Goal: Task Accomplishment & Management: Manage account settings

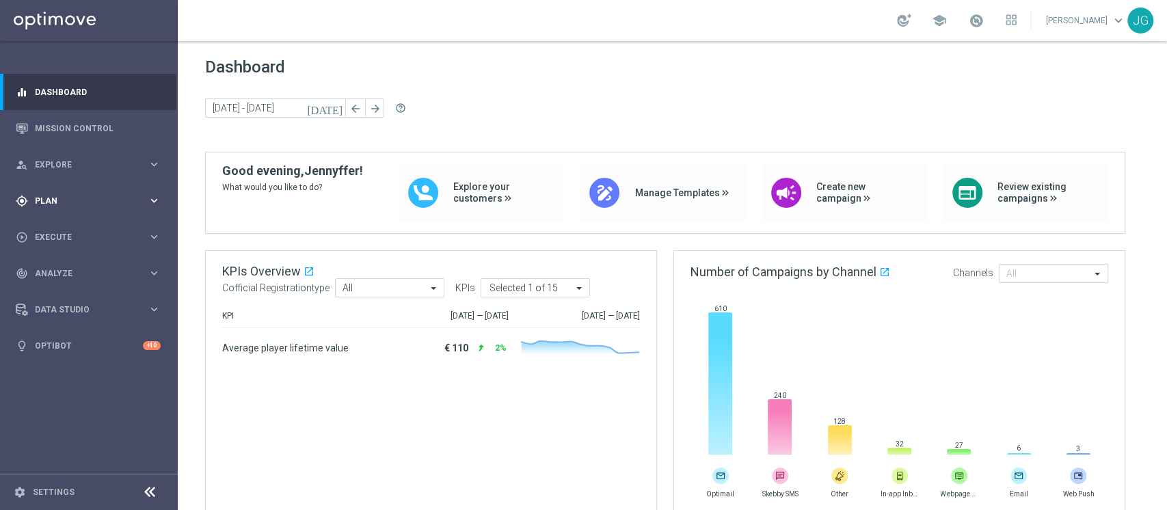
click at [81, 205] on div "gps_fixed Plan" at bounding box center [82, 201] width 132 height 12
click at [67, 263] on accordion "Templates keyboard_arrow_right Optimail OptiMobile In-App OptiMobile Push Optip…" at bounding box center [106, 270] width 141 height 21
click at [66, 269] on span "Templates" at bounding box center [85, 270] width 98 height 8
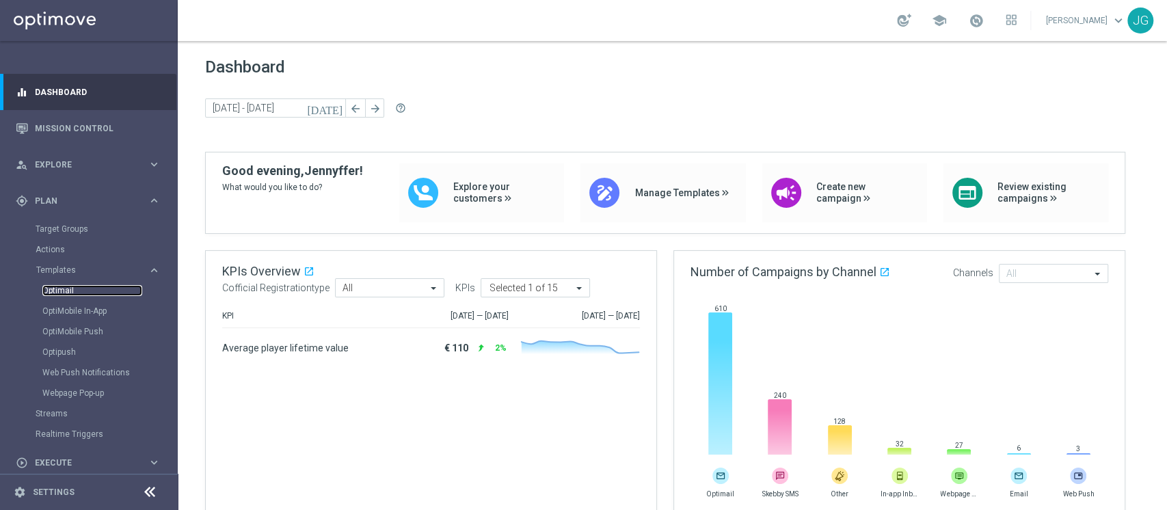
click at [64, 287] on link "Optimail" at bounding box center [92, 290] width 100 height 11
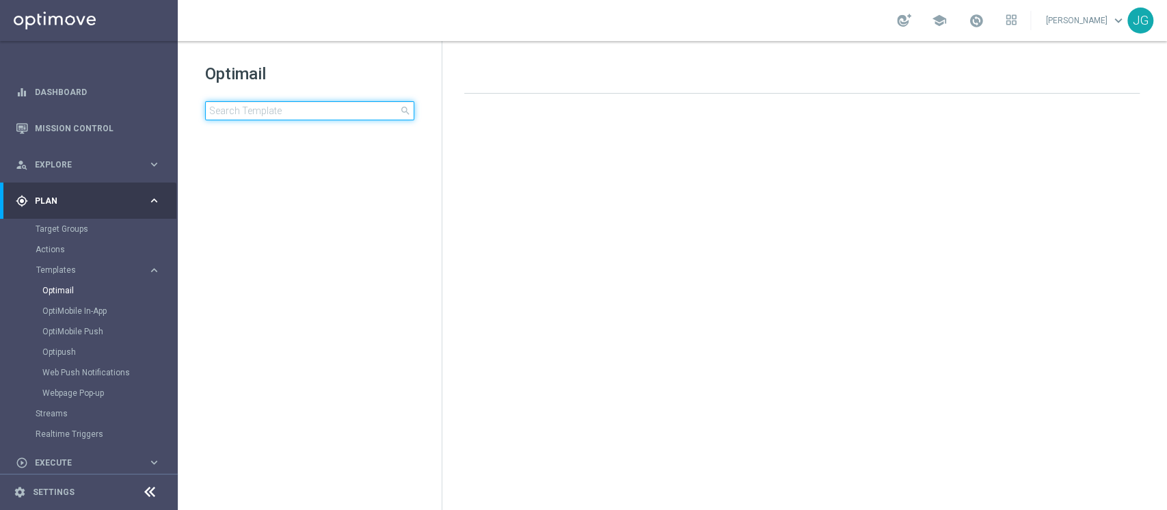
click at [252, 109] on input at bounding box center [309, 110] width 209 height 19
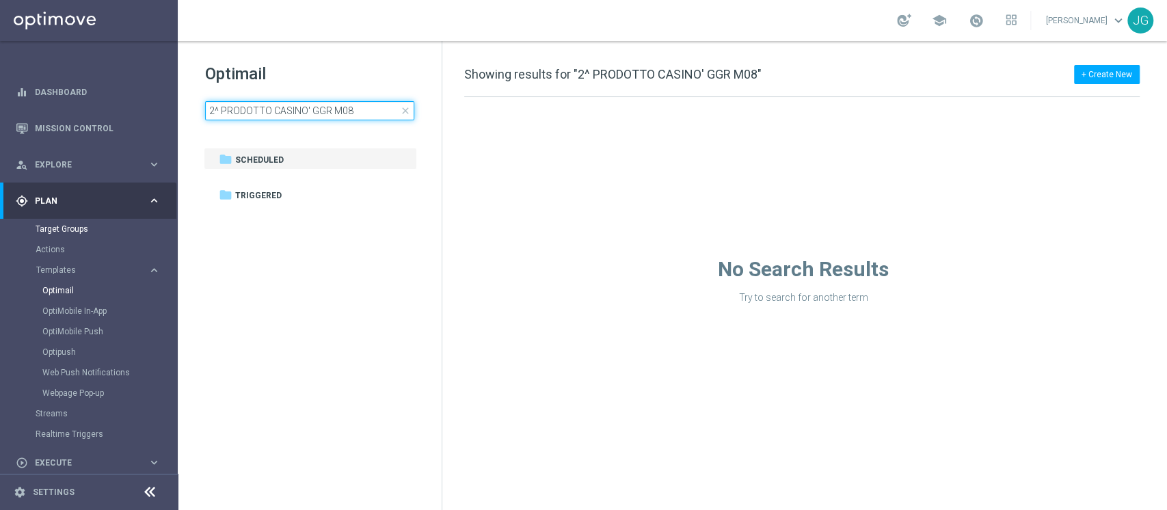
type input "2^ PRODOTTO CASINO' GGR M08"
click at [64, 233] on link "Target Groups" at bounding box center [89, 229] width 107 height 11
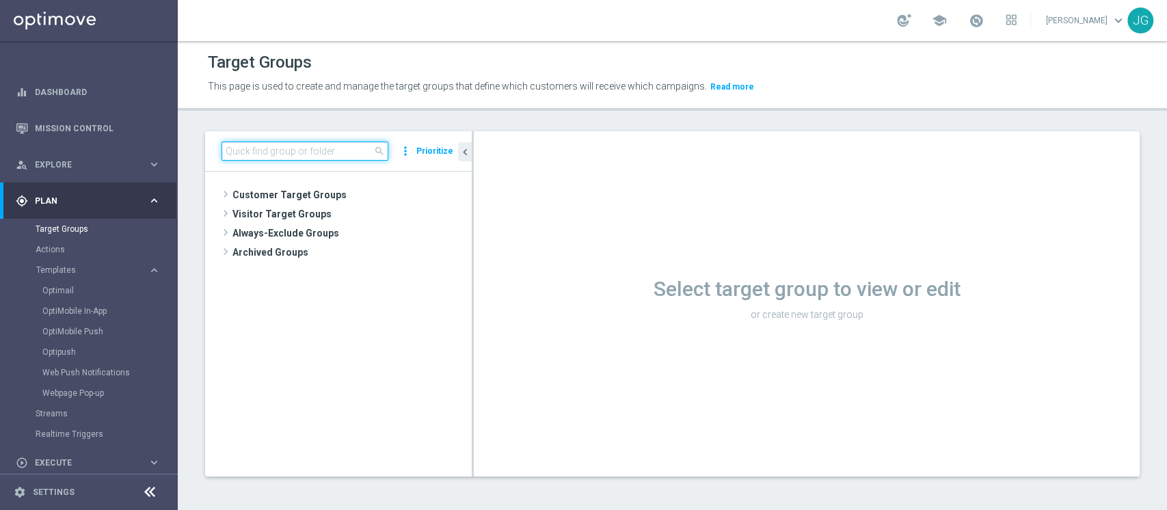
click at [301, 156] on input at bounding box center [305, 151] width 167 height 19
paste input "2^ PRODOTTO CASINO' GGR M08"
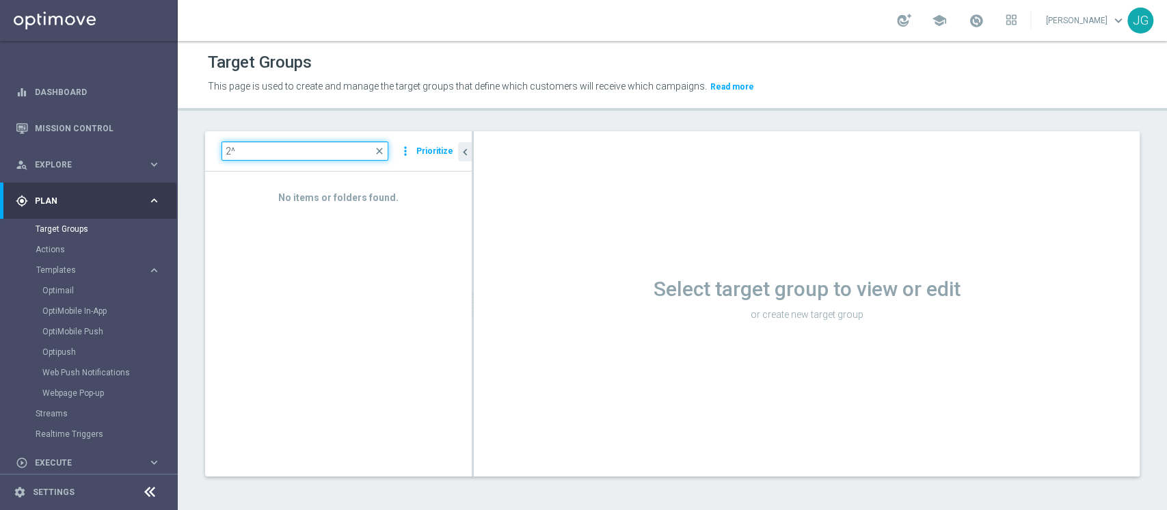
type input "2"
type input "q"
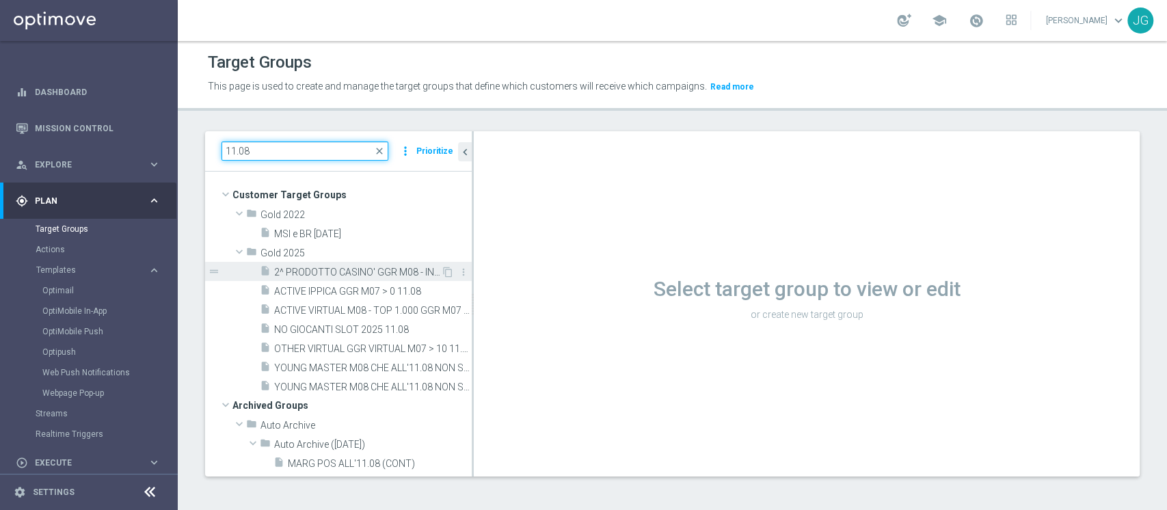
type input "11.08"
click at [318, 276] on span "2^ PRODOTTO CASINO' GGR M08 - INCIDENZA GGR CASINO' M08 > 20% GGR M08 11.08" at bounding box center [357, 273] width 167 height 12
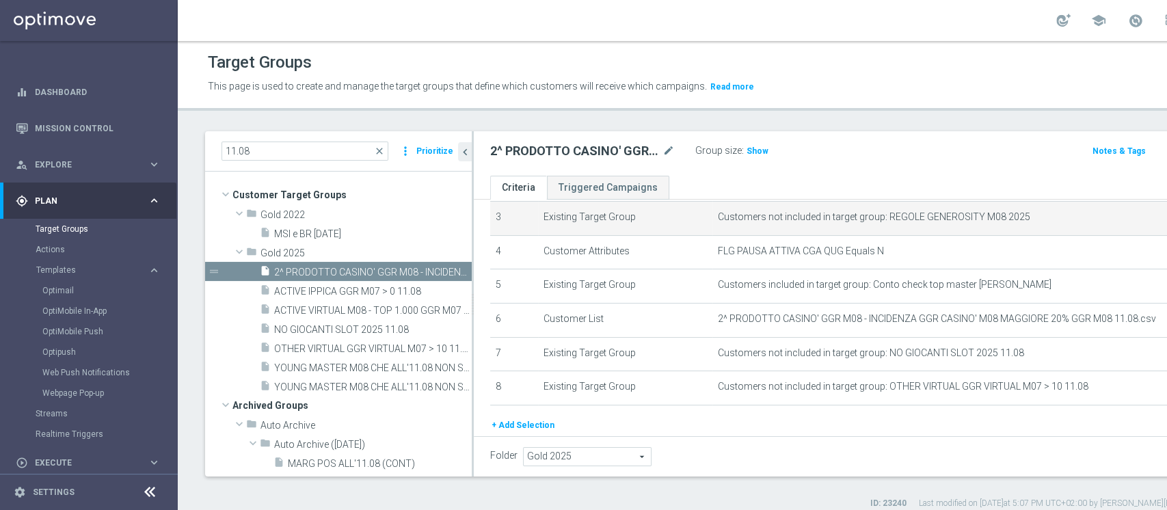
scroll to position [115, 0]
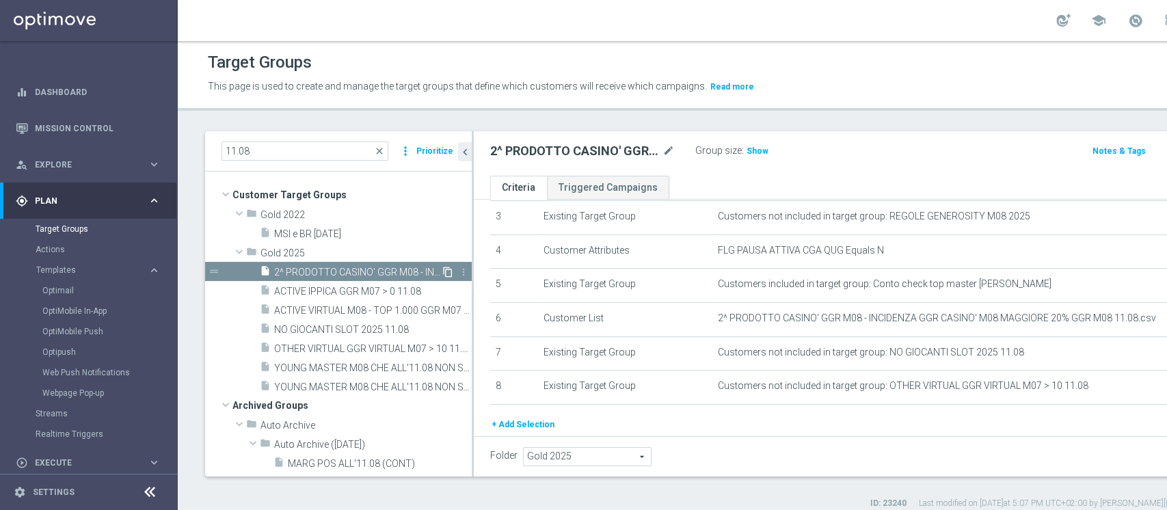
click at [442, 271] on icon "content_copy" at bounding box center [447, 272] width 11 height 11
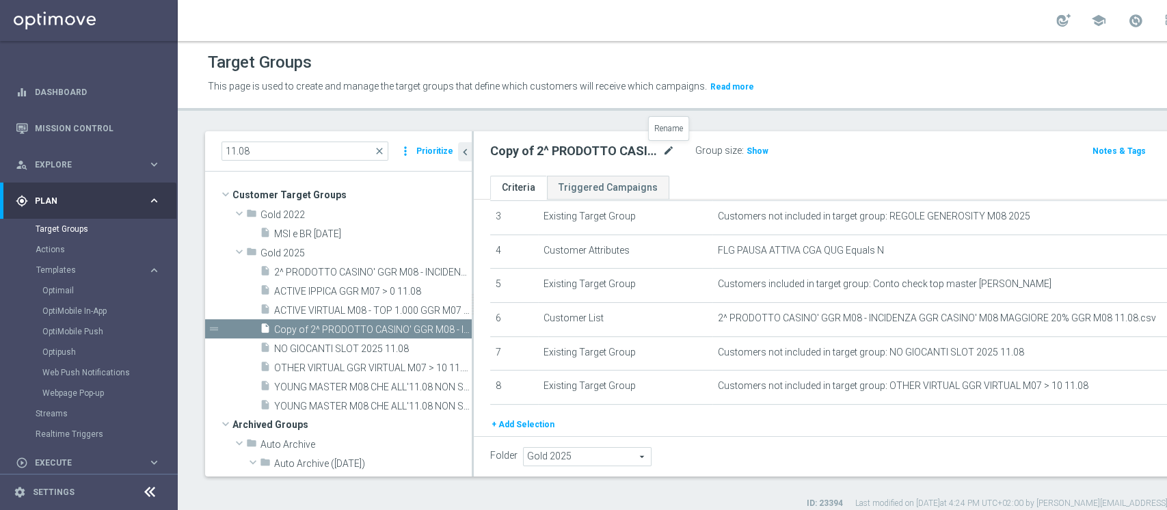
click at [671, 152] on icon "mode_edit" at bounding box center [668, 151] width 12 height 16
type input "2^ PRODOTTO CASINO' GGR M08 - INCIDENZA GGR CASINO' M08 < 20% - GGR M08 > 10 20…"
click at [754, 179] on ul "Criteria Triggered Campaigns" at bounding box center [886, 188] width 825 height 24
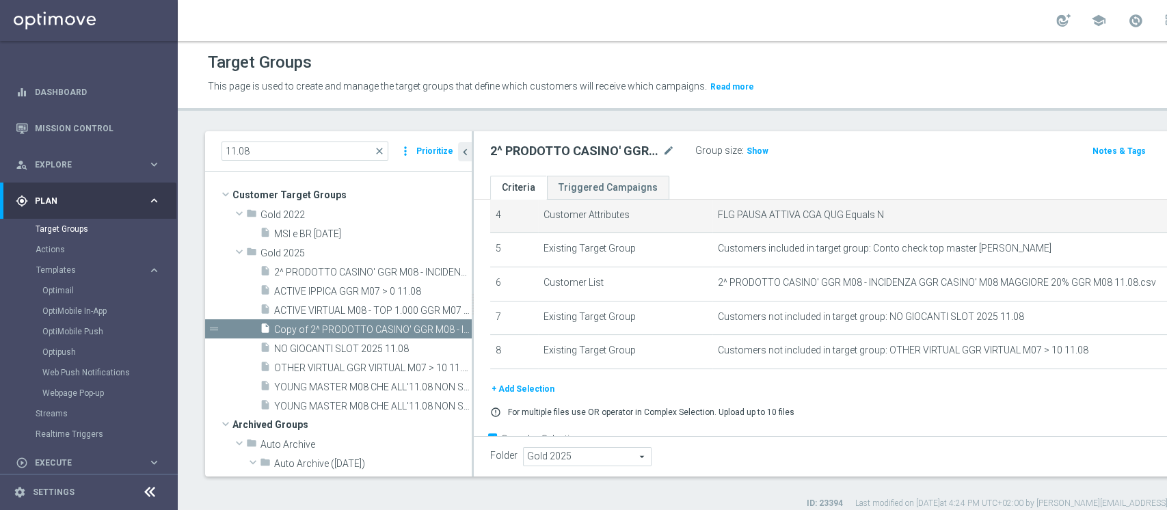
scroll to position [185, 0]
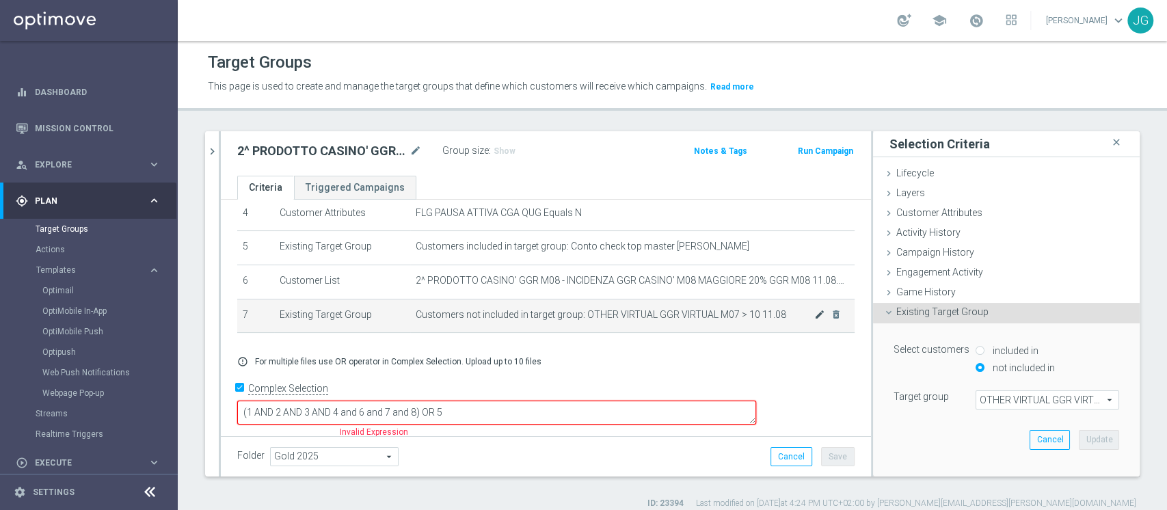
scroll to position [137, 0]
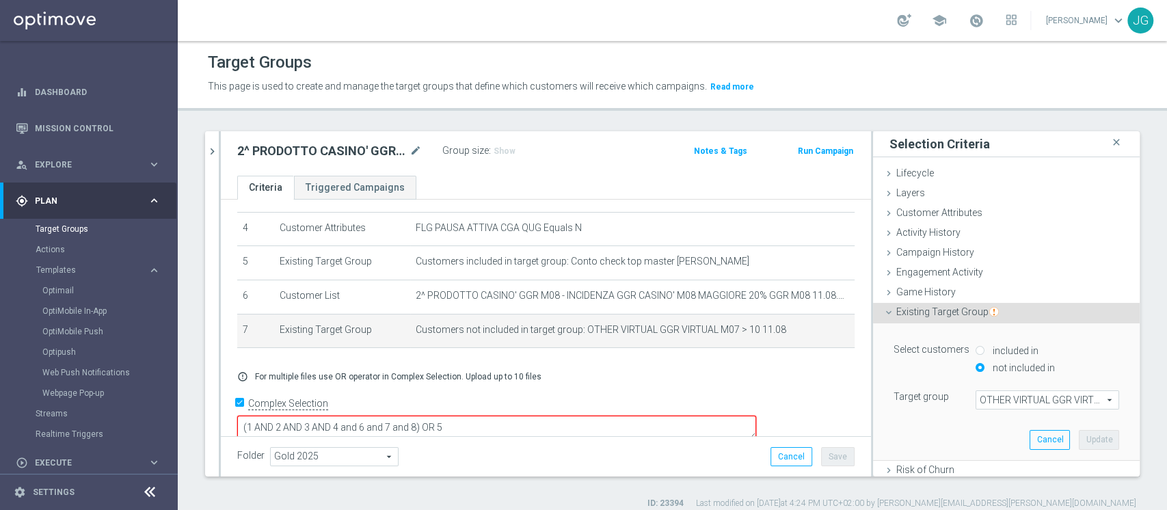
click at [1006, 397] on span "OTHER VIRTUAL GGR VIRTUAL M07 > 10 11.08" at bounding box center [1047, 400] width 142 height 18
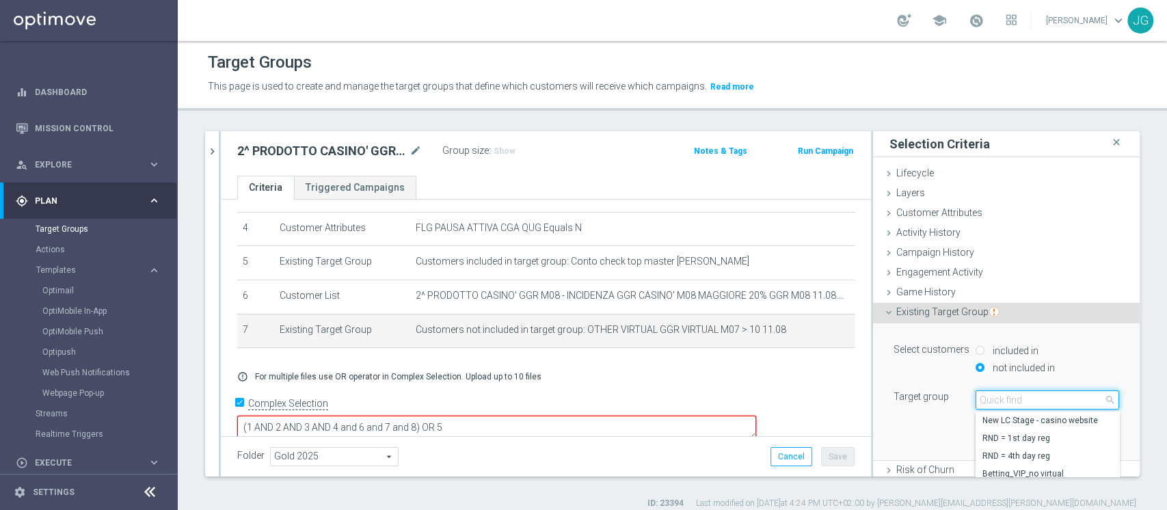
click at [1006, 397] on input "search" at bounding box center [1048, 399] width 144 height 19
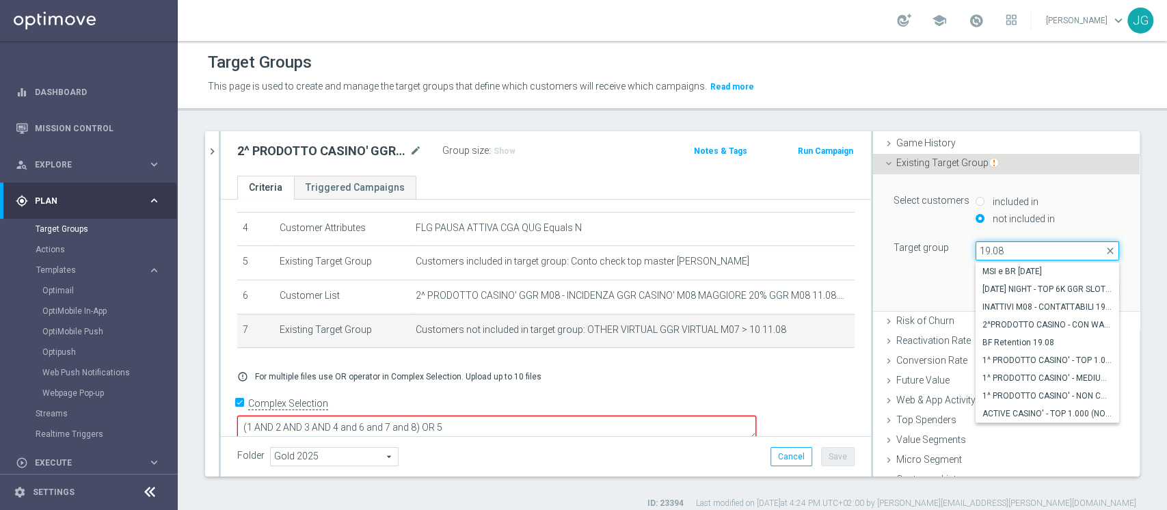
scroll to position [163, 0]
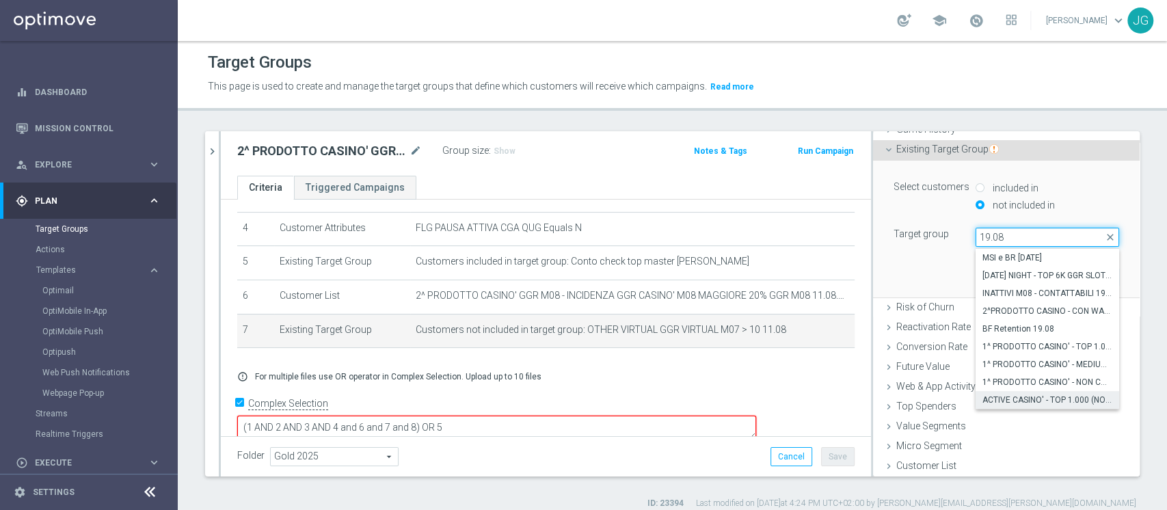
type input "19.08"
click at [1024, 395] on span "ACTIVE CASINO' - TOP 1.000 (NO 1^ PRODOTTO CASINO' PER GGR M08) 19.08" at bounding box center [1047, 399] width 130 height 11
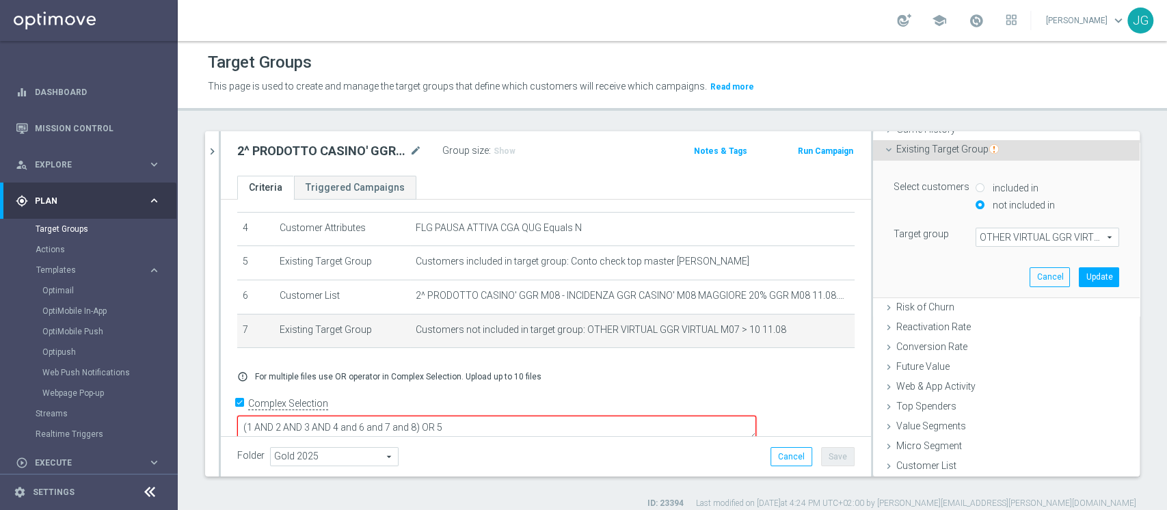
type input "ACTIVE CASINO' - TOP 1.000 (NO 1^ PRODOTTO CASINO' PER GGR M08) 19.08"
click at [1079, 273] on button "Update" at bounding box center [1099, 276] width 40 height 19
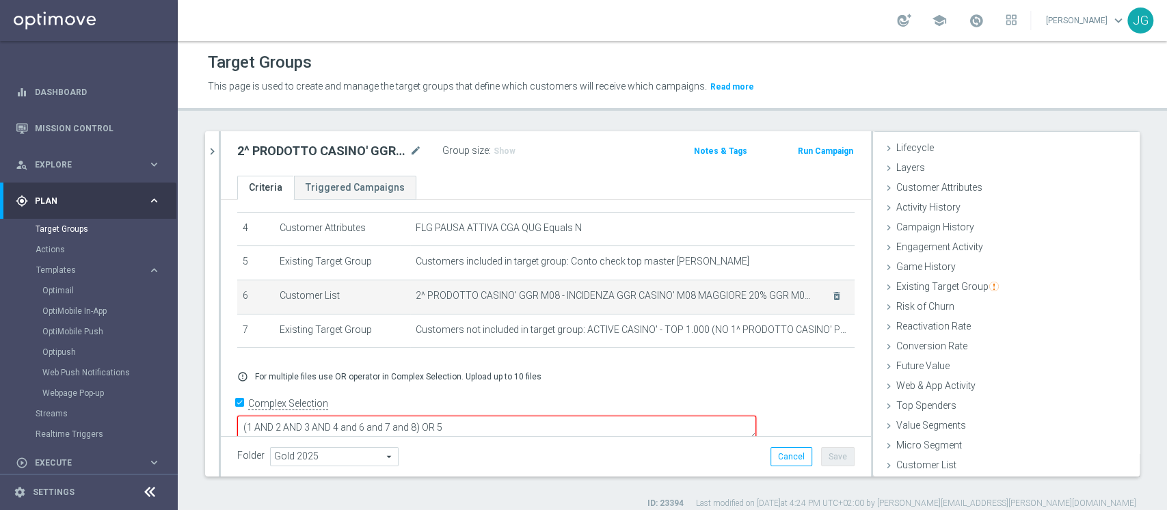
scroll to position [11, 0]
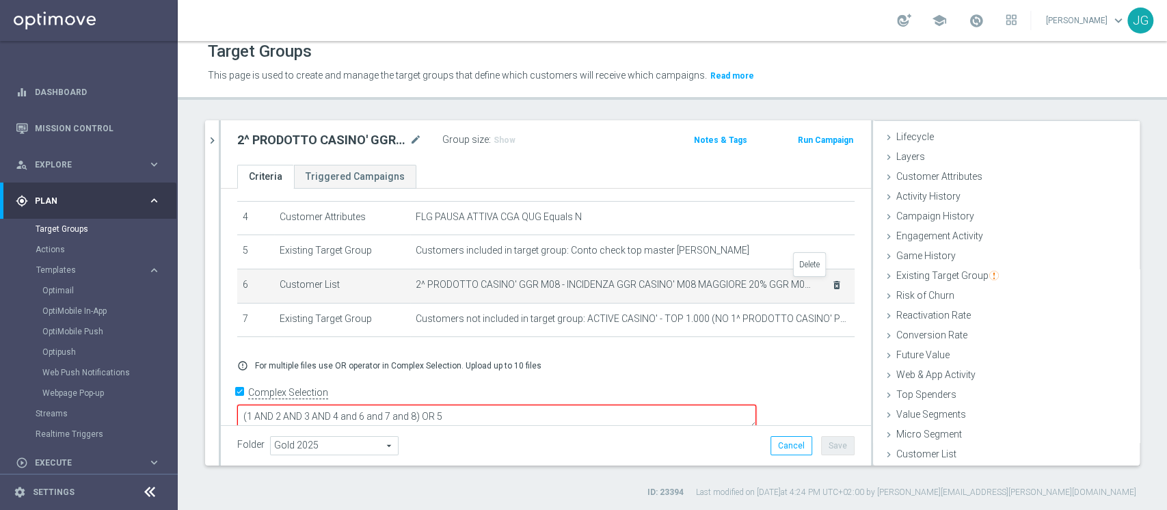
click at [831, 286] on icon "delete_forever" at bounding box center [836, 285] width 11 height 11
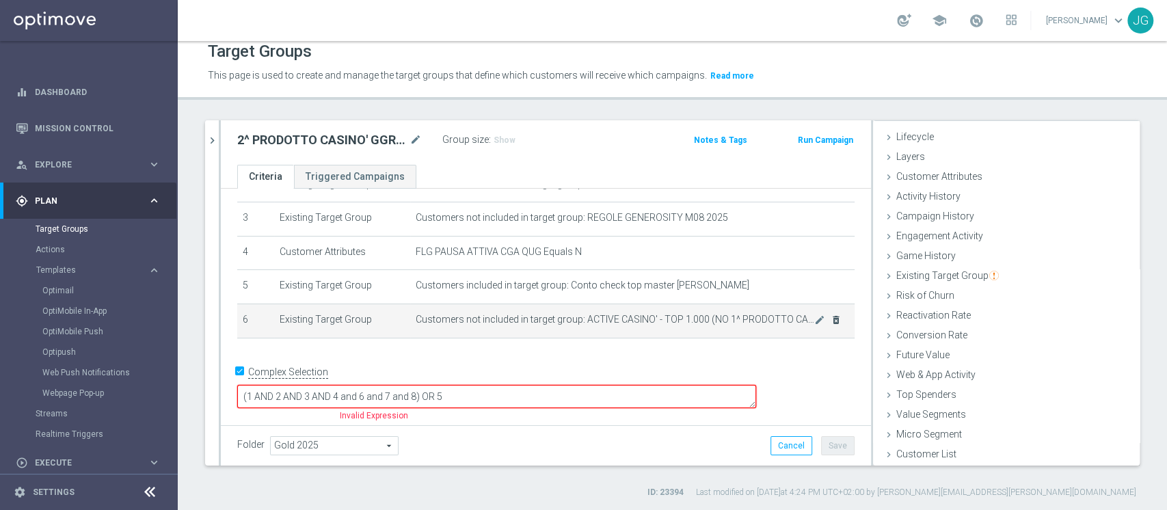
scroll to position [82, 0]
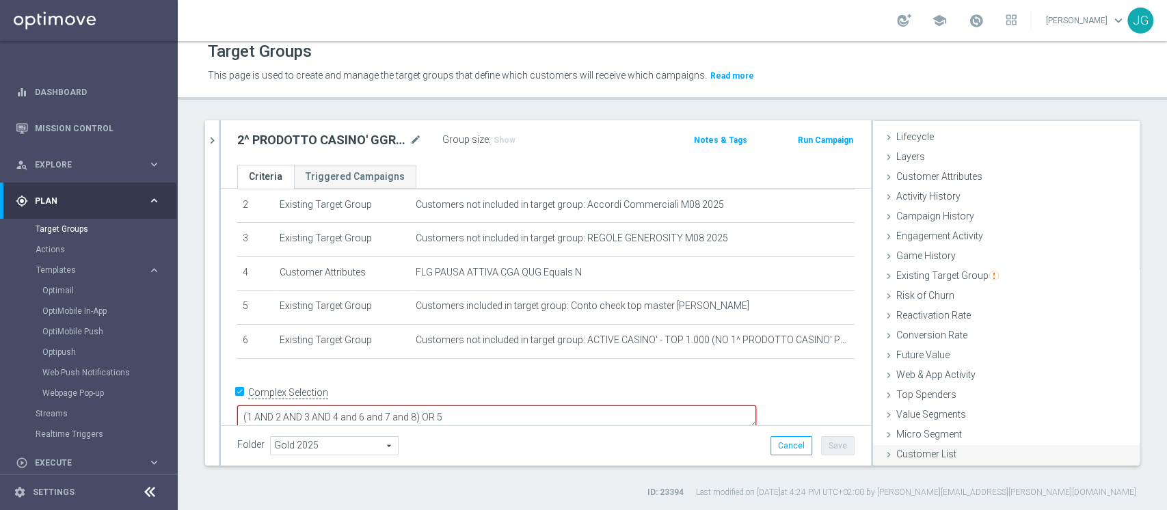
click at [887, 460] on div "Customer List done" at bounding box center [1006, 455] width 267 height 21
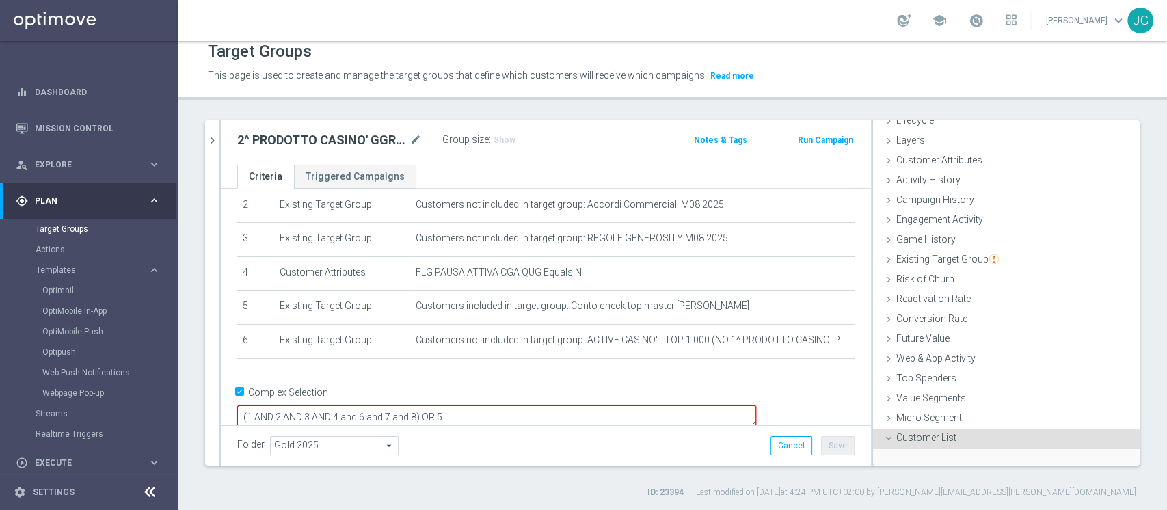
scroll to position [148, 0]
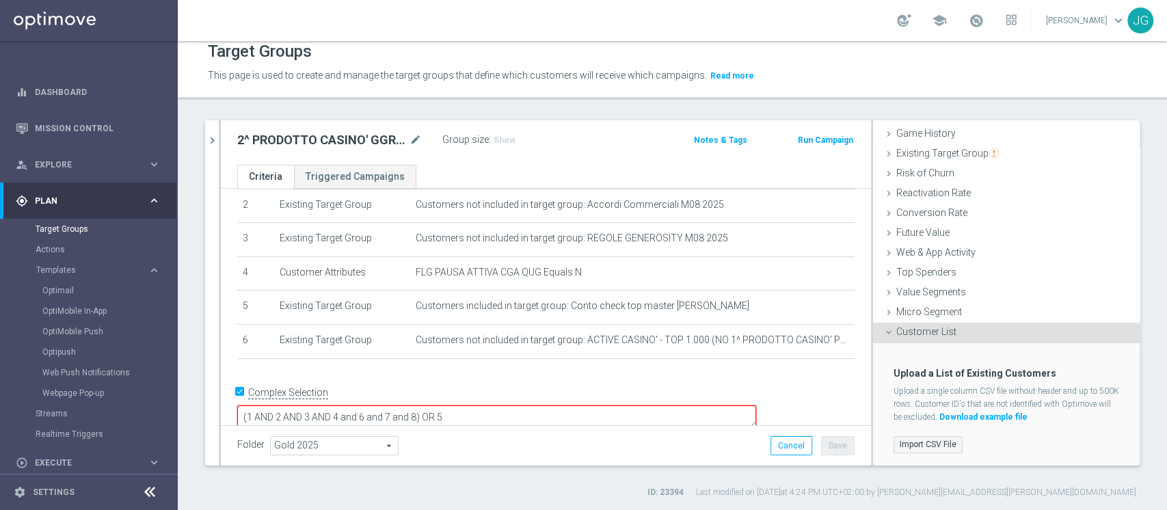
click at [909, 439] on label "Import CSV File" at bounding box center [928, 444] width 69 height 17
click at [0, 0] on input "Import CSV File" at bounding box center [0, 0] width 0 height 0
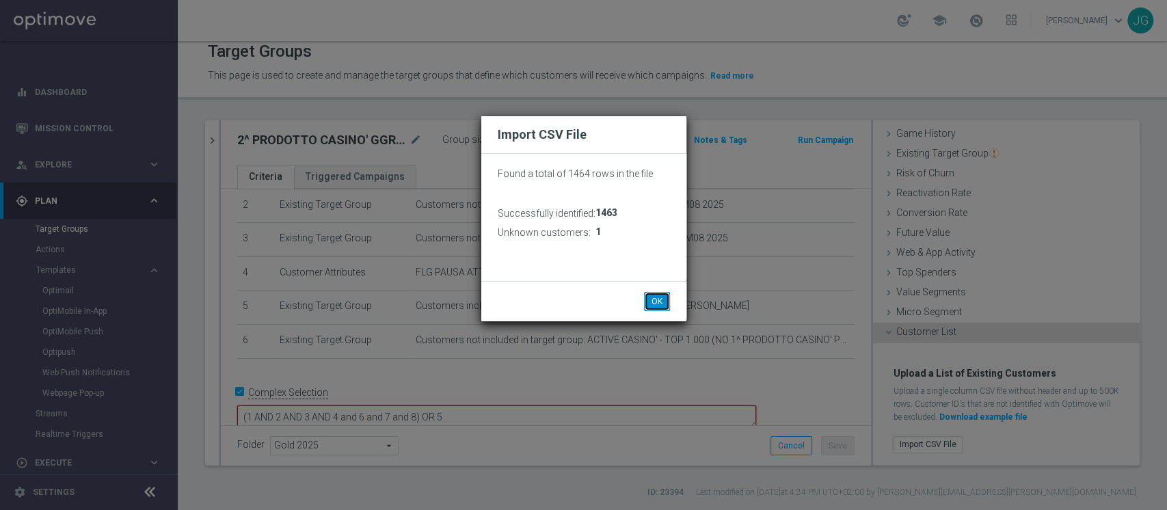
click at [660, 306] on button "OK" at bounding box center [657, 301] width 26 height 19
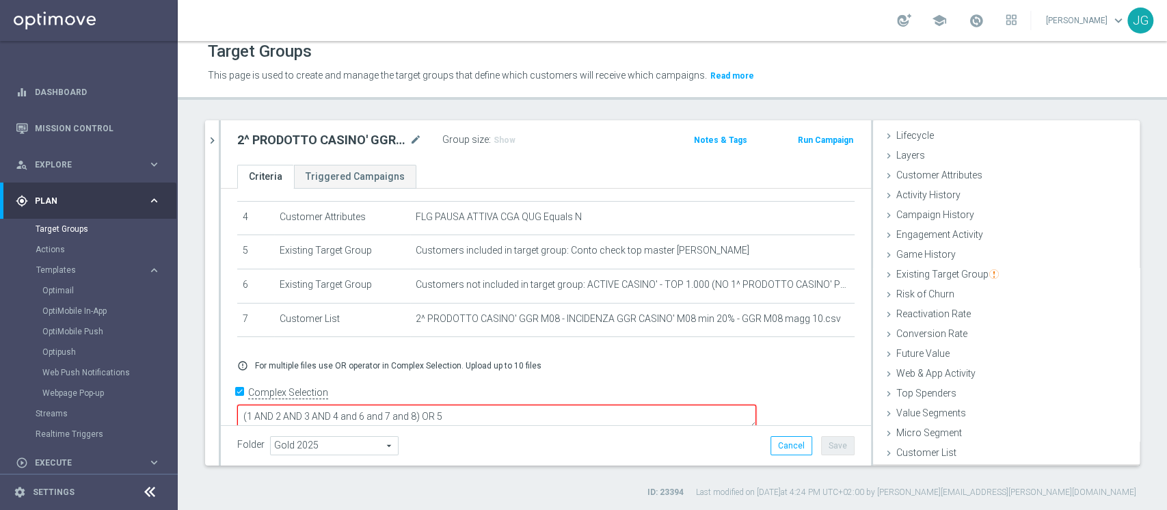
scroll to position [25, 0]
click at [513, 405] on textarea "(1 AND 2 AND 3 AND 4 and 6 and 7 and 8) OR 5" at bounding box center [496, 417] width 519 height 24
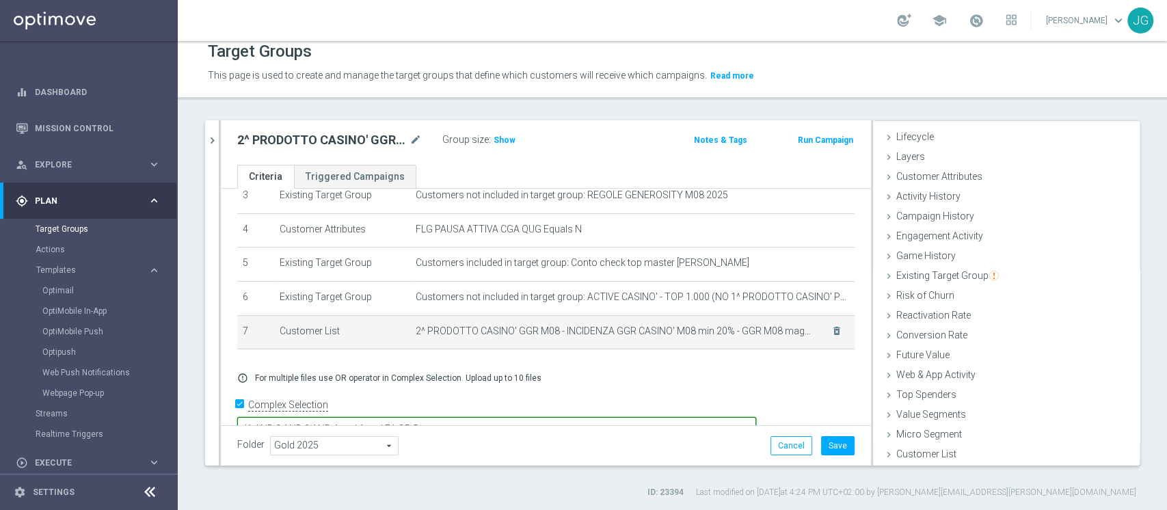
scroll to position [0, 0]
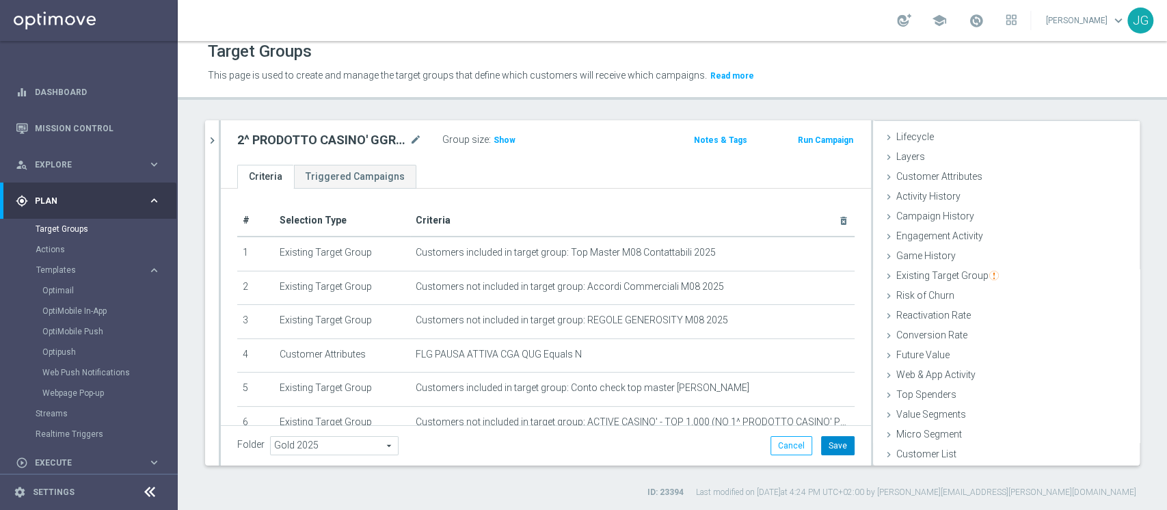
type textarea "(1 AND 2 AND 3 AND 4 and 6 and 7 ) OR 5"
click at [821, 446] on button "Save" at bounding box center [838, 445] width 34 height 19
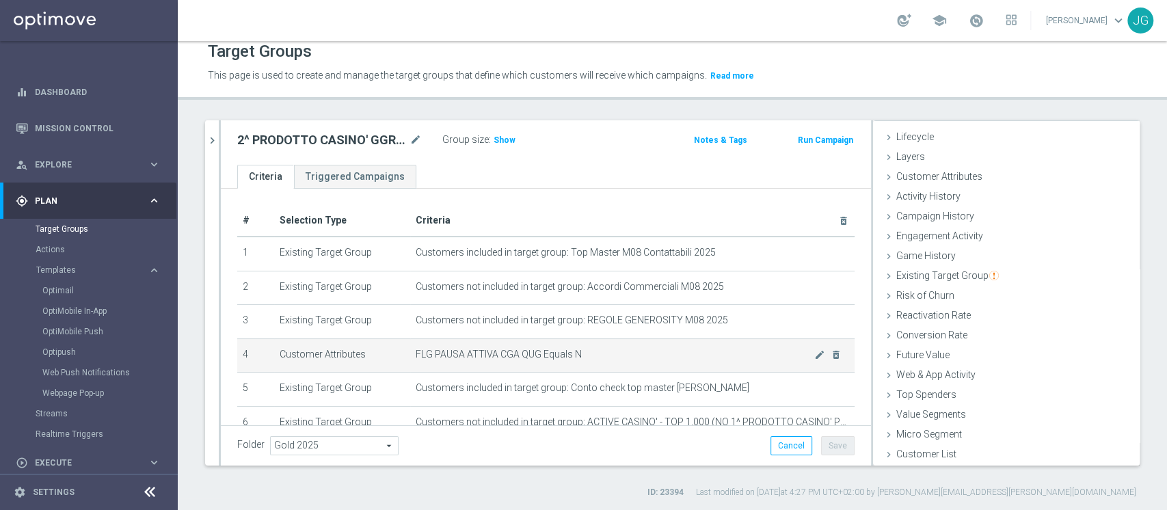
scroll to position [136, 0]
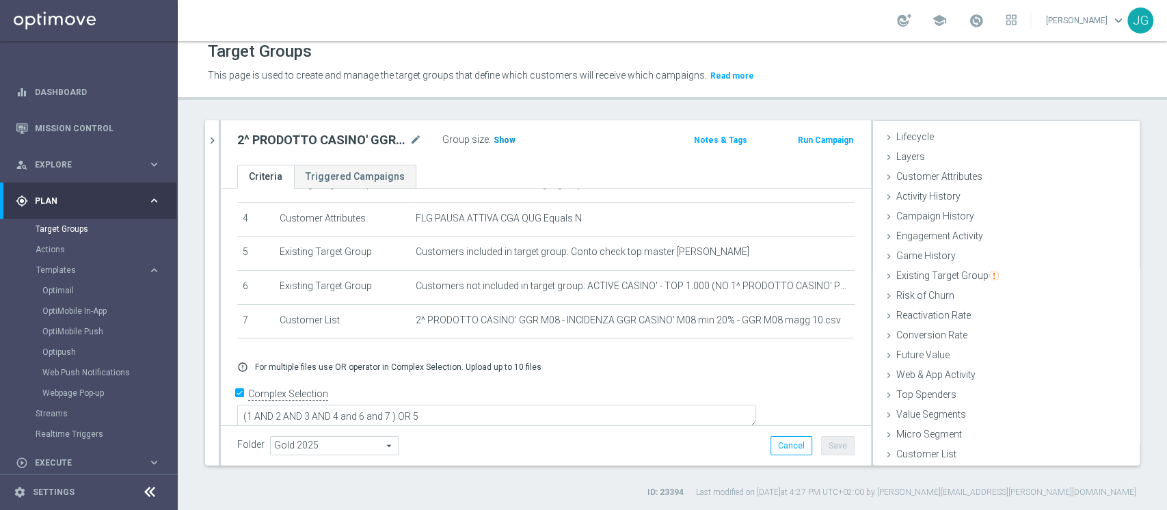
click at [497, 139] on span "Show" at bounding box center [505, 140] width 22 height 10
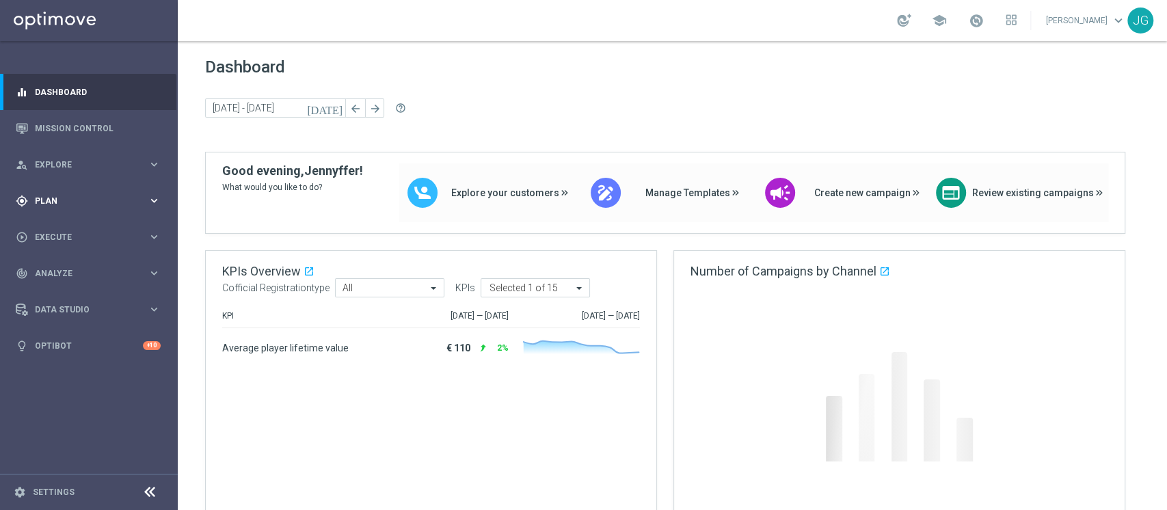
click at [70, 202] on span "Plan" at bounding box center [91, 201] width 113 height 8
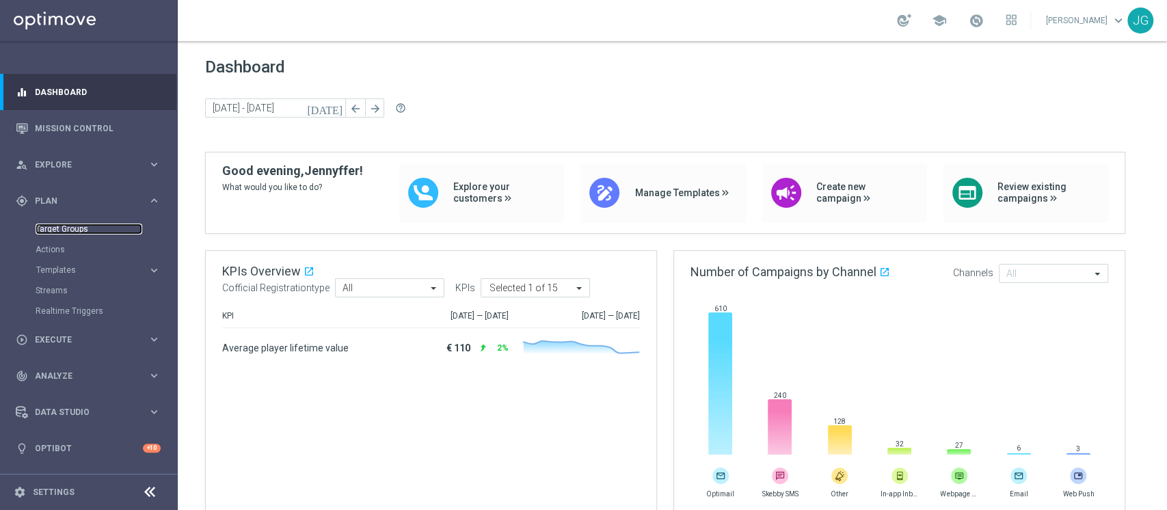
click at [66, 226] on link "Target Groups" at bounding box center [89, 229] width 107 height 11
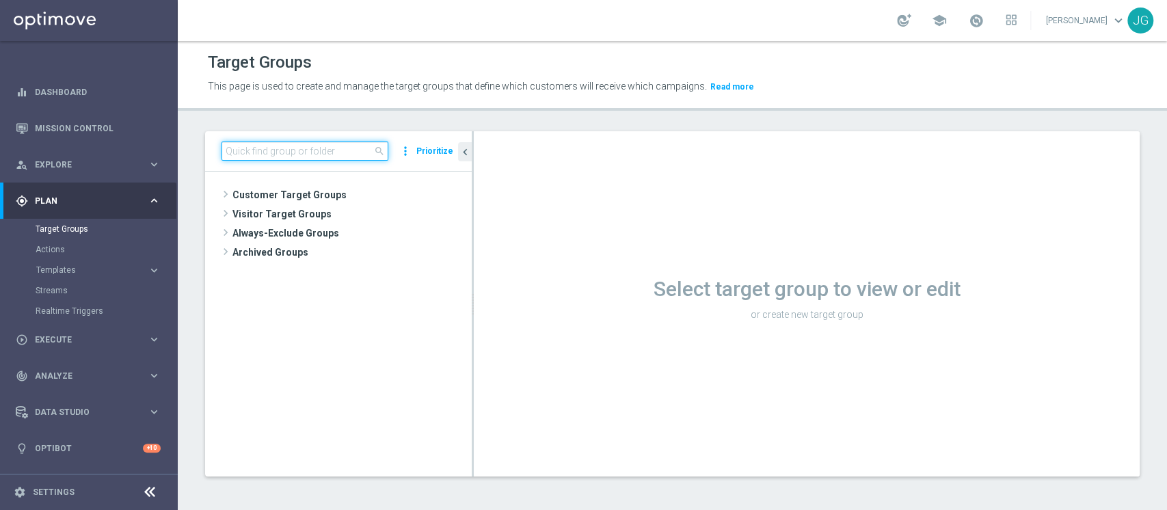
click at [310, 155] on input at bounding box center [305, 151] width 167 height 19
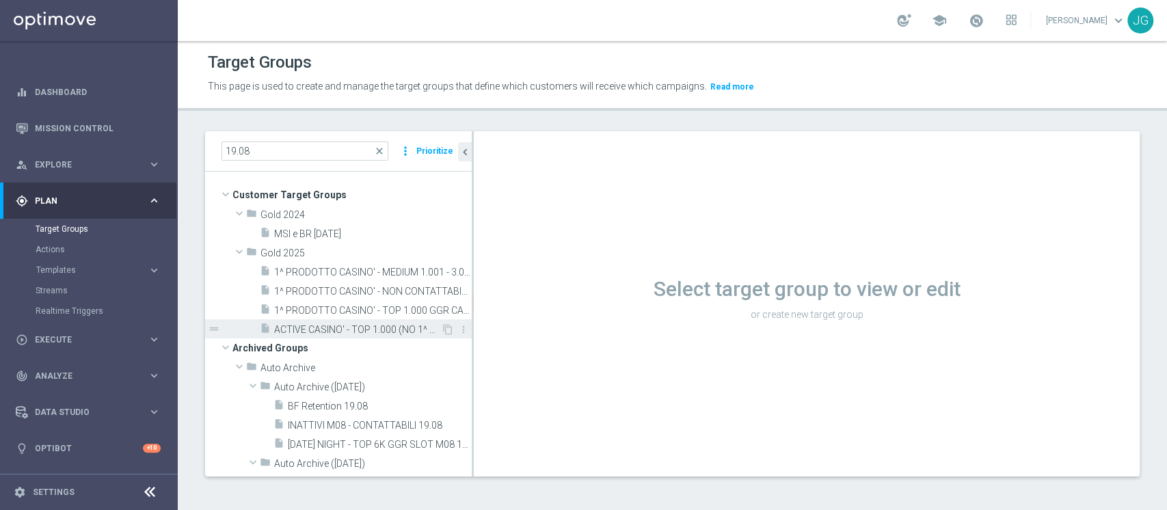
click at [330, 326] on span "ACTIVE CASINO' - TOP 1.000 (NO 1^ PRODOTTO CASINO' PER GGR M08) 19.08" at bounding box center [357, 330] width 167 height 12
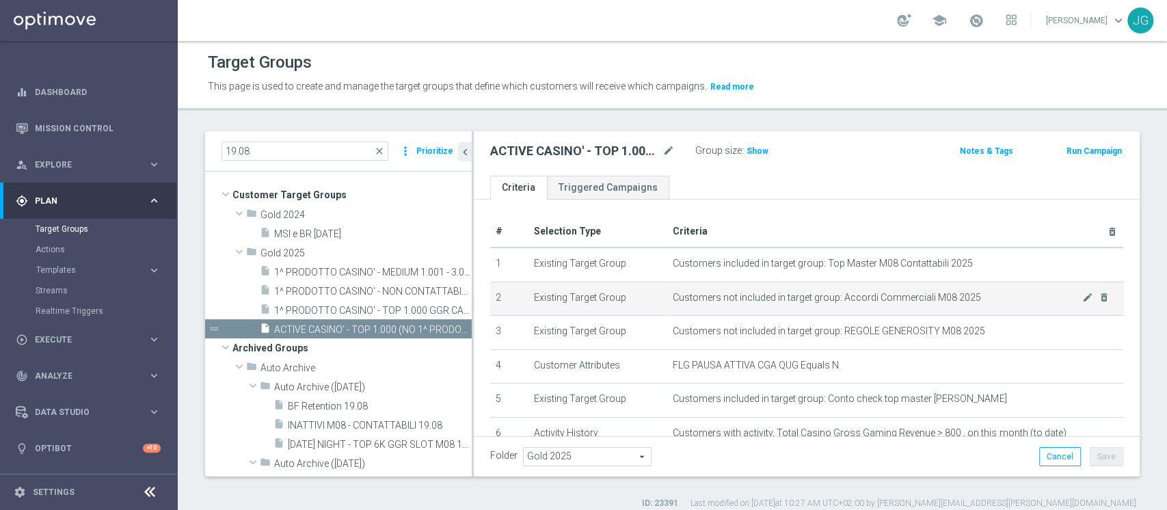
scroll to position [164, 0]
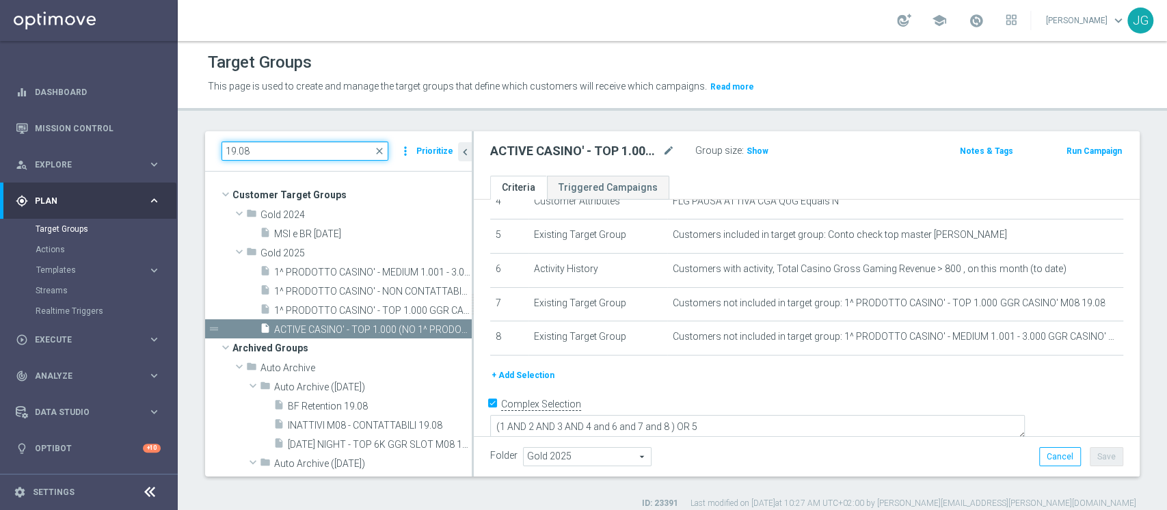
click at [326, 148] on input "19.08" at bounding box center [305, 151] width 167 height 19
type input "1"
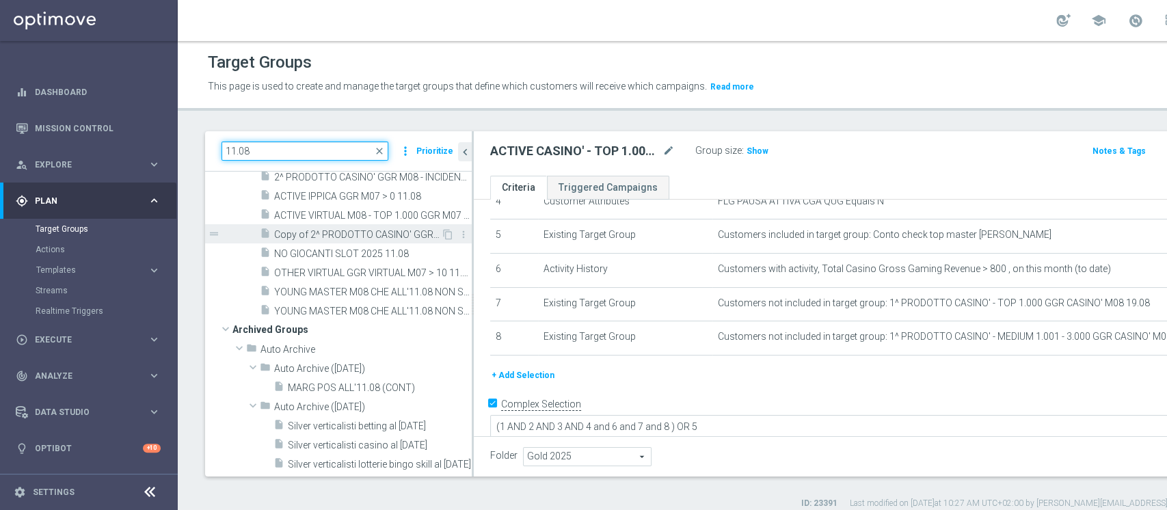
scroll to position [0, 0]
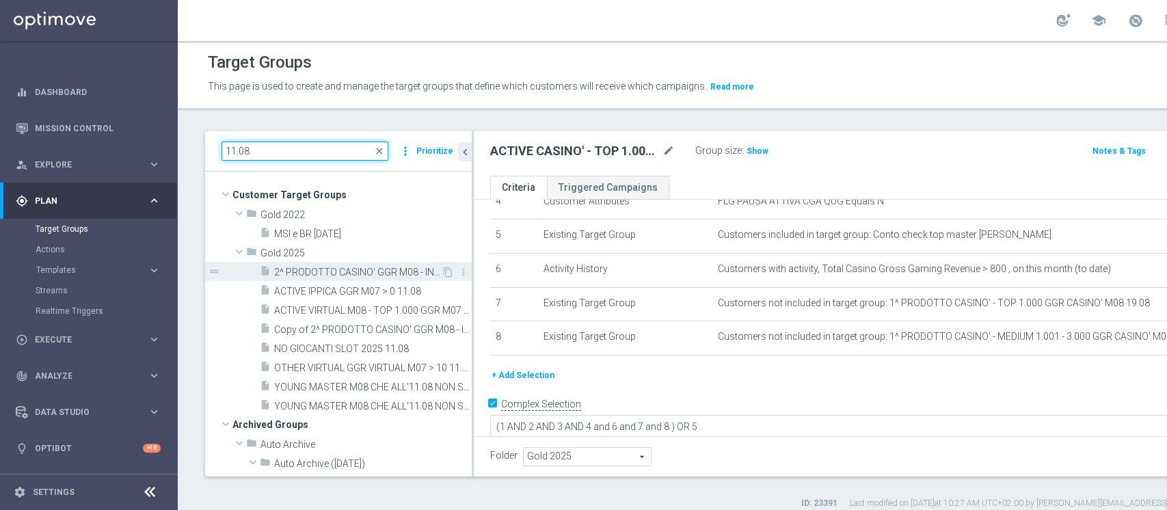
type input "11.08"
click at [325, 271] on span "2^ PRODOTTO CASINO' GGR M08 - INCIDENZA GGR CASINO' M08 > 20% GGR M08 11.08" at bounding box center [357, 273] width 167 height 12
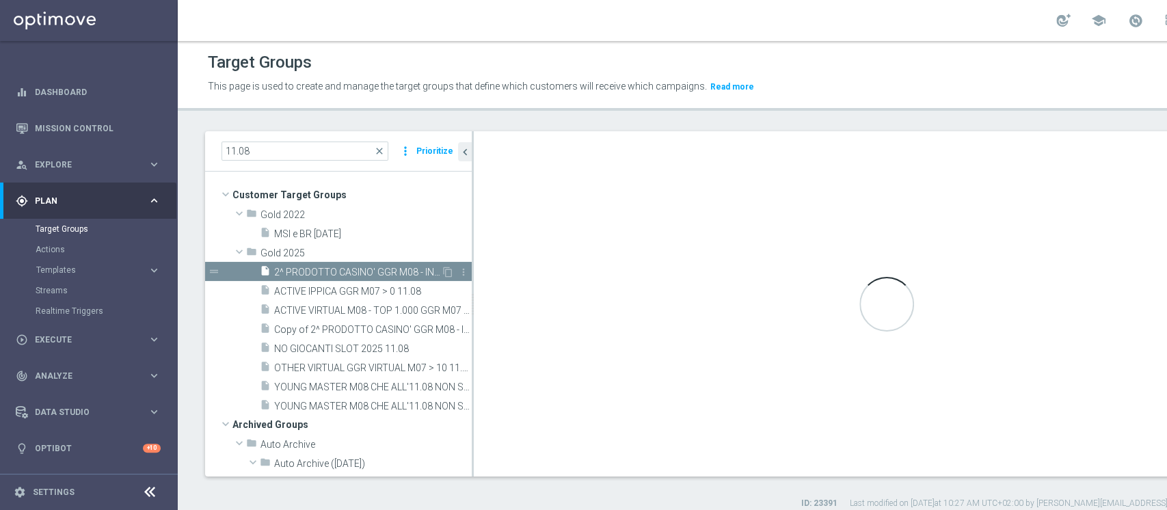
type textarea "(1 AND 2 AND 3 AND 4 and 6 and 7 and 8) OR 5"
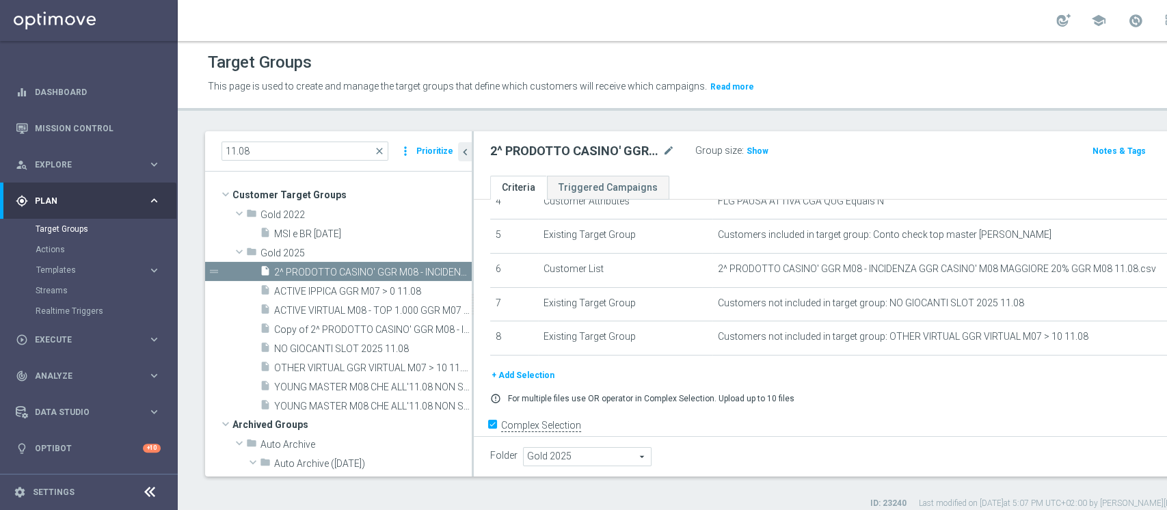
scroll to position [185, 0]
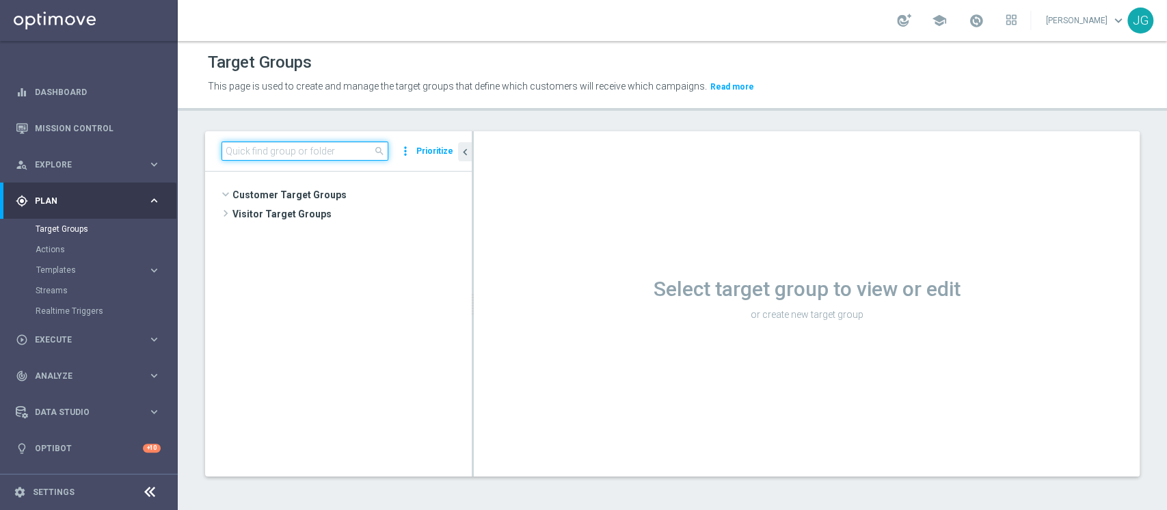
click at [316, 145] on input at bounding box center [305, 151] width 167 height 19
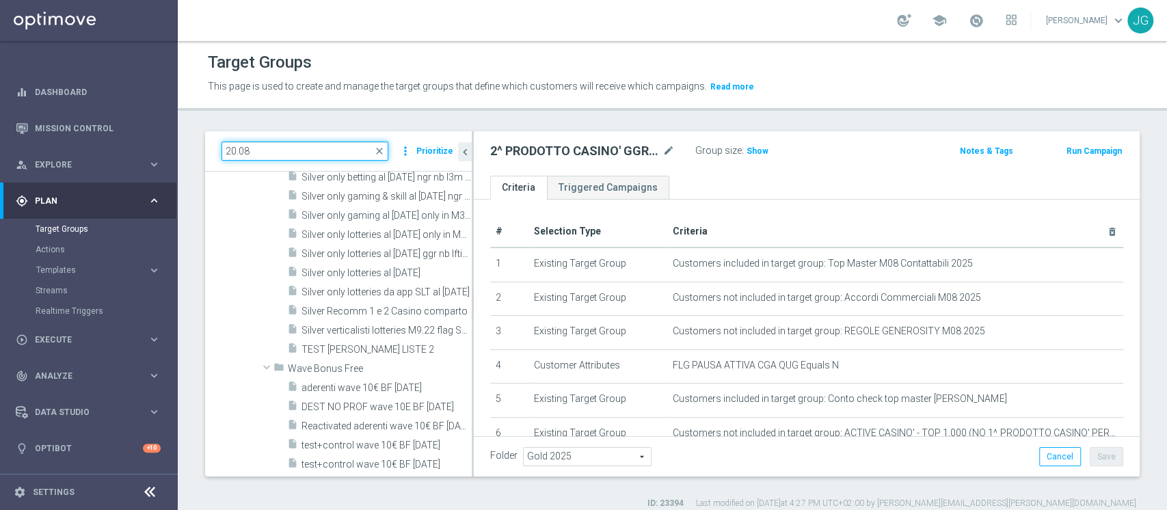
scroll to position [248, 0]
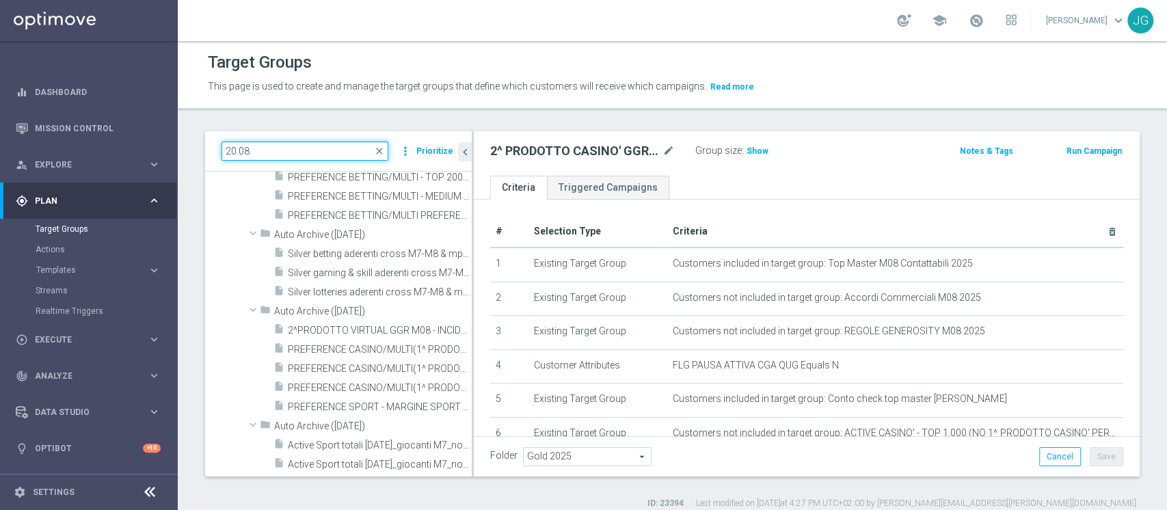
type input "20.08"
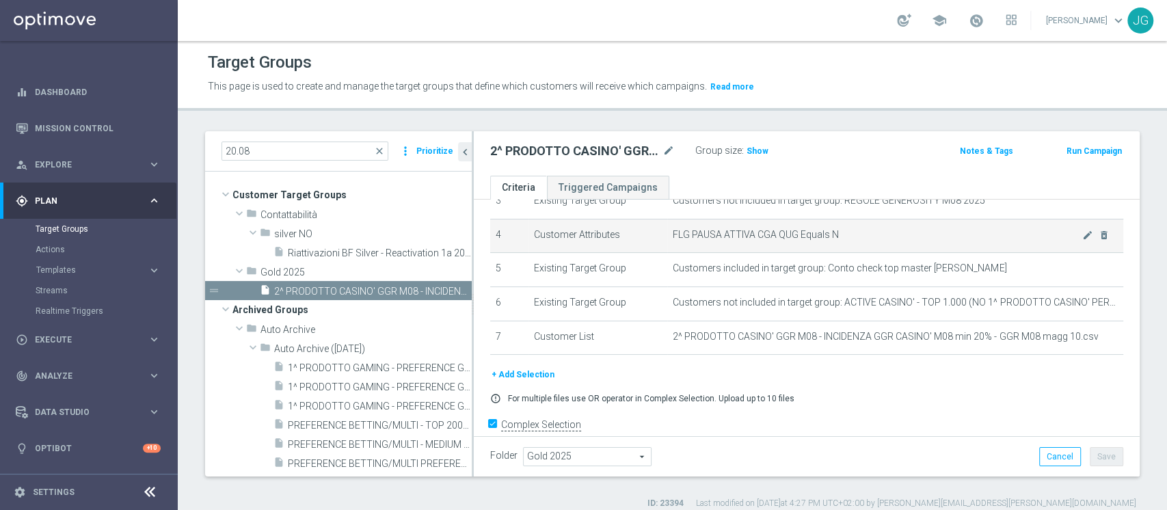
scroll to position [150, 0]
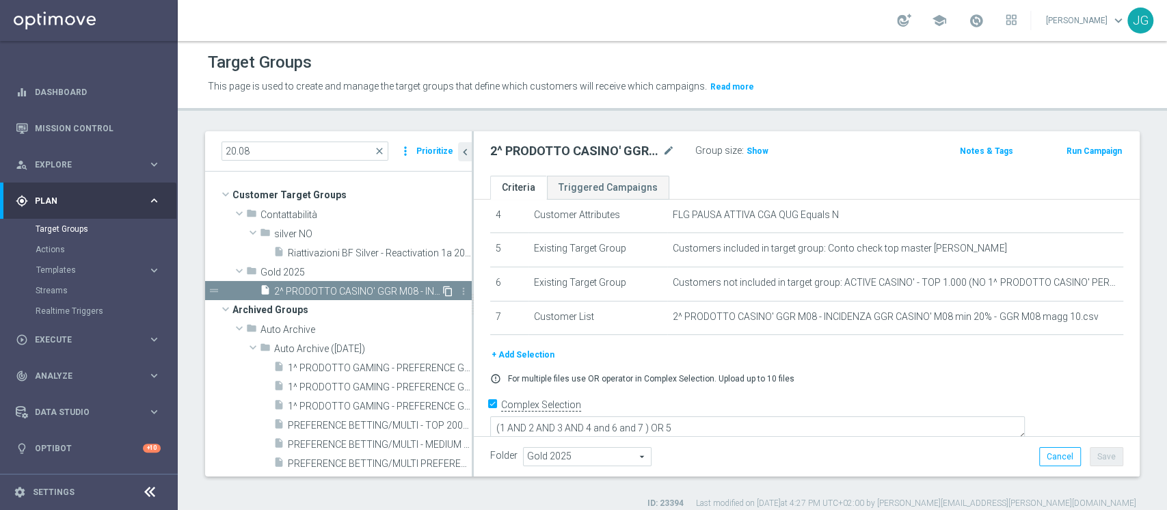
click at [442, 293] on icon "content_copy" at bounding box center [447, 291] width 11 height 11
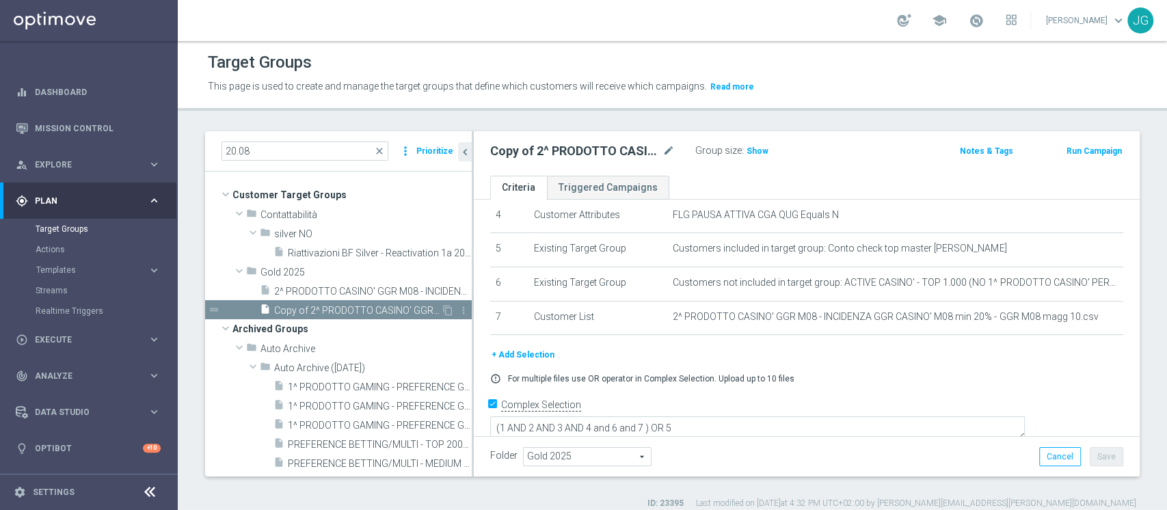
click at [318, 311] on span "Copy of 2^ PRODOTTO CASINO' GGR M08 - INCIDENZA GGR CASINO' M08 < 20% - GGR M08…" at bounding box center [357, 311] width 167 height 12
click at [667, 144] on icon "mode_edit" at bounding box center [668, 151] width 12 height 16
type input "2^ PRODOTTO CASINO' GGR M08 - INCIDENZA GGR CASINO' M08 > 20% 20.08"
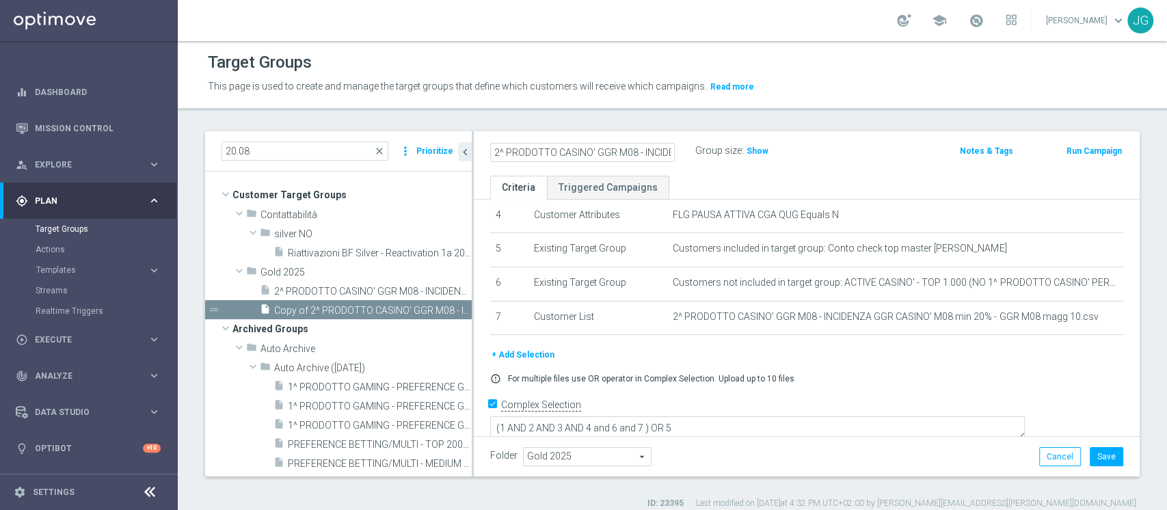
click at [830, 153] on div "Group size : Show" at bounding box center [763, 150] width 137 height 16
click at [1095, 457] on button "Save" at bounding box center [1107, 456] width 34 height 19
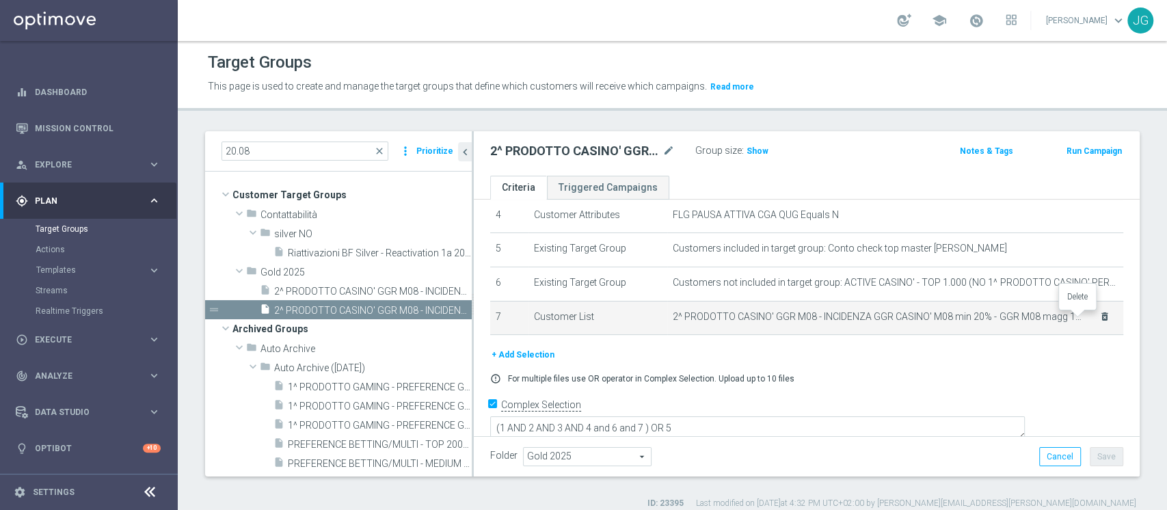
click at [1099, 319] on icon "delete_forever" at bounding box center [1104, 316] width 11 height 11
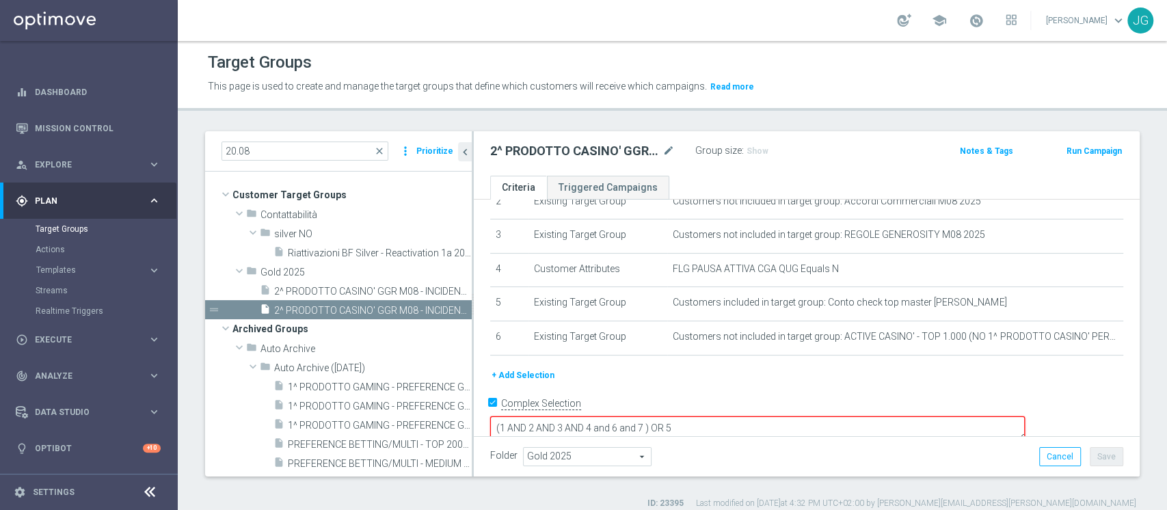
click at [510, 373] on button "+ Add Selection" at bounding box center [523, 375] width 66 height 15
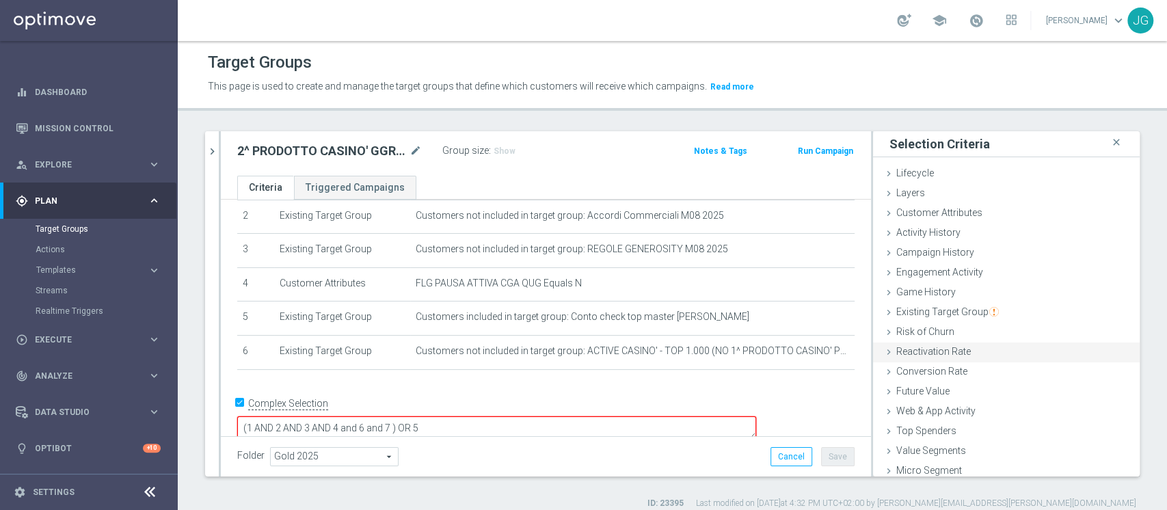
scroll to position [25, 0]
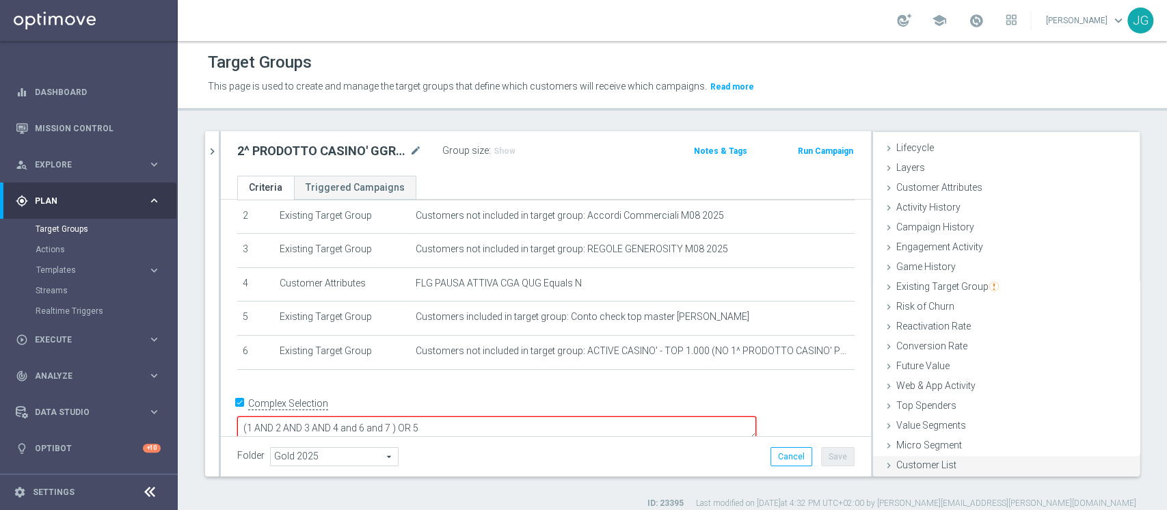
click at [917, 456] on div "Customer List done" at bounding box center [1006, 466] width 267 height 21
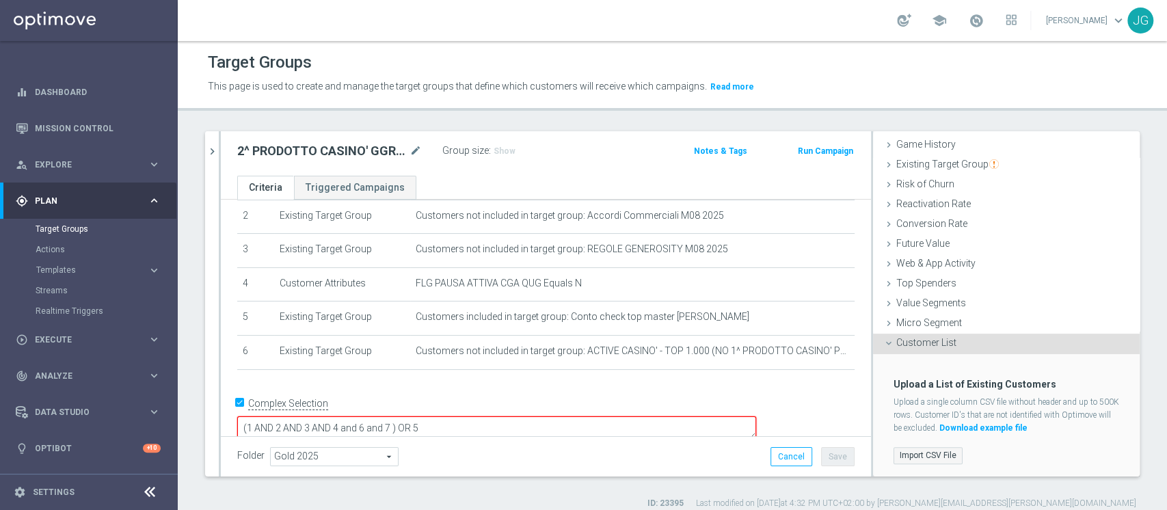
click at [911, 452] on label "Import CSV File" at bounding box center [928, 455] width 69 height 17
click at [0, 0] on input "Import CSV File" at bounding box center [0, 0] width 0 height 0
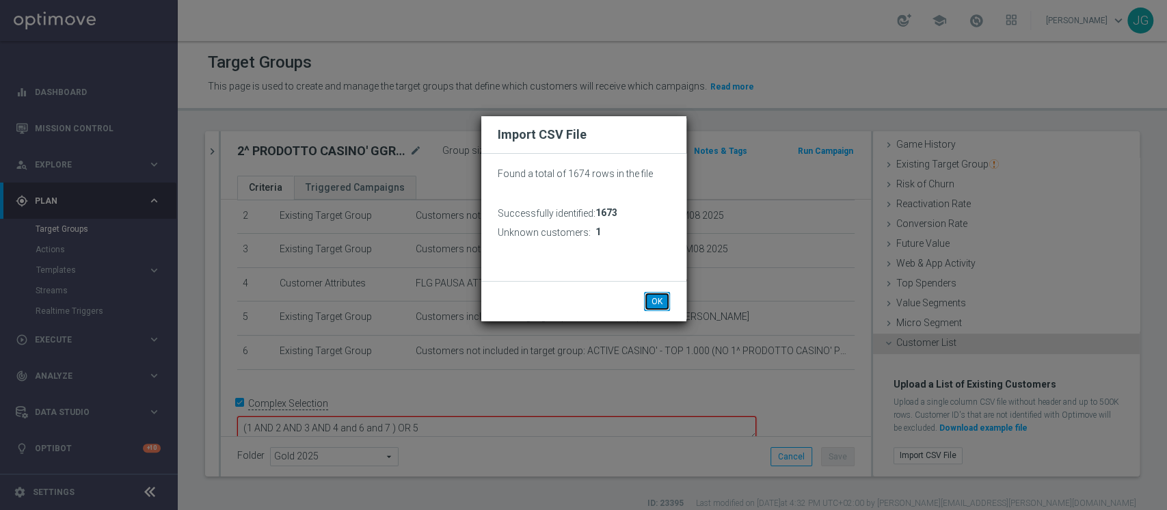
click at [651, 302] on button "OK" at bounding box center [657, 301] width 26 height 19
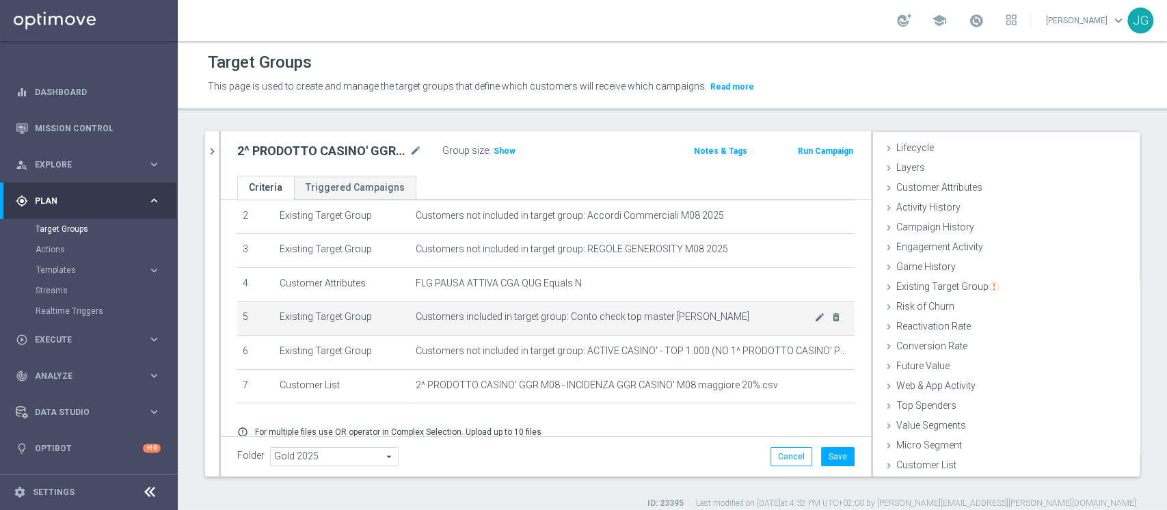
scroll to position [136, 0]
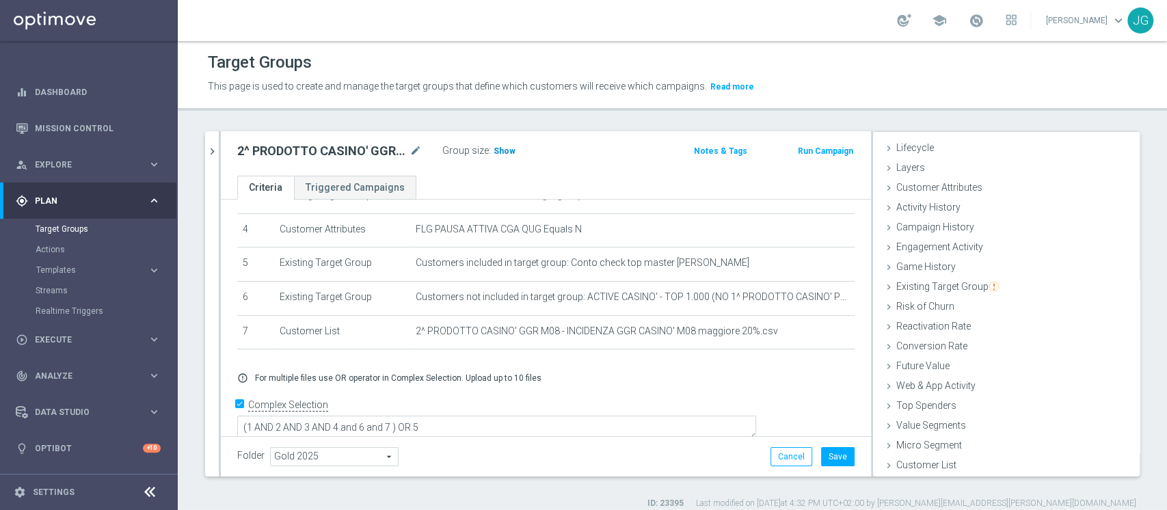
click at [496, 148] on span "Show" at bounding box center [505, 151] width 22 height 10
click at [827, 453] on button "Save" at bounding box center [838, 456] width 34 height 19
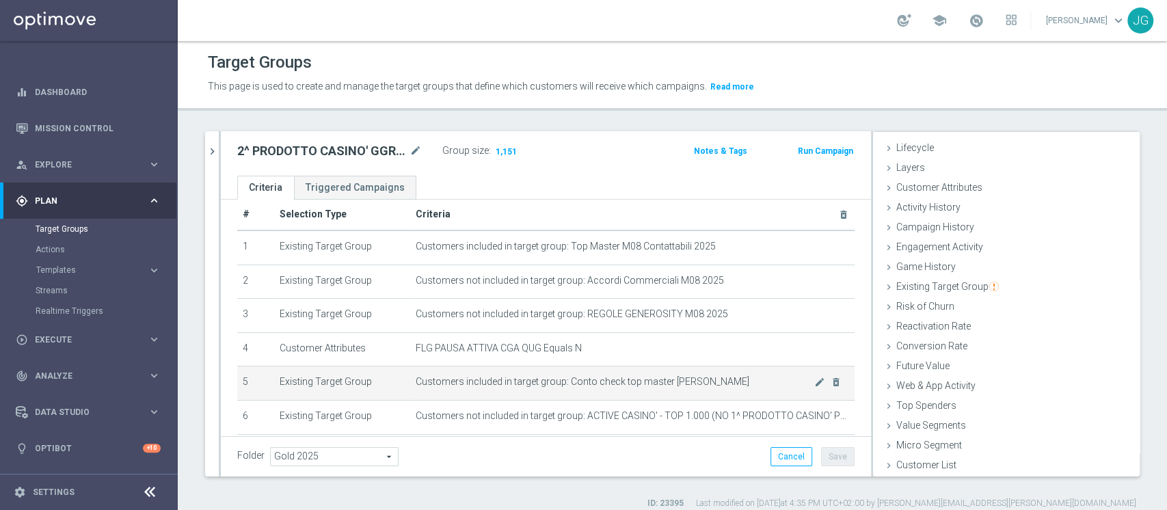
scroll to position [13, 0]
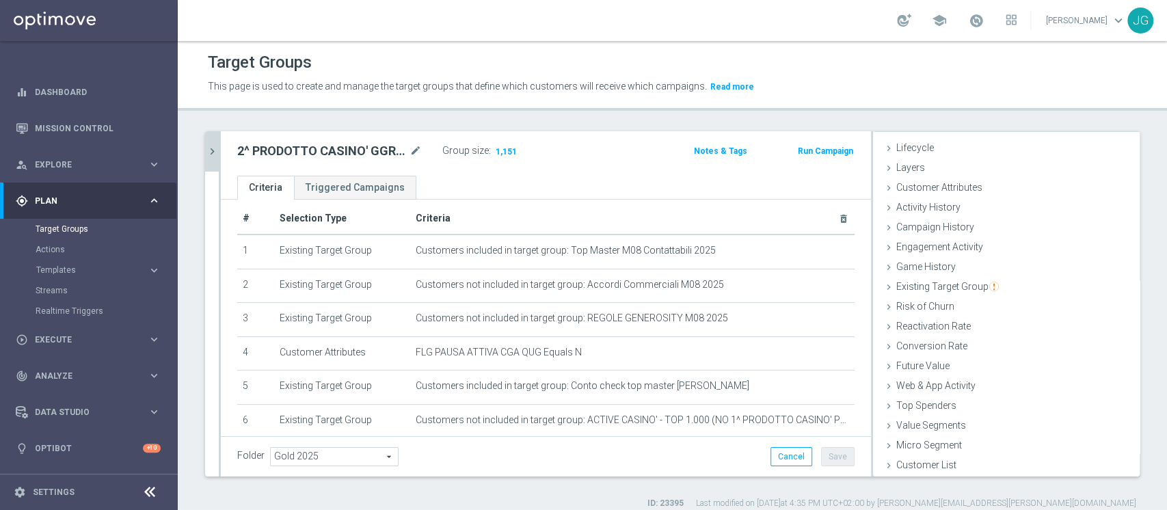
click at [208, 152] on icon "chevron_right" at bounding box center [212, 151] width 13 height 13
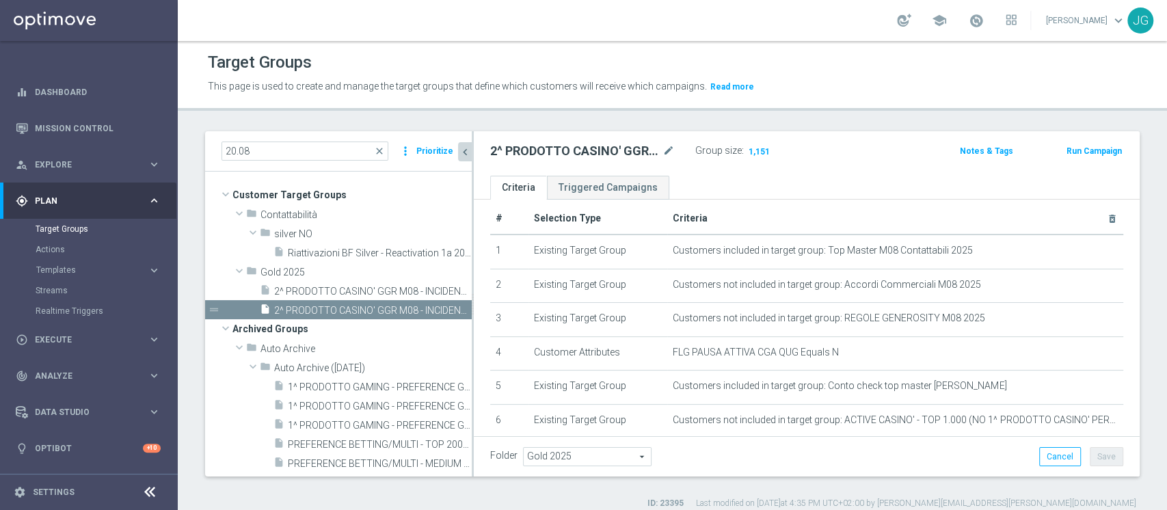
scroll to position [51, 0]
click at [273, 146] on input "20.08" at bounding box center [305, 151] width 167 height 19
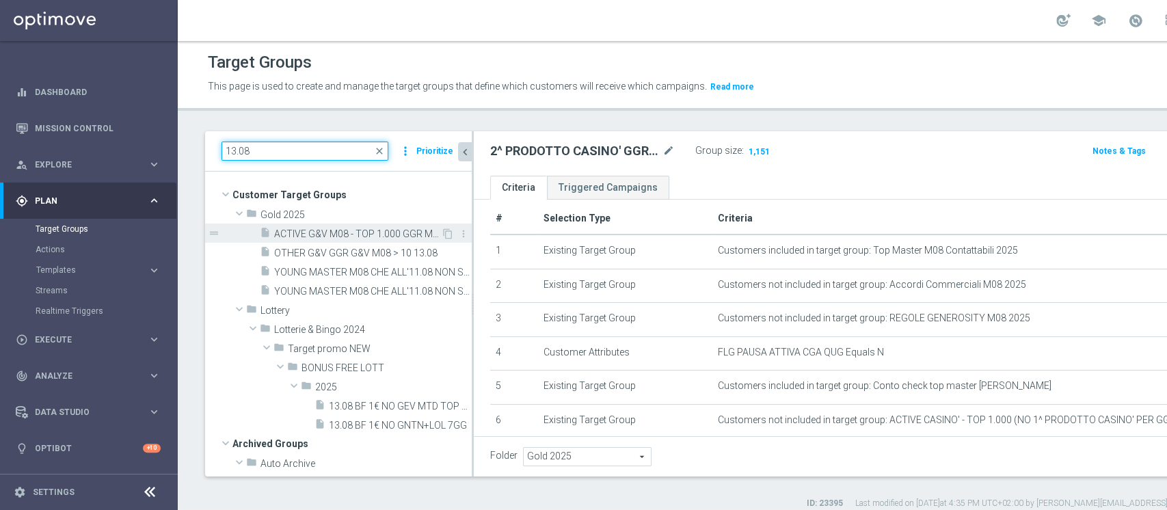
type input "13.08"
click at [337, 232] on span "ACTIVE G&V M08 - TOP 1.000 GGR M08 13.08" at bounding box center [357, 234] width 167 height 12
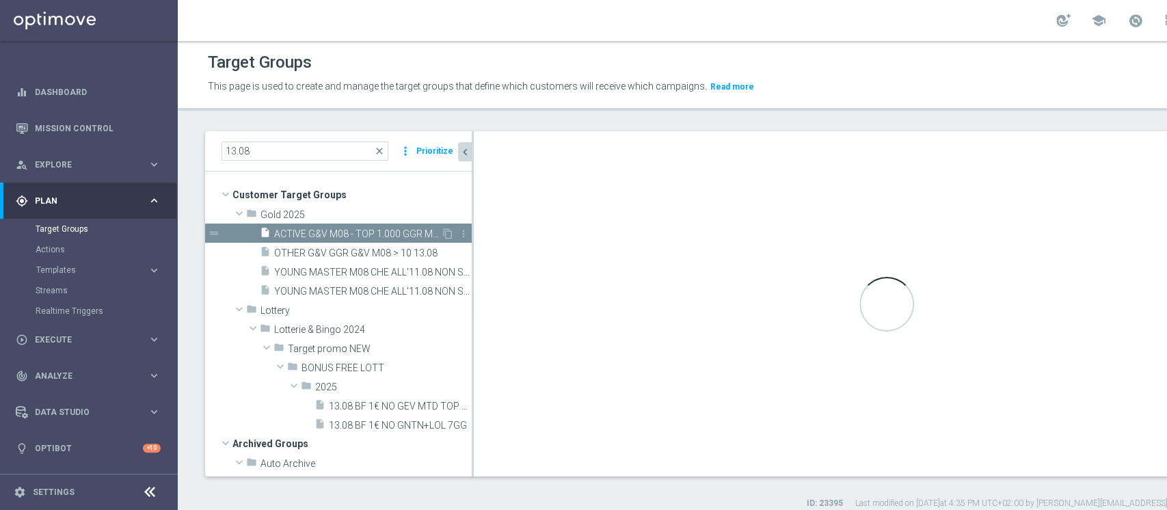
type textarea "(1 AND 2 AND 3 AND 4 and 6) OR 5"
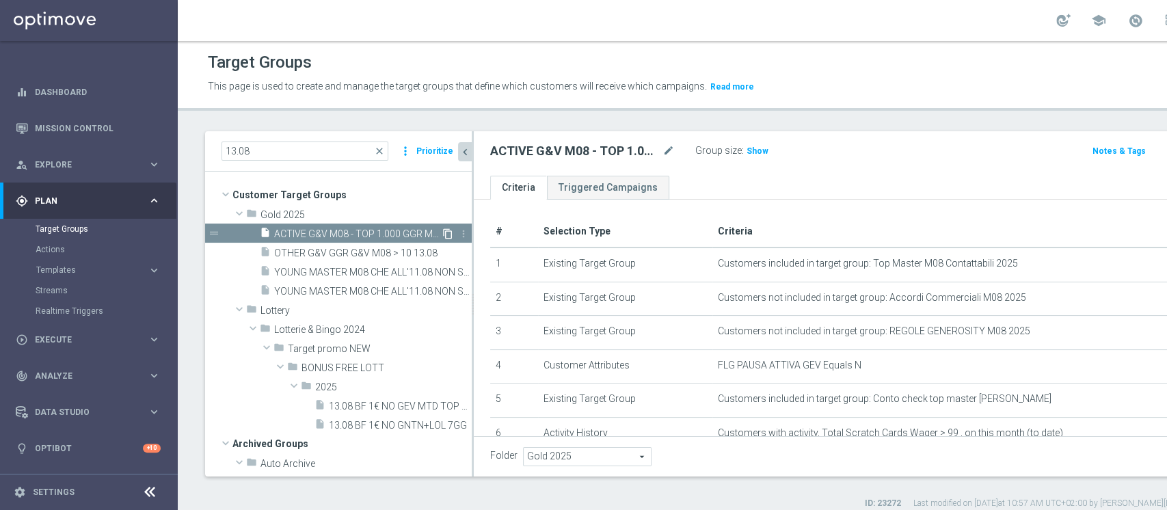
click at [442, 230] on icon "content_copy" at bounding box center [447, 233] width 11 height 11
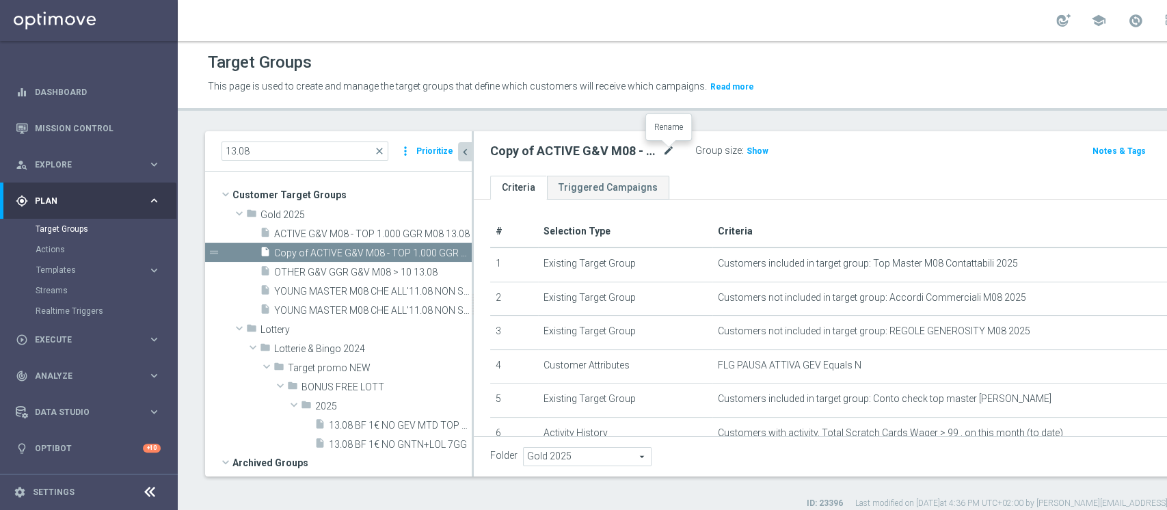
click at [671, 150] on icon "mode_edit" at bounding box center [668, 151] width 12 height 16
type input "ACTIVE G&V M08 - TOP 1.000 GGR M08 20.08"
click at [793, 155] on div "Group size : Show" at bounding box center [763, 150] width 137 height 16
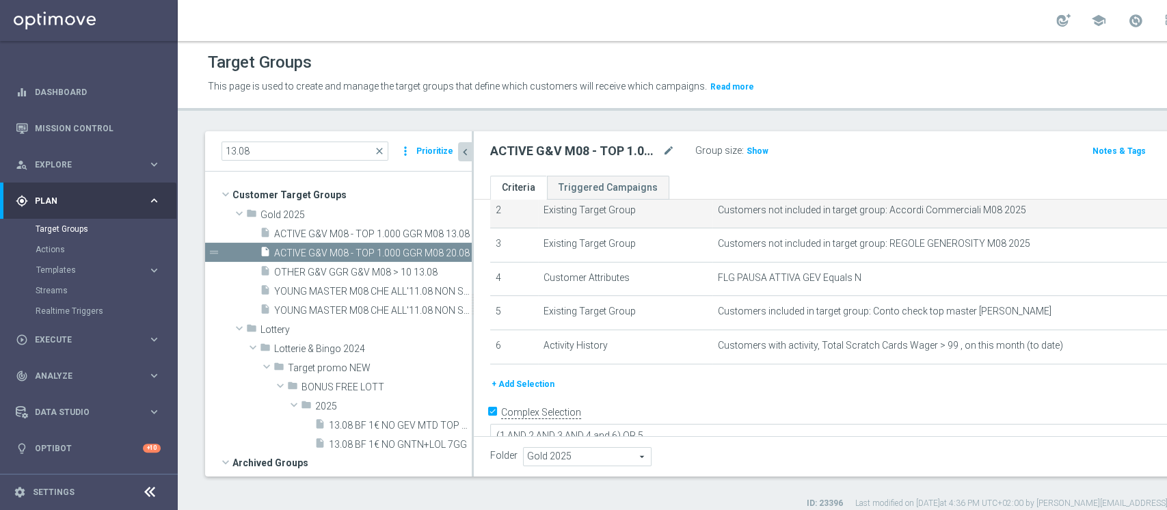
scroll to position [95, 0]
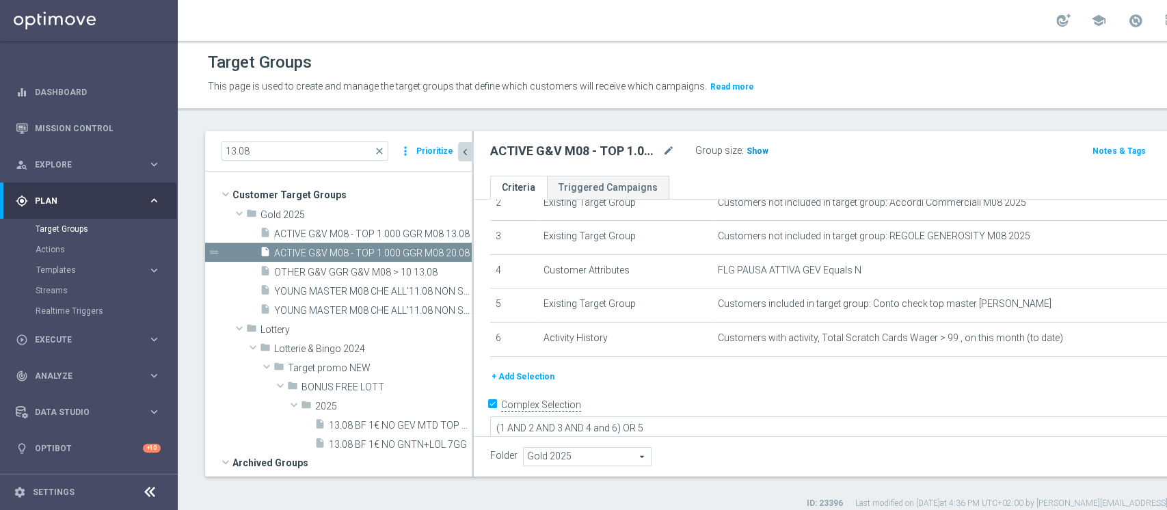
click at [757, 146] on span "Show" at bounding box center [758, 151] width 22 height 10
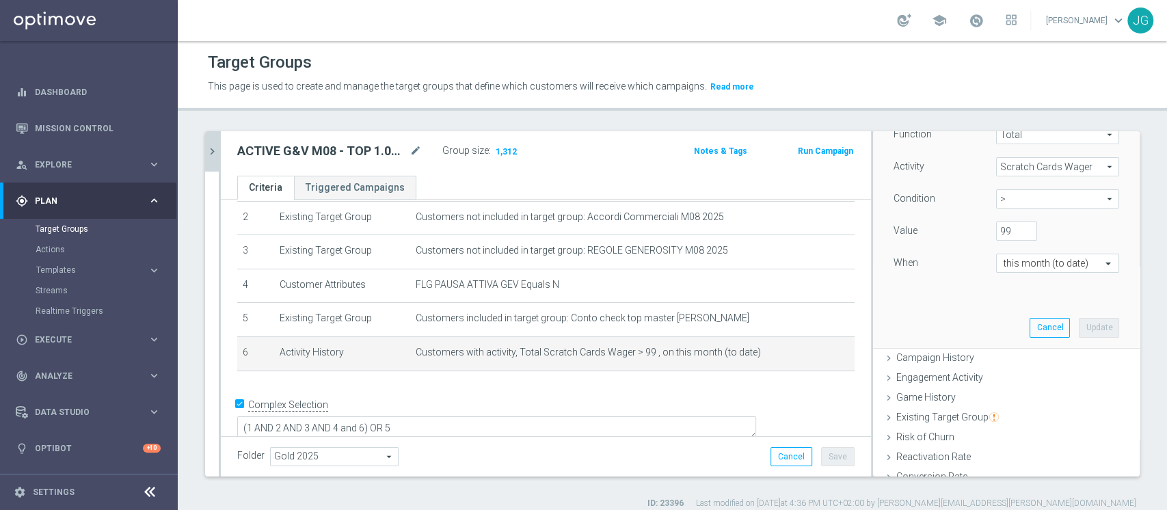
scroll to position [180, 0]
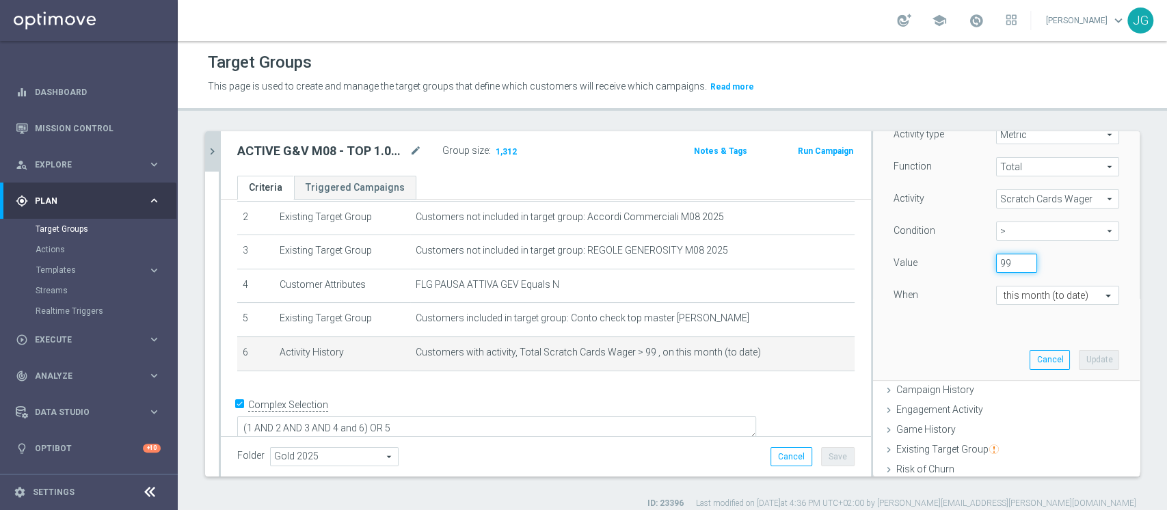
click at [996, 263] on input "99" at bounding box center [1016, 263] width 41 height 19
type input "9"
type input "150"
click at [1079, 360] on button "Update" at bounding box center [1099, 359] width 40 height 19
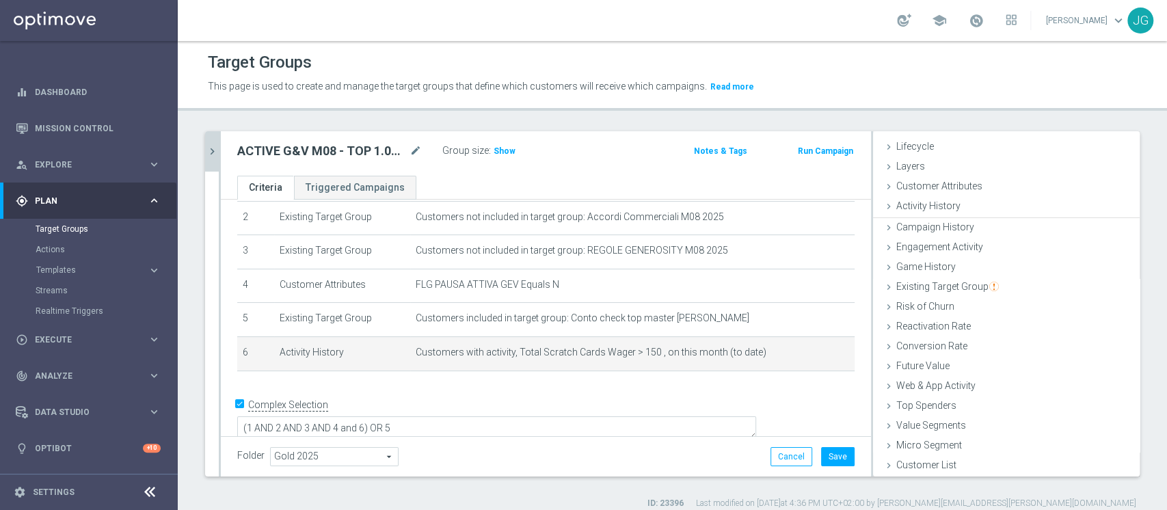
scroll to position [25, 0]
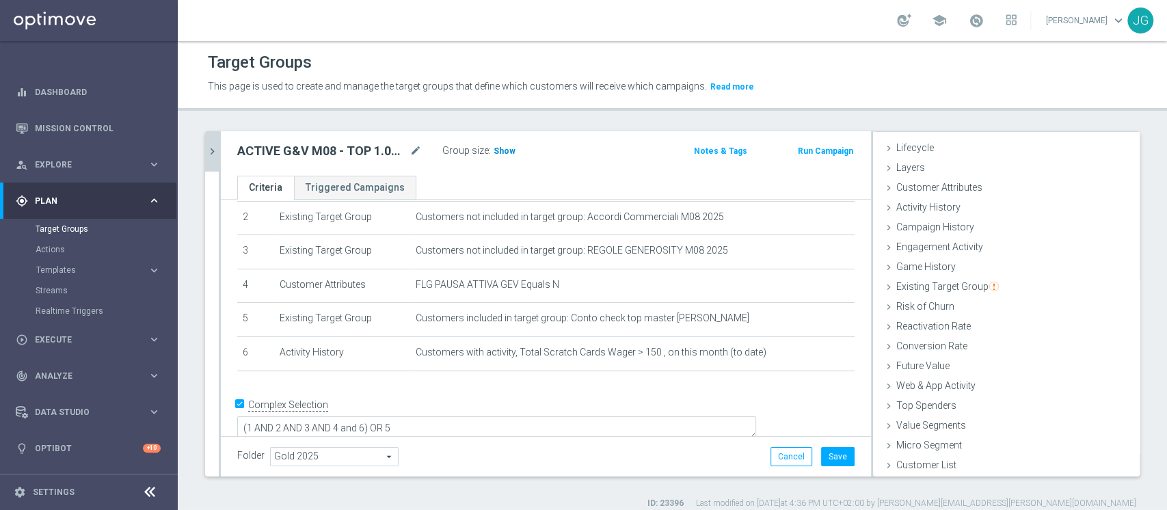
click at [501, 148] on span "Show" at bounding box center [505, 151] width 22 height 10
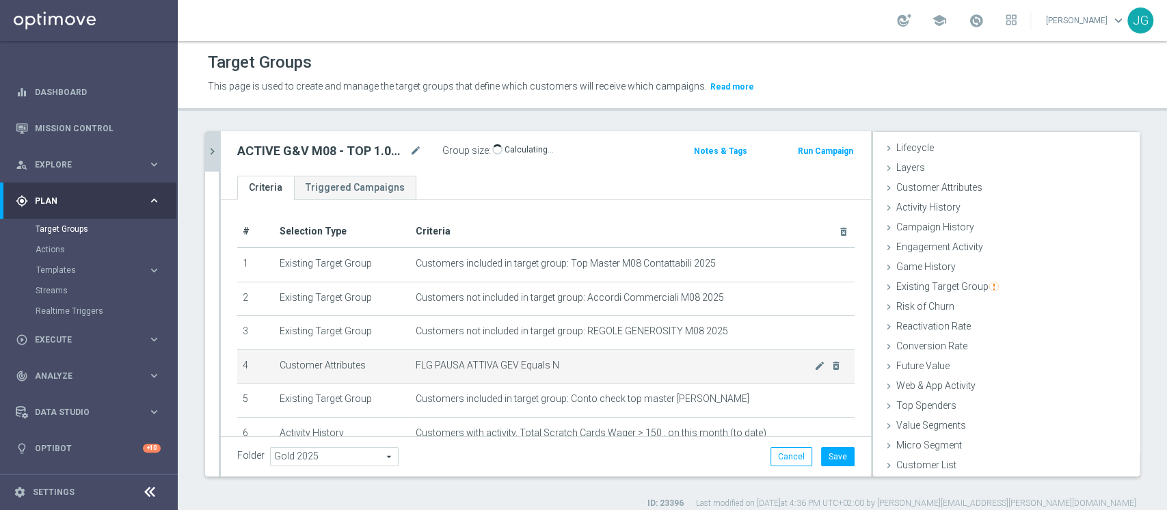
scroll to position [81, 0]
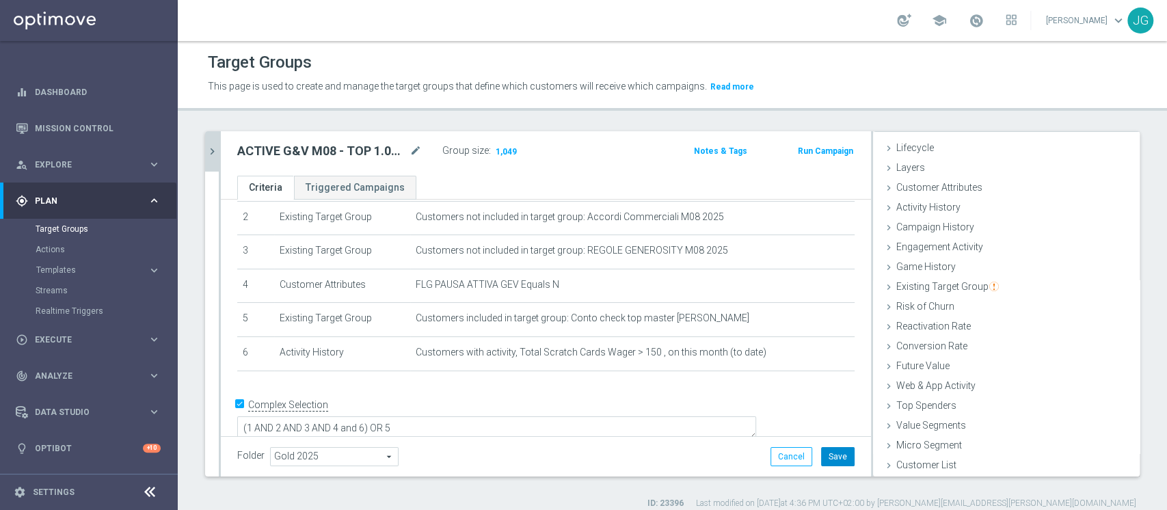
click at [831, 460] on button "Save" at bounding box center [838, 456] width 34 height 19
click at [206, 157] on button "chevron_right" at bounding box center [212, 151] width 14 height 40
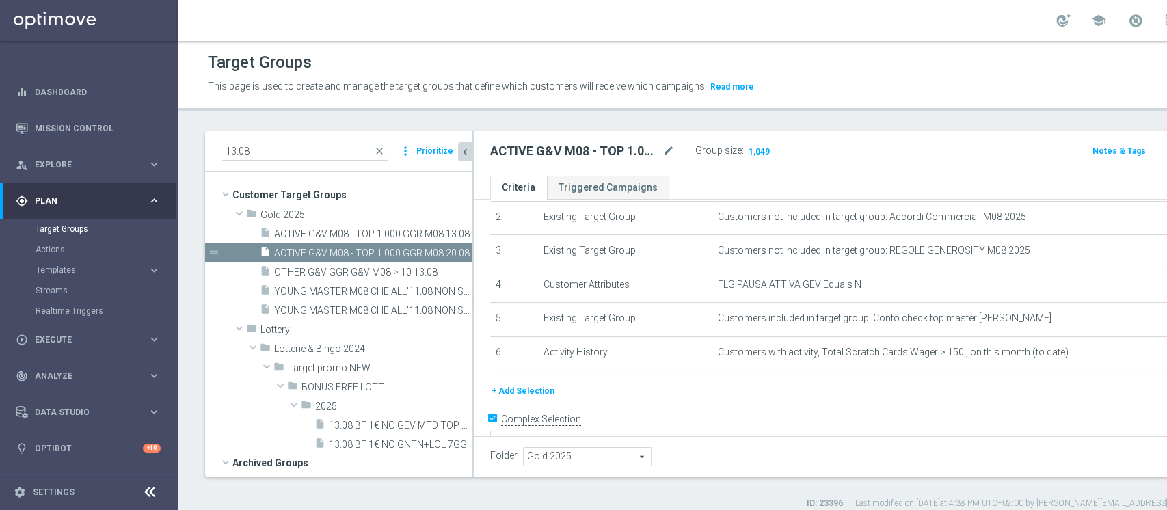
scroll to position [51, 0]
click at [366, 247] on span "ACTIVE G&V M08 - TOP 1.000 GGR M08 20.08" at bounding box center [357, 253] width 167 height 12
click at [442, 254] on icon "content_copy" at bounding box center [447, 252] width 11 height 11
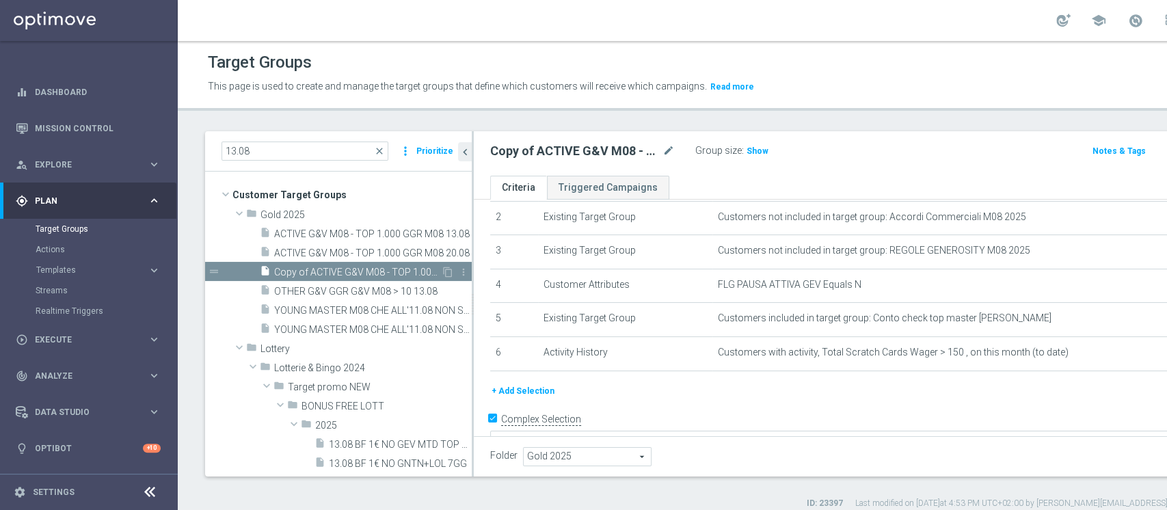
click at [353, 268] on span "Copy of ACTIVE G&V M08 - TOP 1.000 GGR M08 20.08" at bounding box center [357, 273] width 167 height 12
click at [675, 152] on div "Copy of ACTIVE G&V M08 - TOP 1.000 GGR M08 20.08 mode_edit" at bounding box center [592, 151] width 205 height 19
click at [667, 149] on icon "mode_edit" at bounding box center [668, 151] width 12 height 16
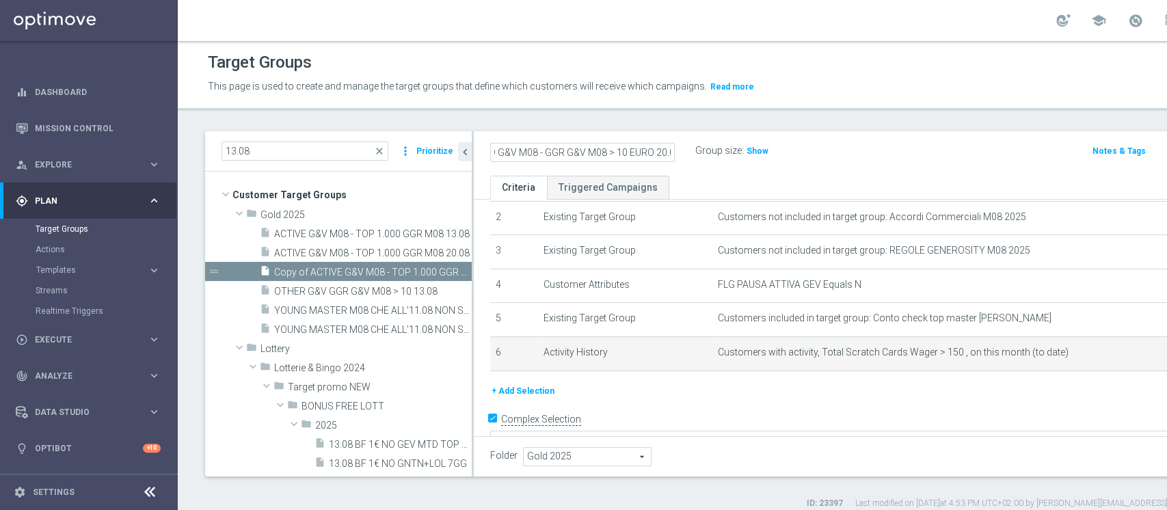
scroll to position [0, 86]
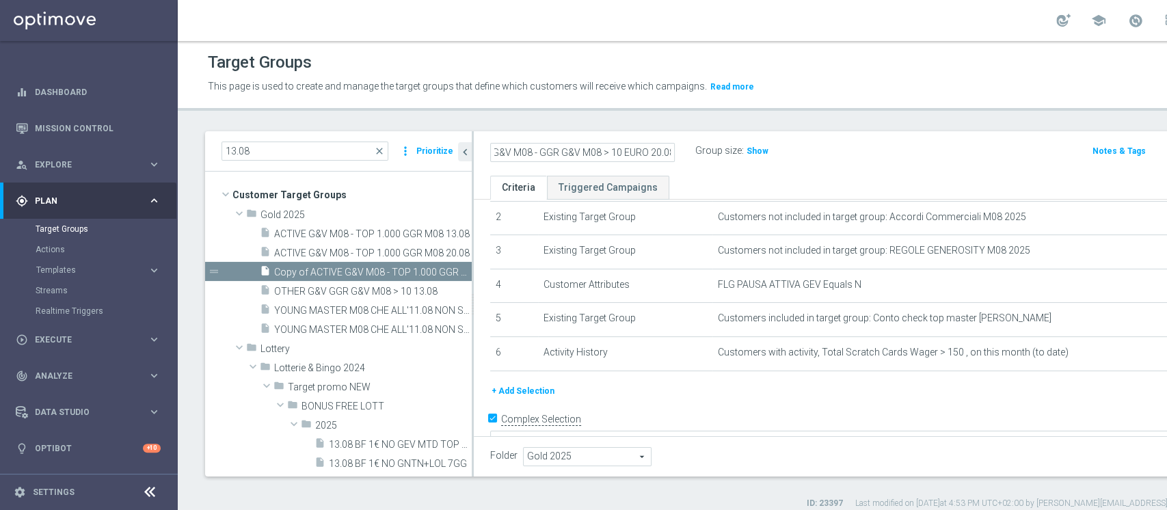
type input "2^ E 3^ PRODOTTO G&V M08 - GGR G&V M08 > 10 EURO 20.08"
click at [834, 179] on ul "Criteria Triggered Campaigns" at bounding box center [886, 188] width 825 height 24
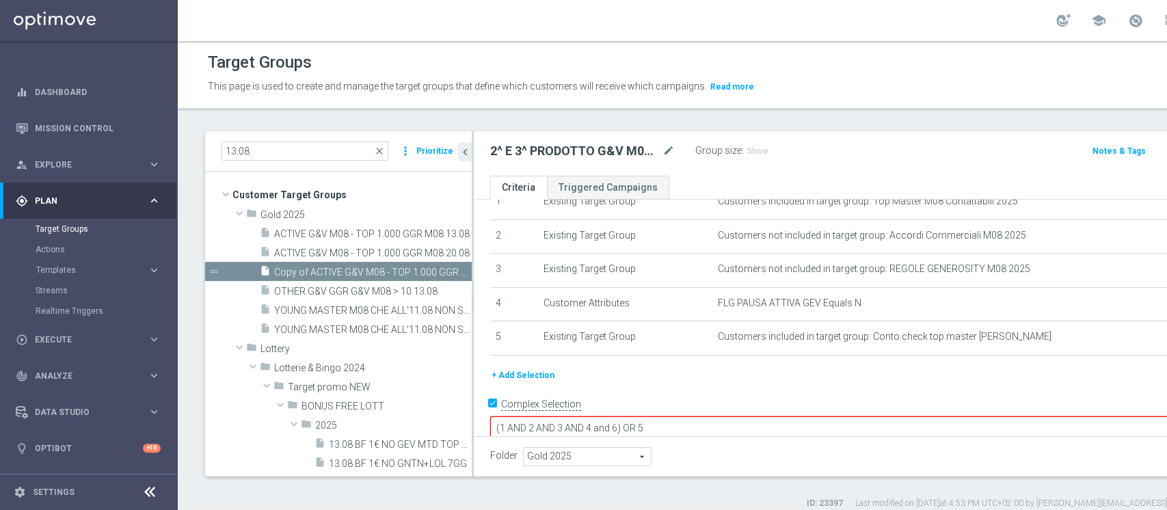
click at [531, 375] on button "+ Add Selection" at bounding box center [523, 375] width 66 height 15
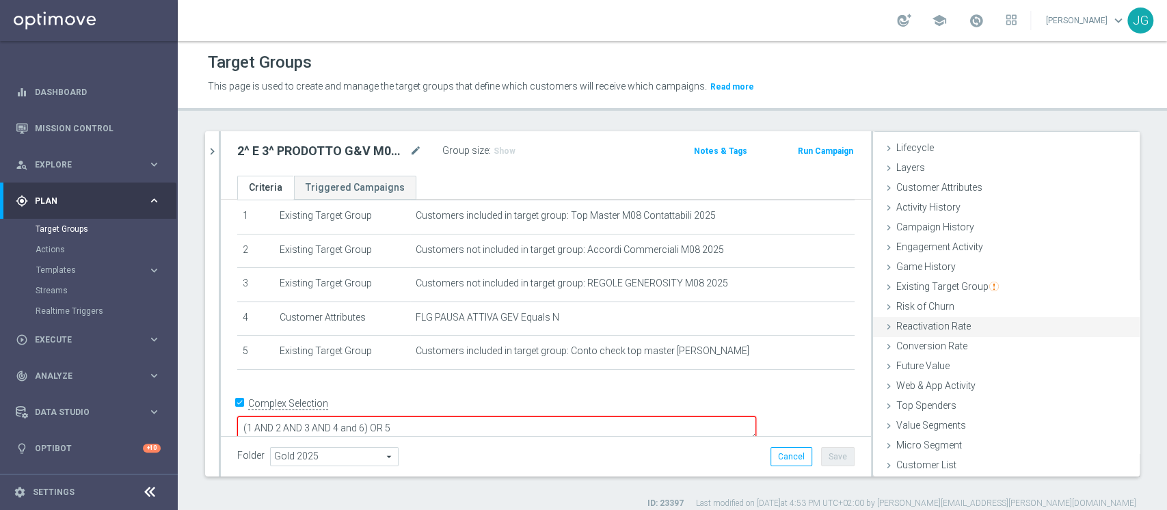
scroll to position [11, 0]
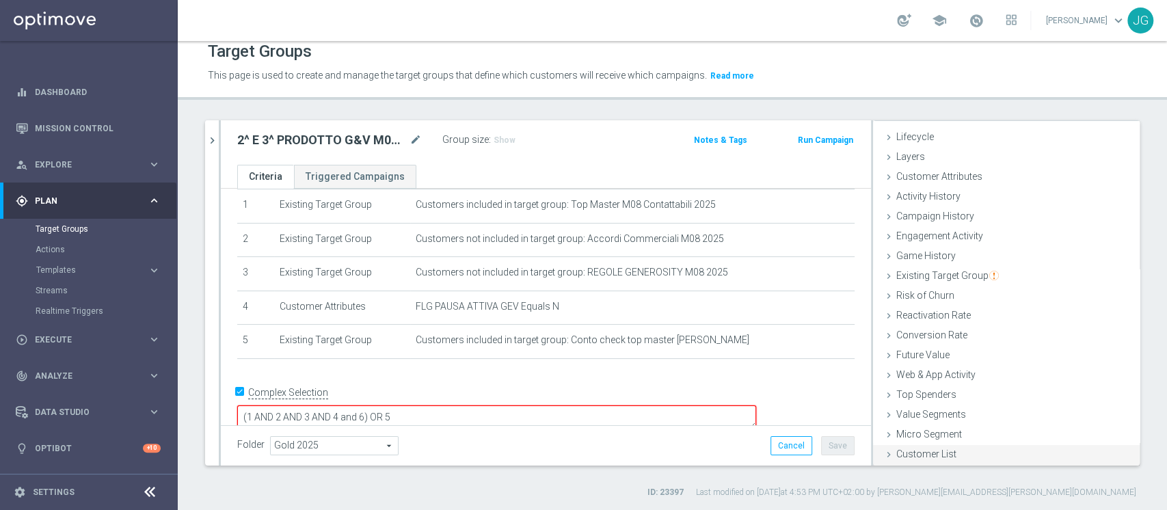
click at [902, 457] on span "Customer List" at bounding box center [926, 453] width 60 height 11
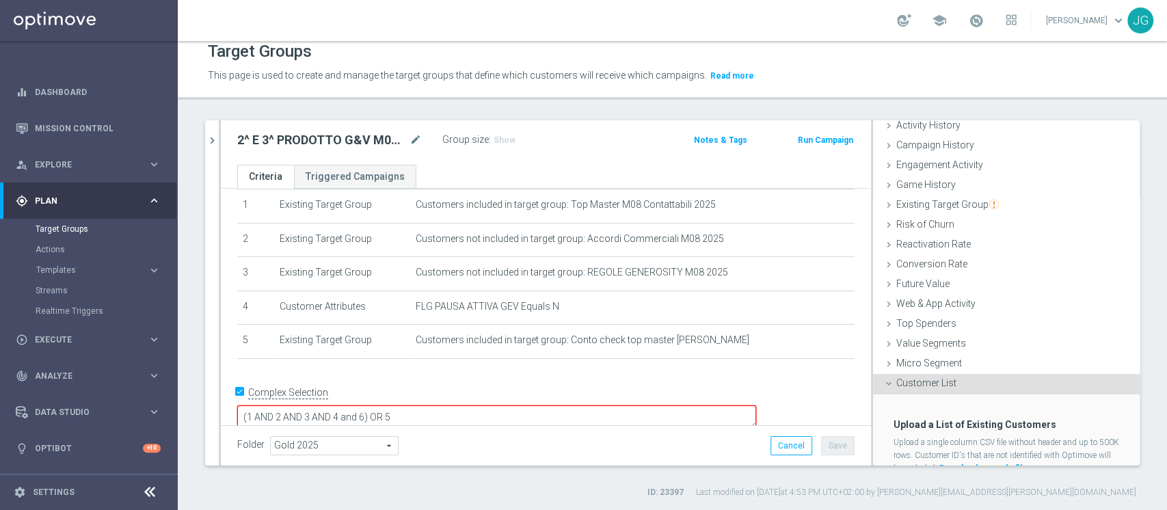
scroll to position [148, 0]
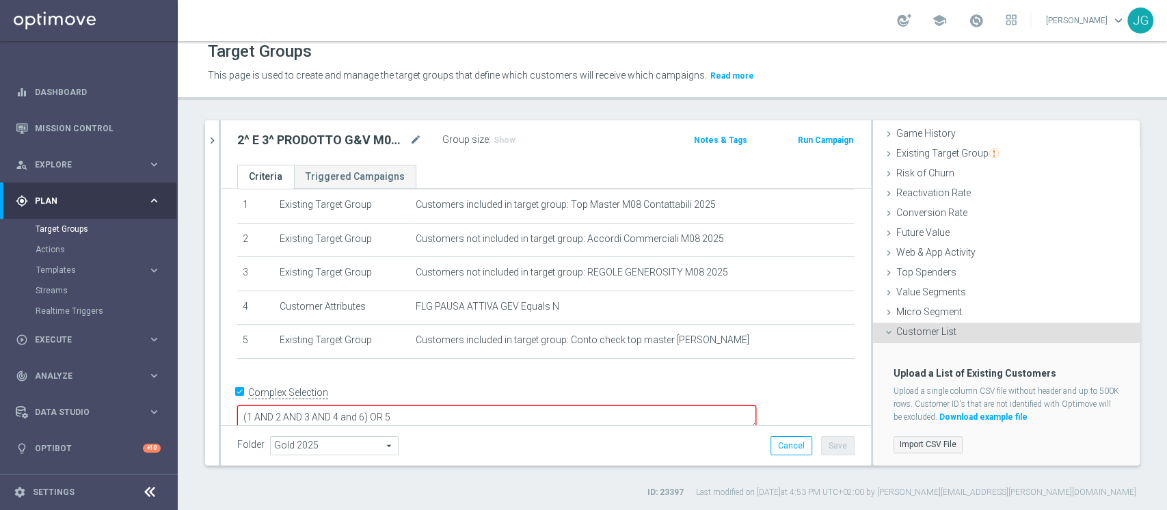
click at [911, 442] on label "Import CSV File" at bounding box center [928, 444] width 69 height 17
click at [0, 0] on input "Import CSV File" at bounding box center [0, 0] width 0 height 0
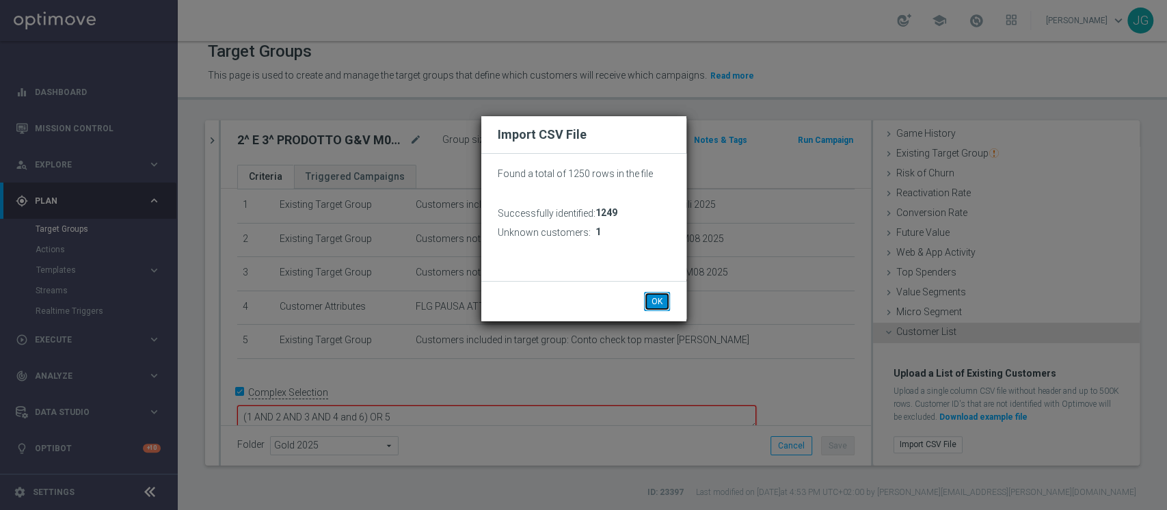
click at [654, 305] on button "OK" at bounding box center [657, 301] width 26 height 19
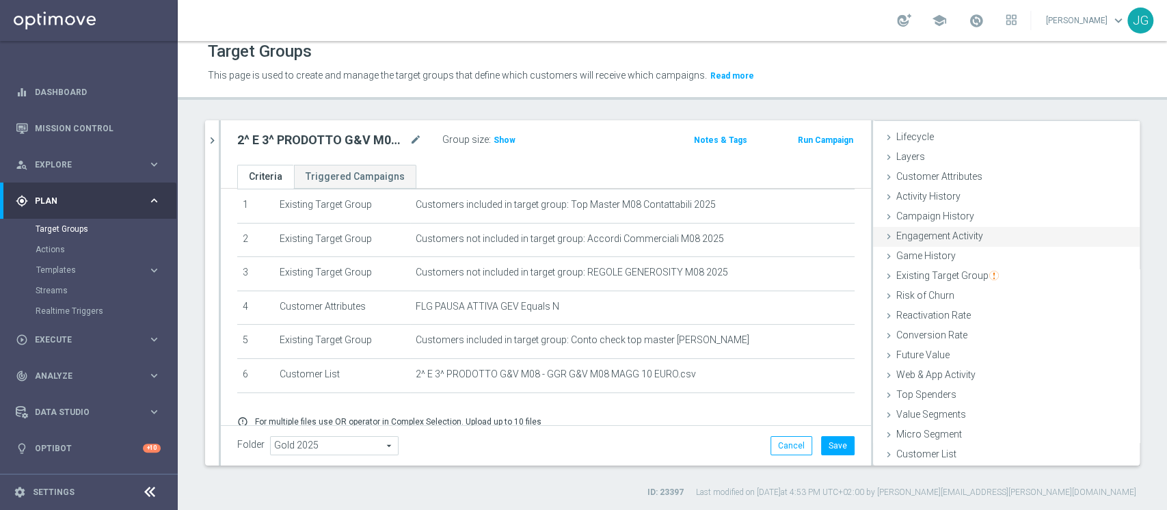
scroll to position [25, 0]
click at [903, 278] on span "Existing Target Group" at bounding box center [947, 275] width 103 height 11
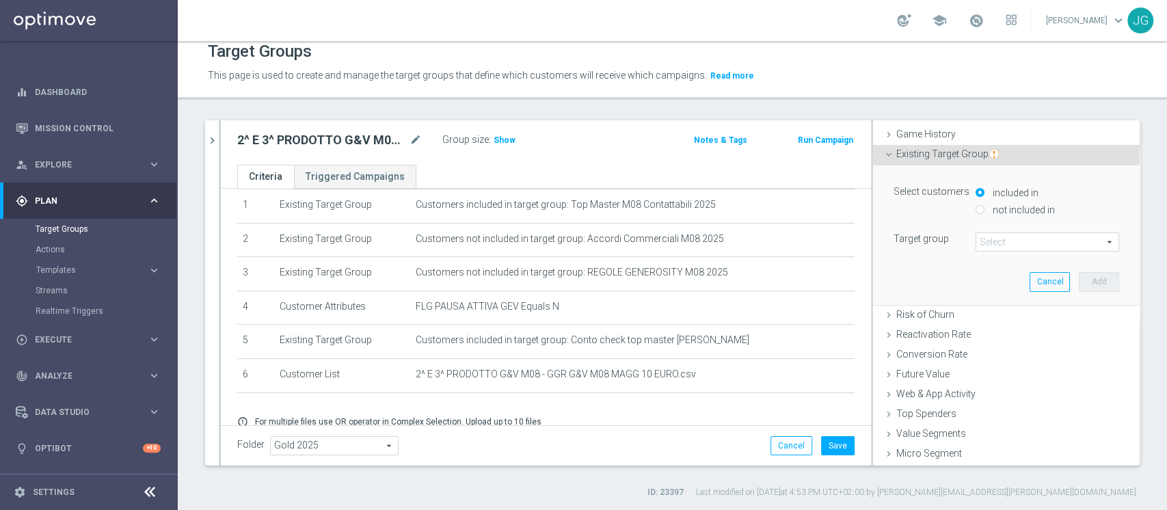
scroll to position [148, 0]
click at [1005, 207] on label "not included in" at bounding box center [1022, 209] width 66 height 12
click at [984, 207] on input "not included in" at bounding box center [980, 208] width 9 height 9
radio input "true"
click at [1002, 241] on span at bounding box center [1047, 241] width 142 height 18
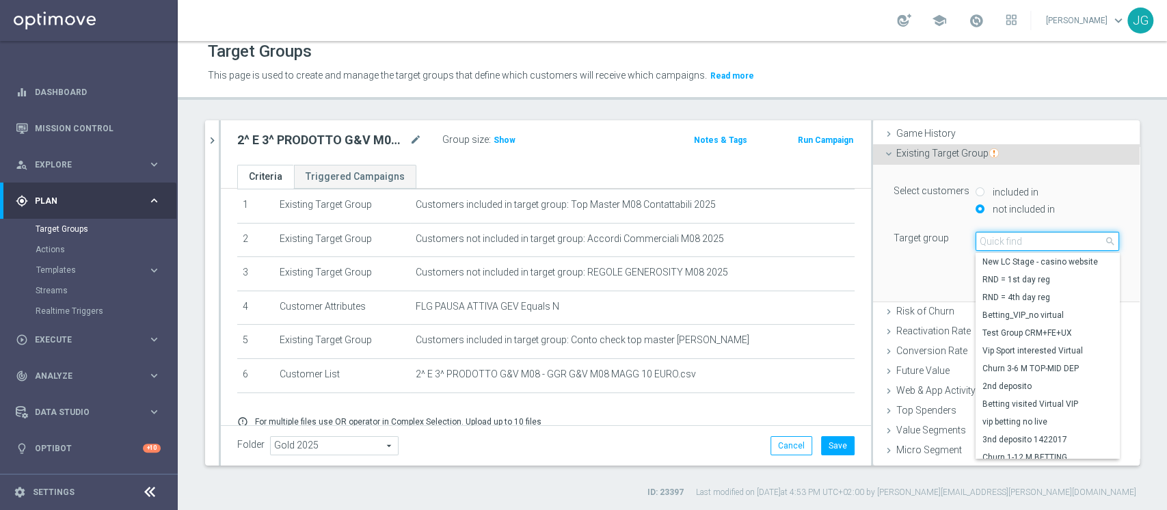
click at [1002, 241] on input "search" at bounding box center [1048, 241] width 144 height 19
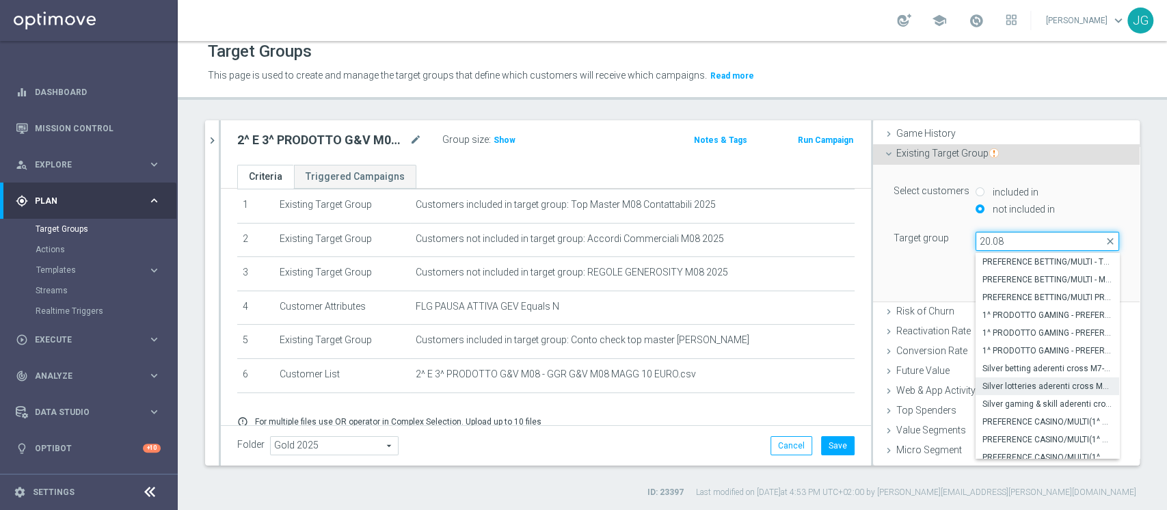
scroll to position [144, 0]
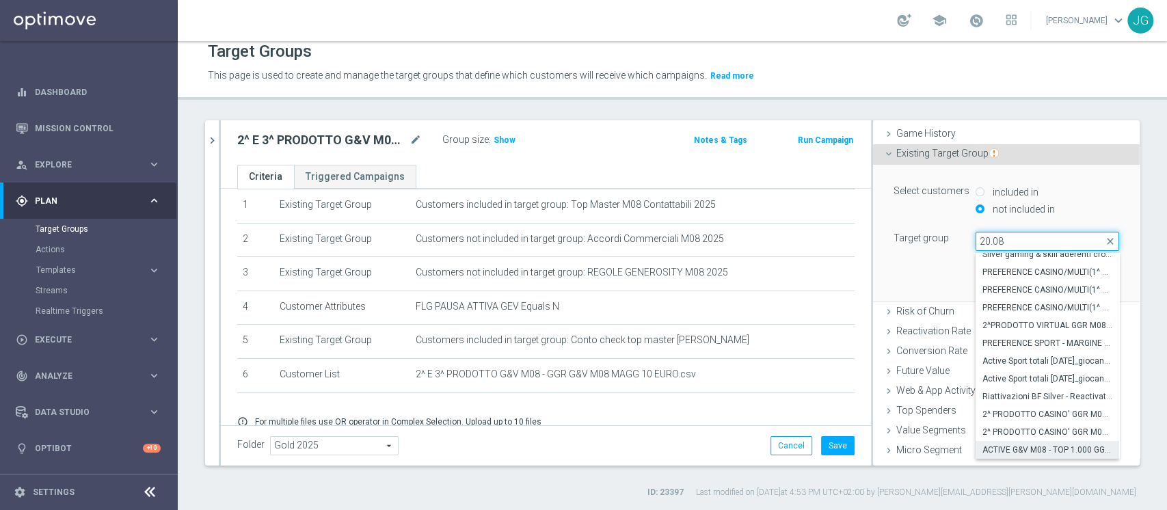
type input "20.08"
click at [1010, 449] on span "ACTIVE G&V M08 - TOP 1.000 GGR M08 20.08" at bounding box center [1047, 449] width 130 height 11
type input "ACTIVE G&V M08 - TOP 1.000 GGR M08 20.08"
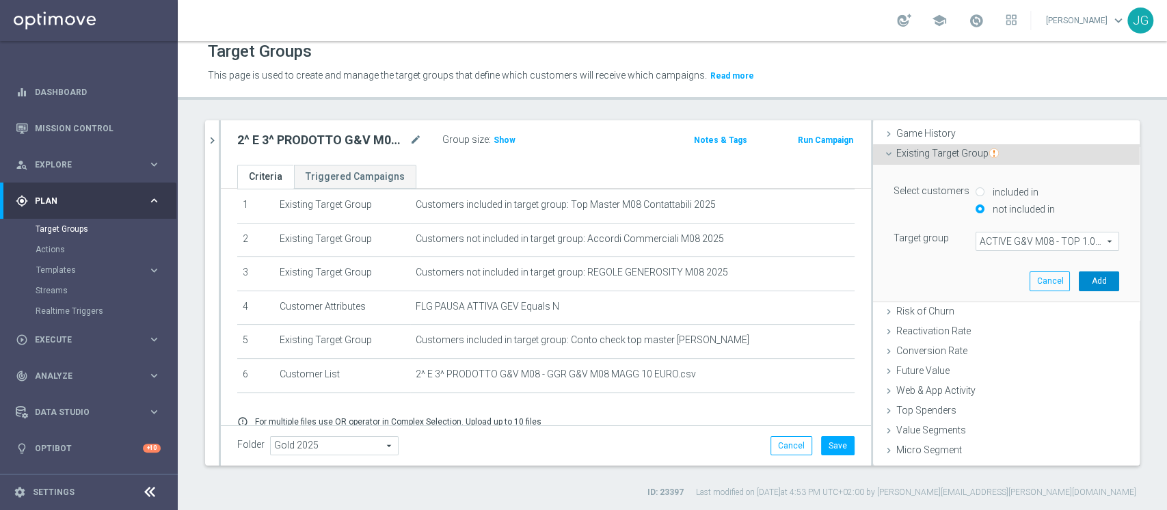
click at [1079, 284] on button "Add" at bounding box center [1099, 280] width 40 height 19
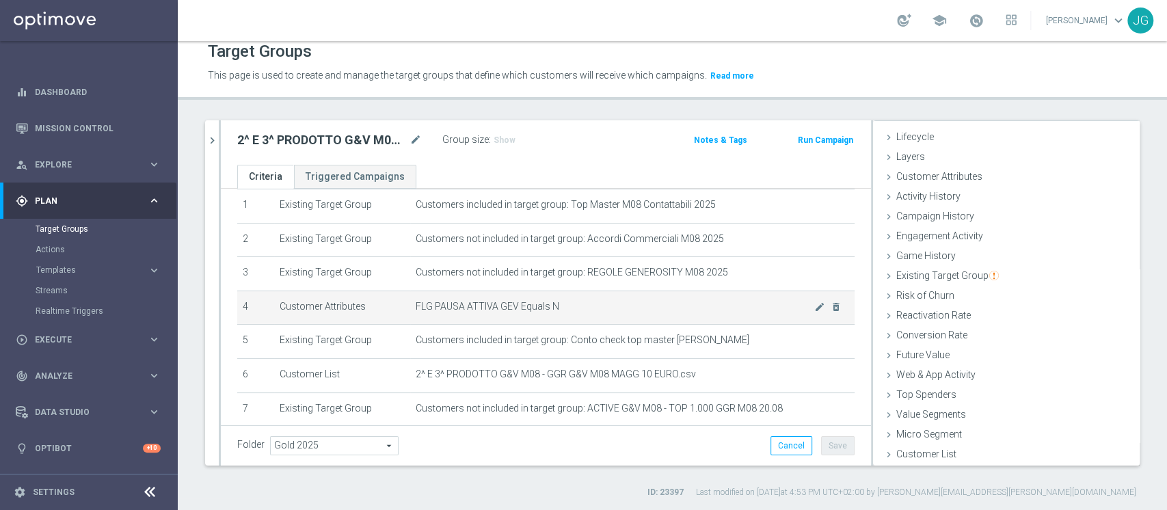
scroll to position [137, 0]
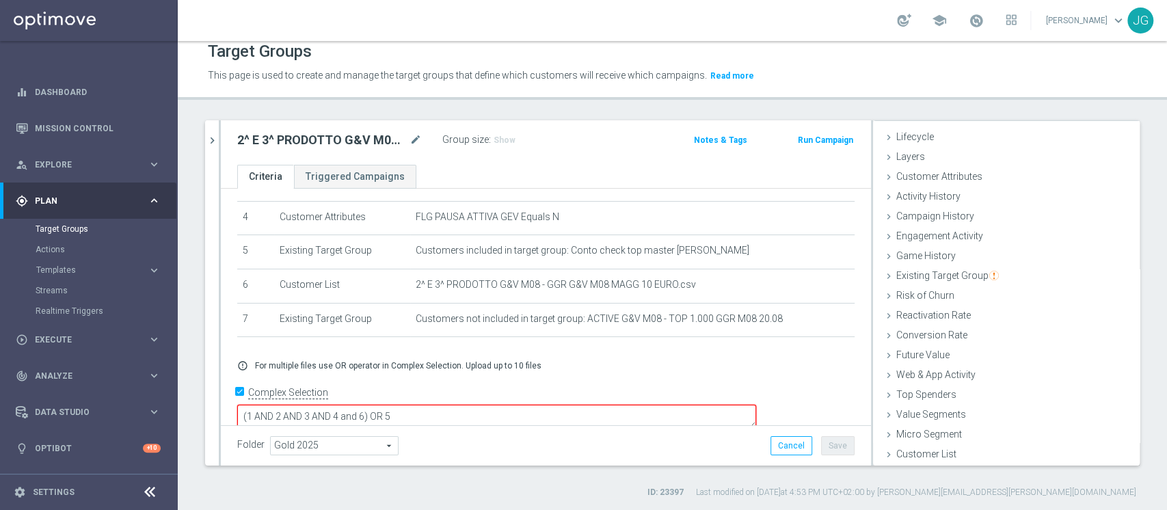
click at [460, 405] on textarea "(1 AND 2 AND 3 AND 4 and 6) OR 5" at bounding box center [496, 417] width 519 height 24
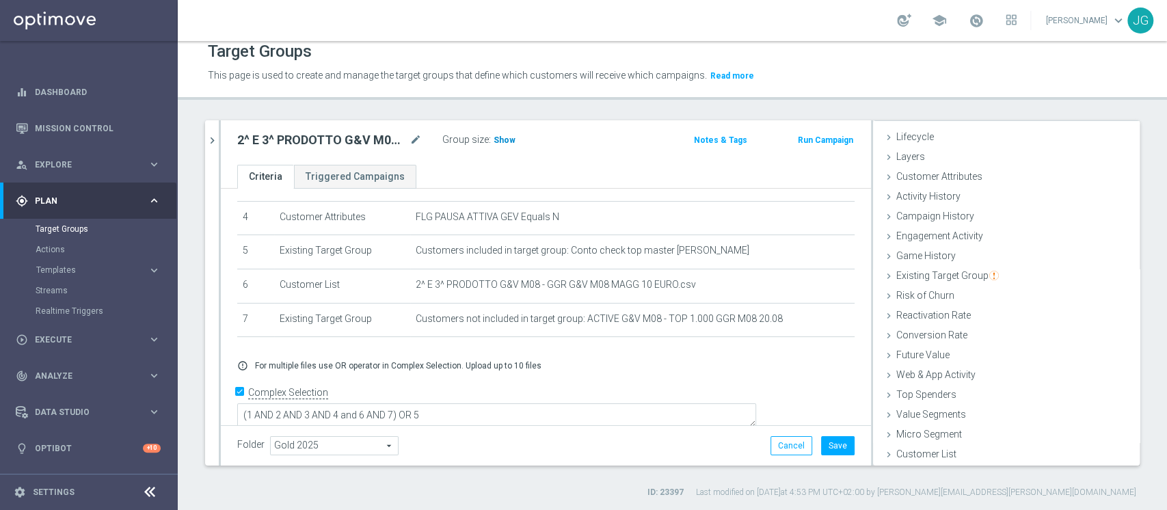
scroll to position [137, 0]
click at [499, 135] on span "Show" at bounding box center [505, 140] width 22 height 10
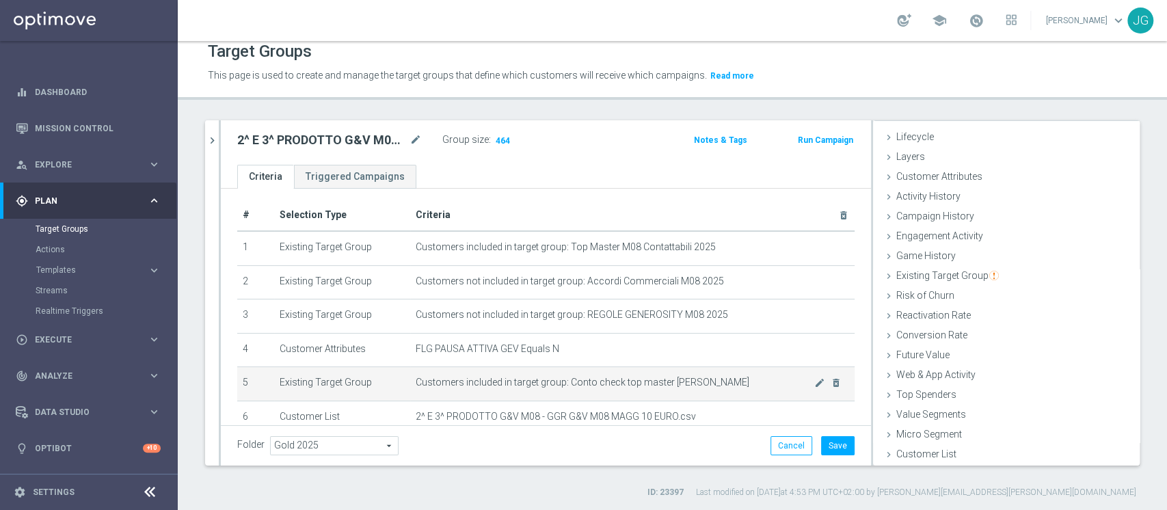
scroll to position [0, 0]
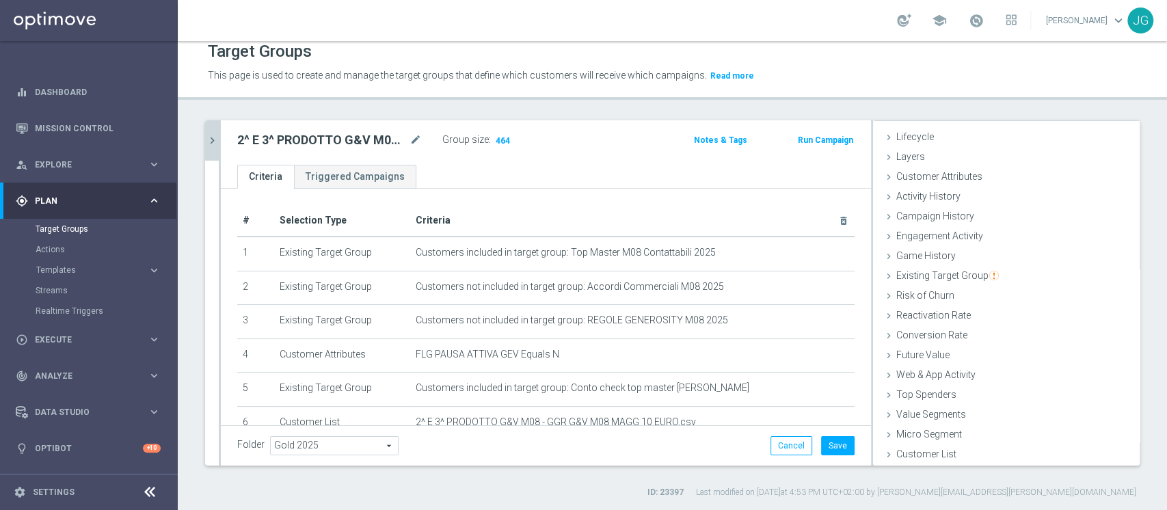
click at [213, 137] on icon "chevron_right" at bounding box center [212, 140] width 13 height 13
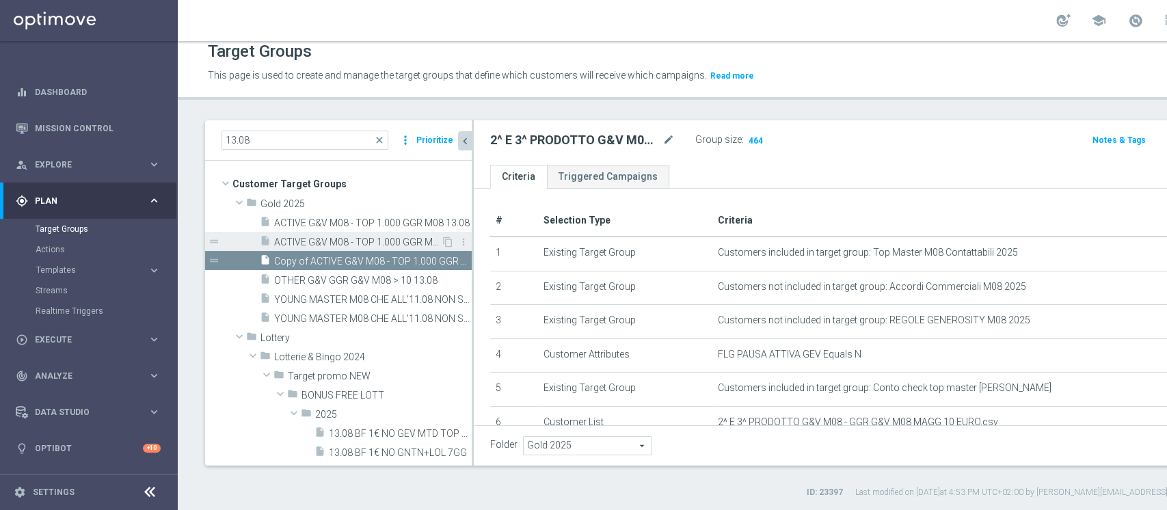
click at [346, 240] on span "ACTIVE G&V M08 - TOP 1.000 GGR M08 20.08" at bounding box center [357, 243] width 167 height 12
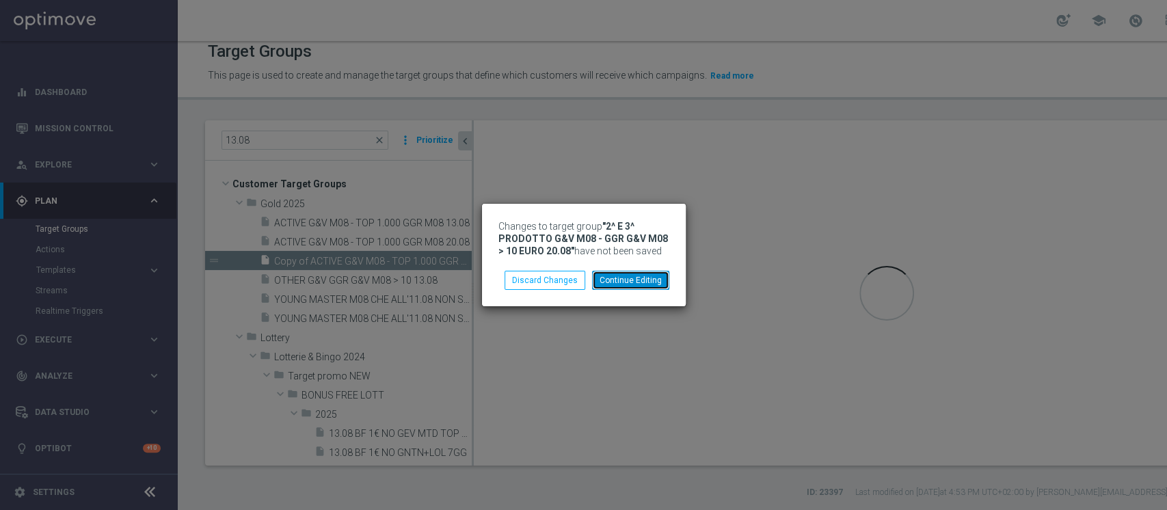
click at [638, 286] on button "Continue Editing" at bounding box center [630, 280] width 77 height 19
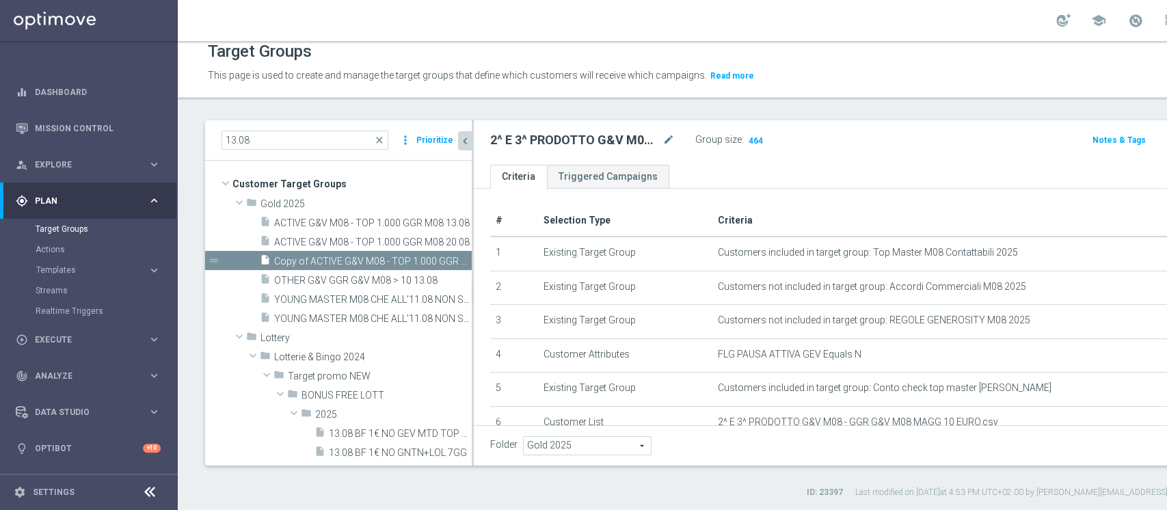
click at [350, 245] on span "ACTIVE G&V M08 - TOP 1.000 GGR M08 20.08" at bounding box center [357, 243] width 167 height 12
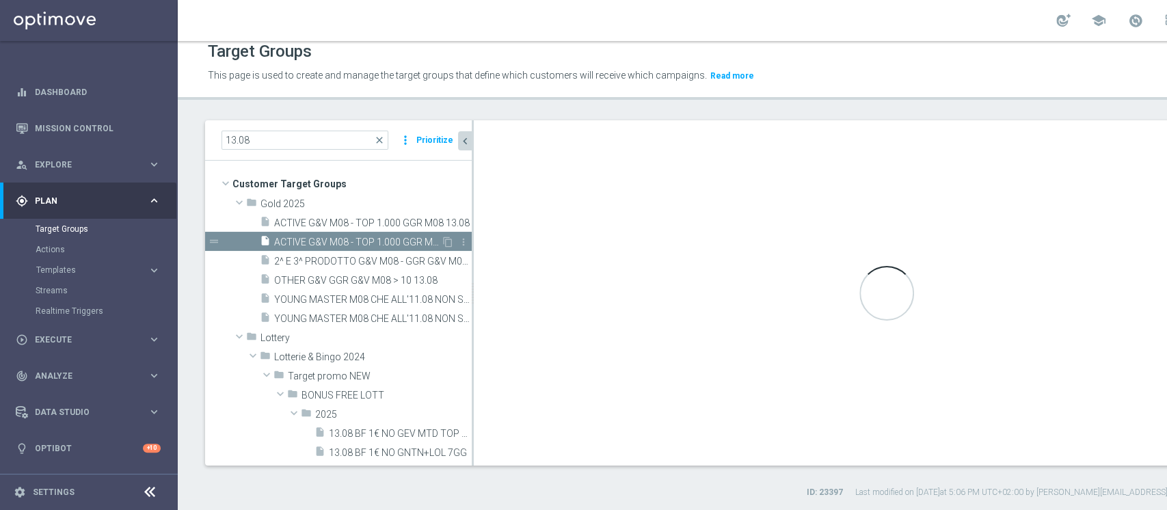
type textarea "(1 AND 2 AND 3 AND 4 and 6) OR 5"
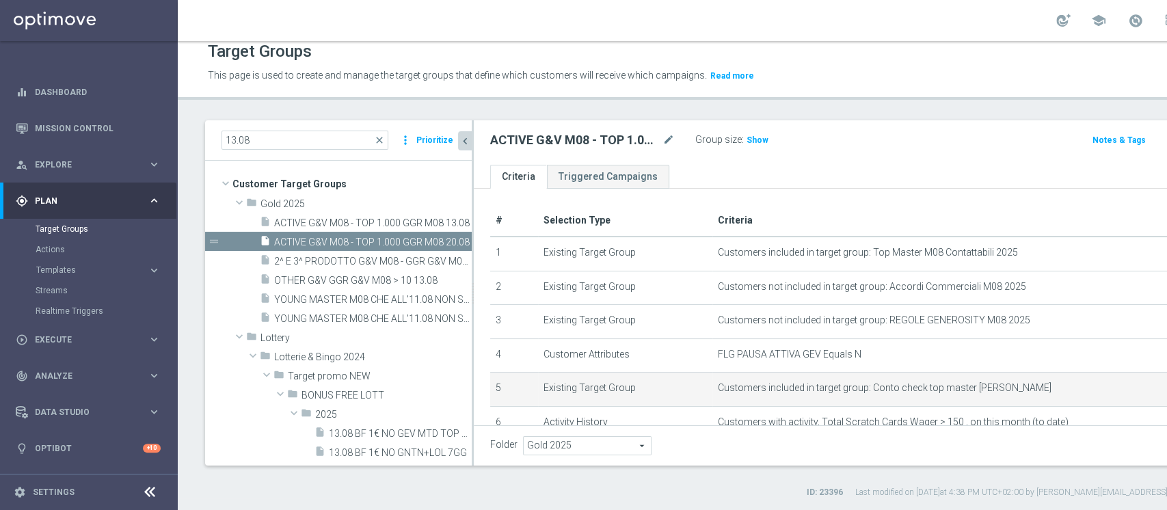
scroll to position [95, 0]
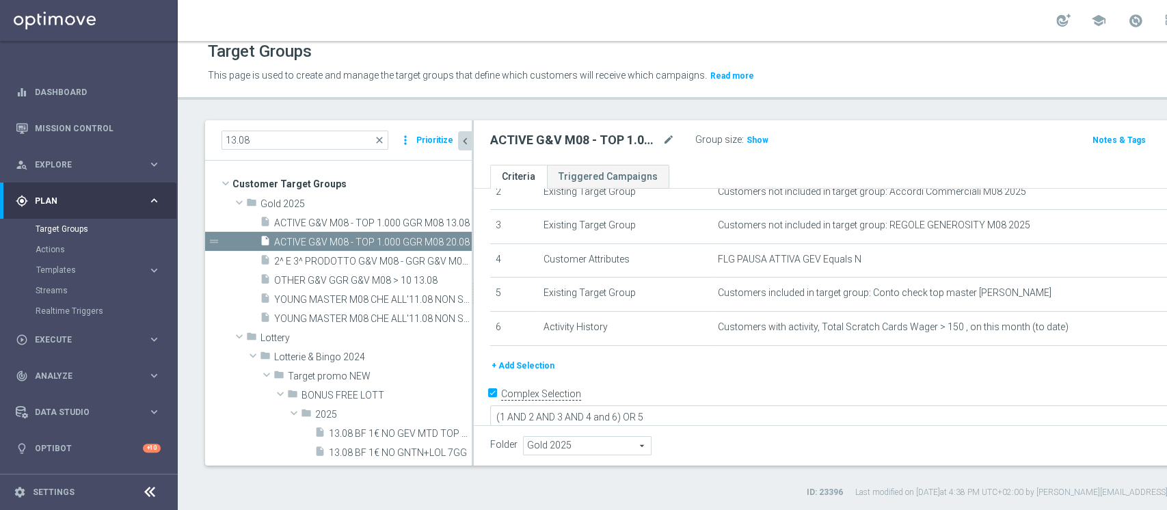
click at [524, 366] on button "+ Add Selection" at bounding box center [523, 365] width 66 height 15
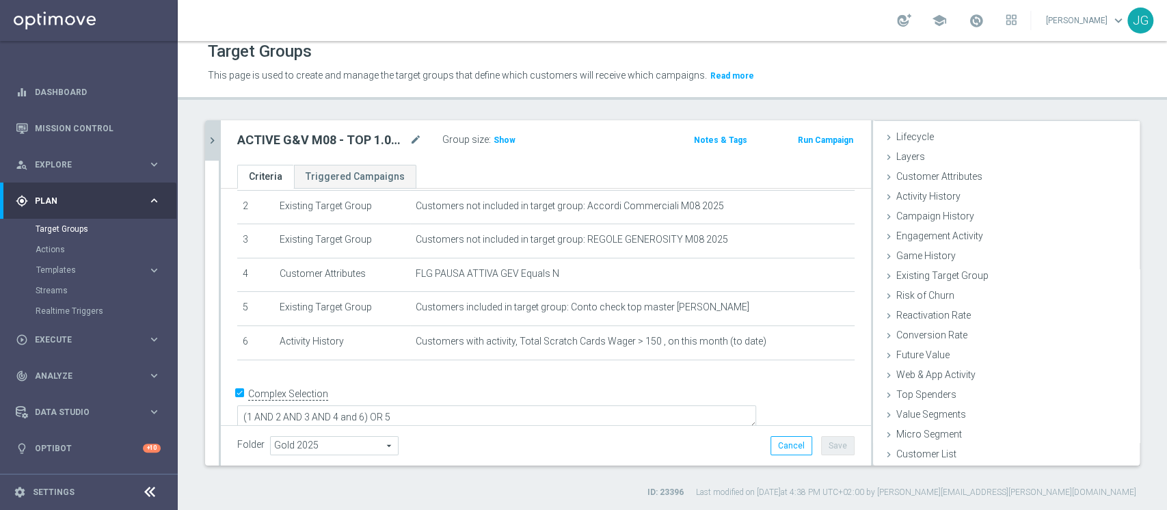
scroll to position [25, 0]
click at [937, 178] on span "Customer Attributes" at bounding box center [939, 176] width 86 height 11
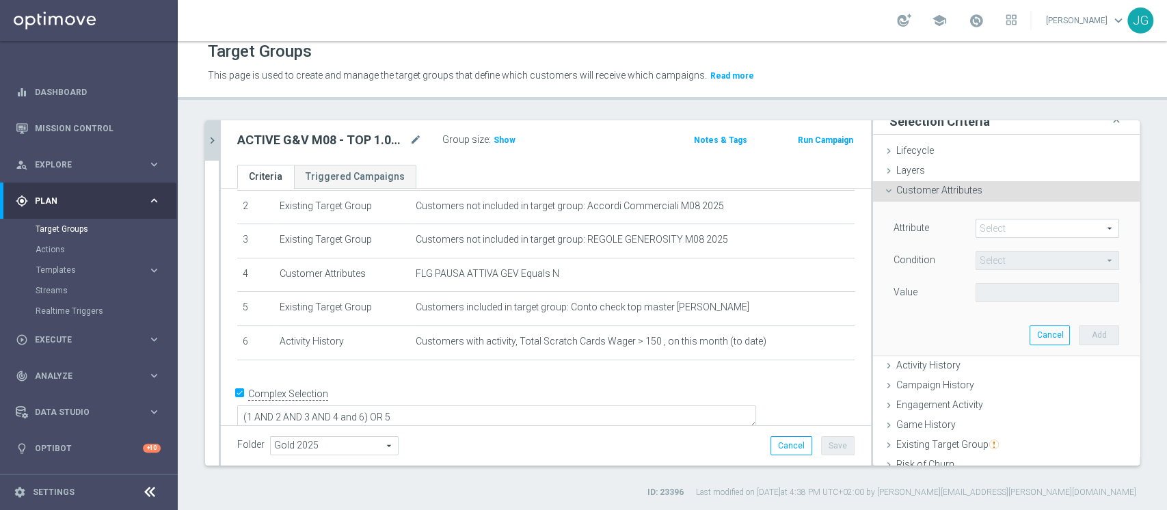
scroll to position [10, 0]
click at [1000, 228] on span at bounding box center [1047, 230] width 142 height 18
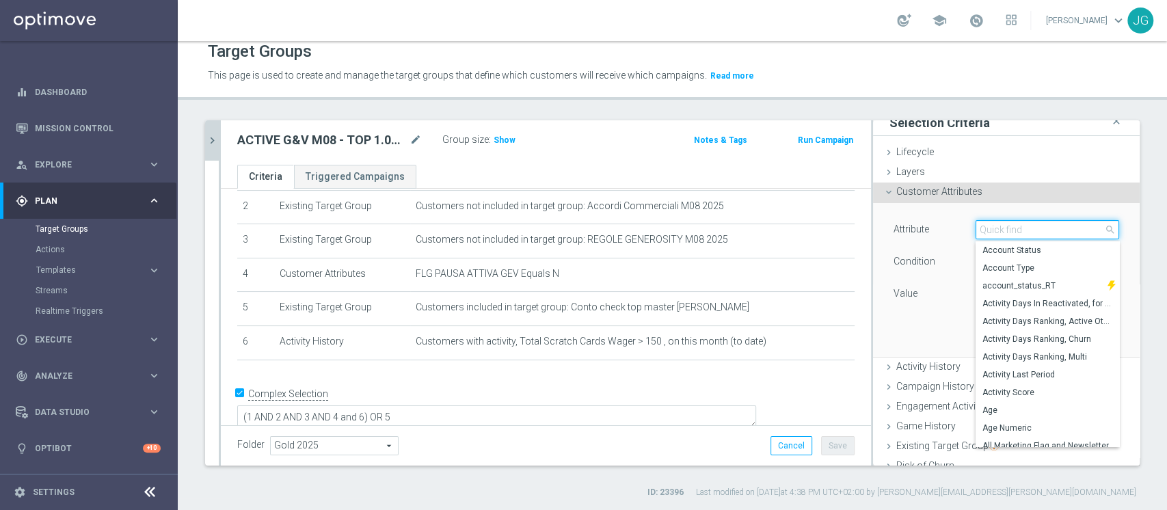
click at [1000, 228] on input "search" at bounding box center [1048, 229] width 144 height 19
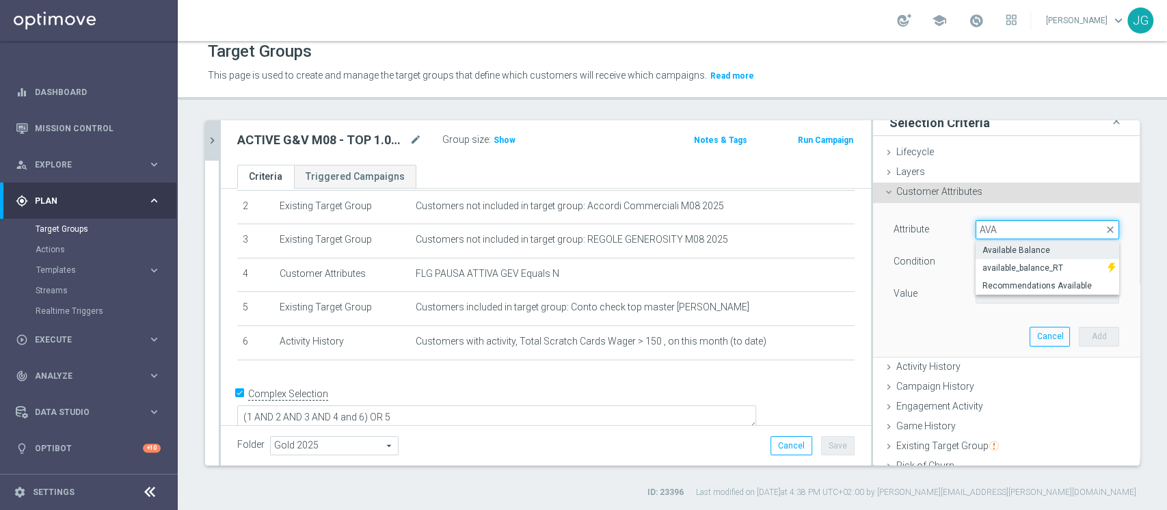
type input "AVA"
click at [1015, 245] on span "Available Balance" at bounding box center [1047, 250] width 130 height 11
type input "Available Balance"
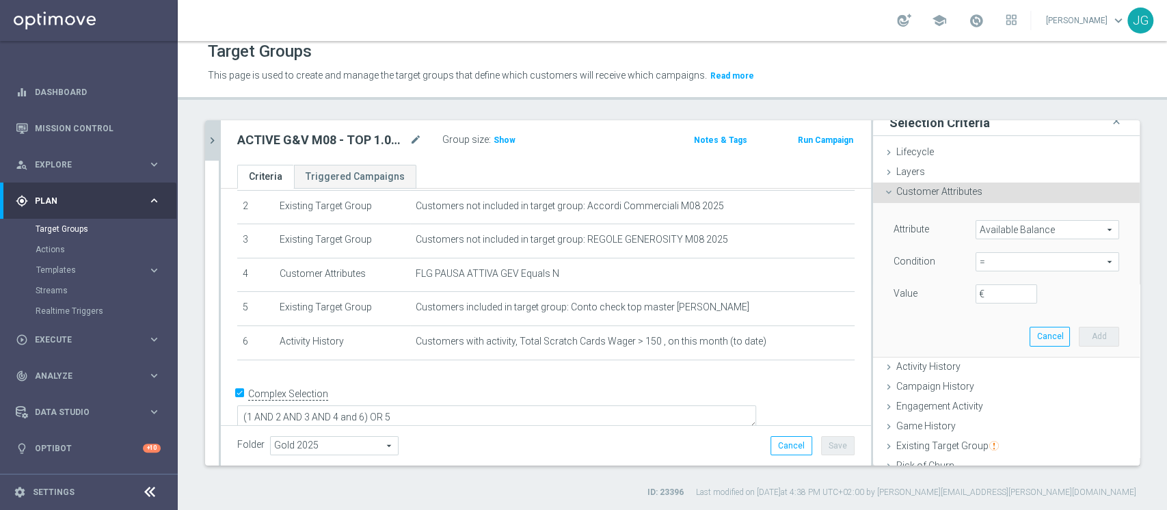
click at [991, 260] on span "=" at bounding box center [1047, 262] width 142 height 18
click at [982, 278] on span "<" at bounding box center [1047, 282] width 130 height 11
type input "<"
click at [976, 292] on input "€" at bounding box center [1007, 293] width 62 height 19
type input "50"
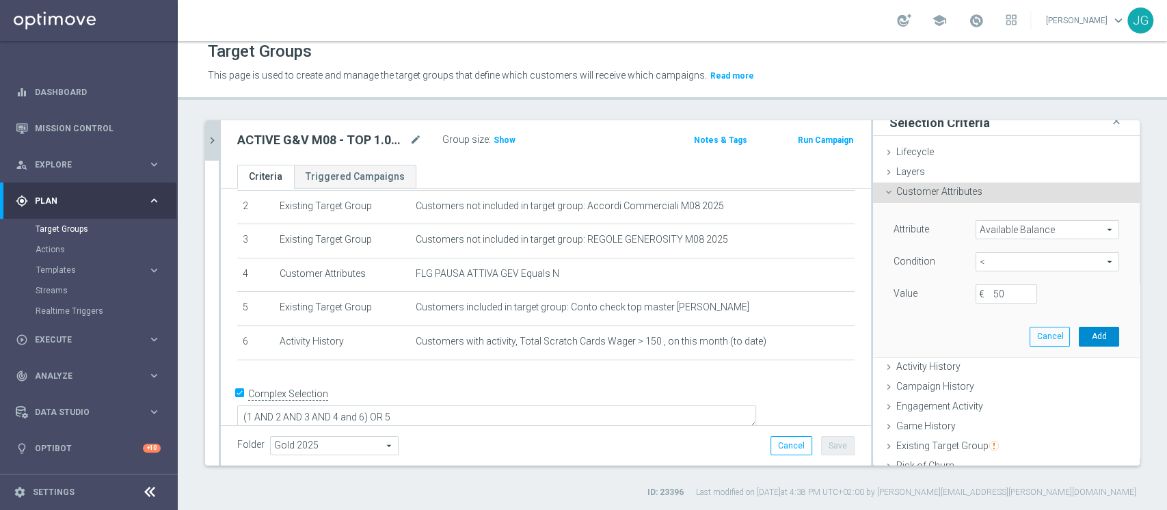
click at [1079, 336] on button "Add" at bounding box center [1099, 336] width 40 height 19
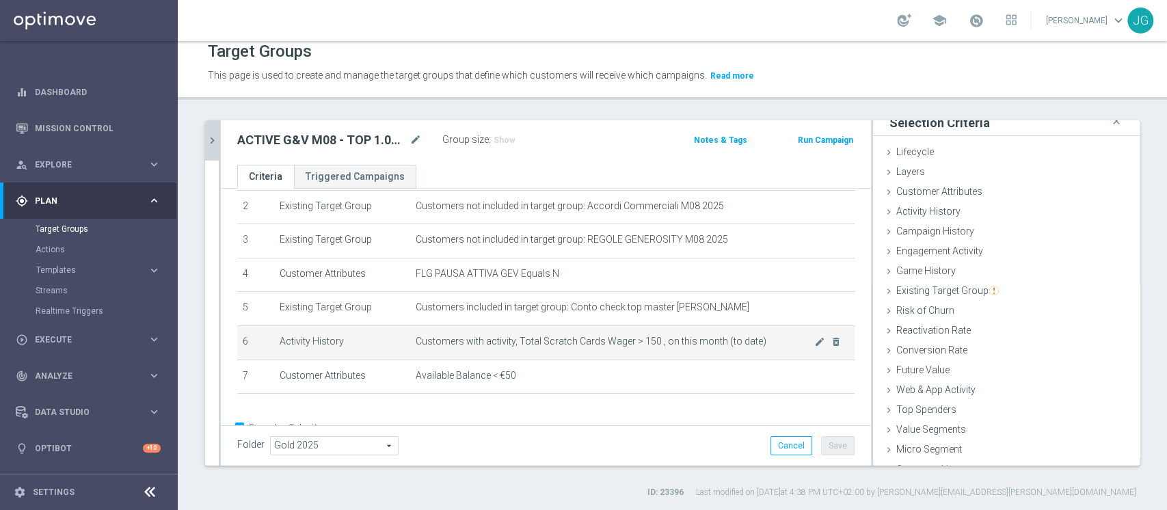
scroll to position [116, 0]
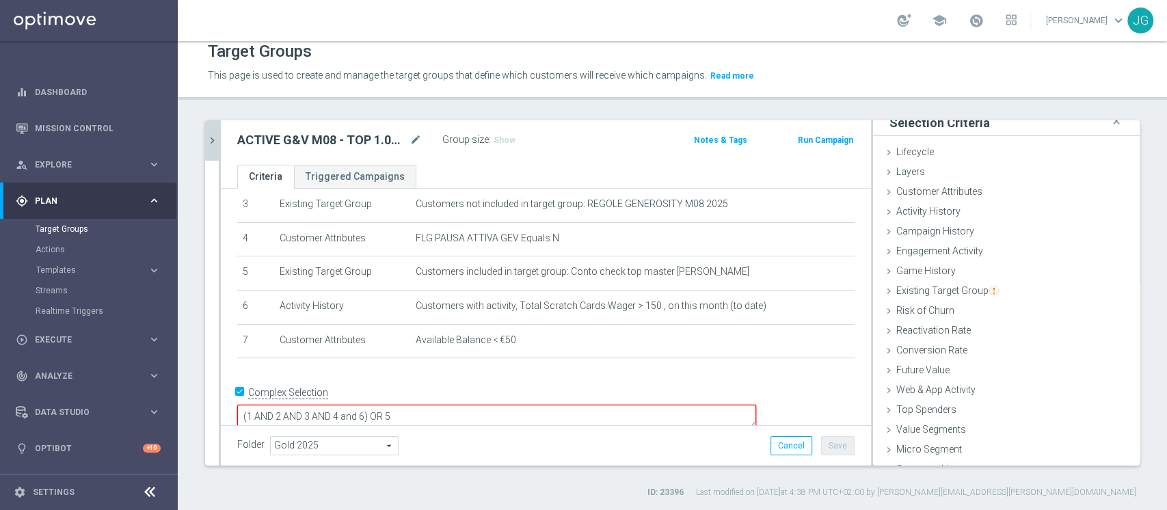
click at [464, 405] on textarea "(1 AND 2 AND 3 AND 4 and 6) OR 5" at bounding box center [496, 417] width 519 height 24
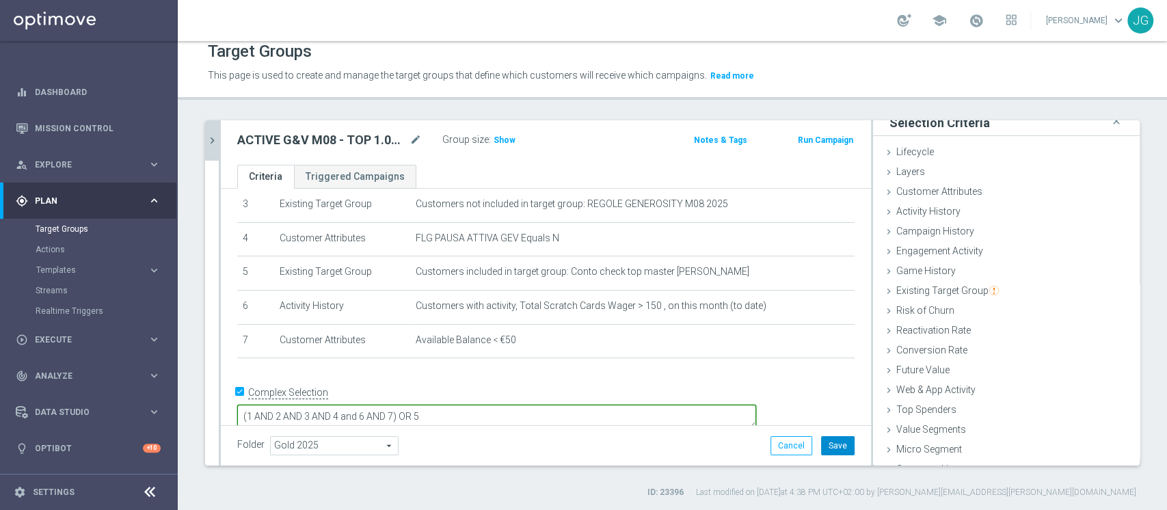
type textarea "(1 AND 2 AND 3 AND 4 and 6 AND 7) OR 5"
click at [830, 443] on button "Save" at bounding box center [838, 445] width 34 height 19
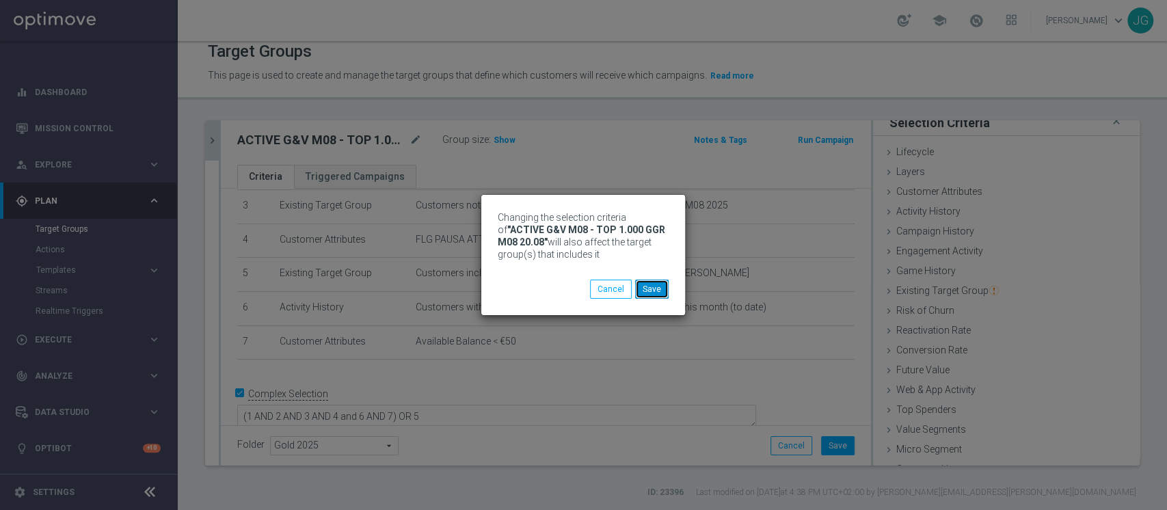
click at [659, 294] on button "Save" at bounding box center [652, 289] width 34 height 19
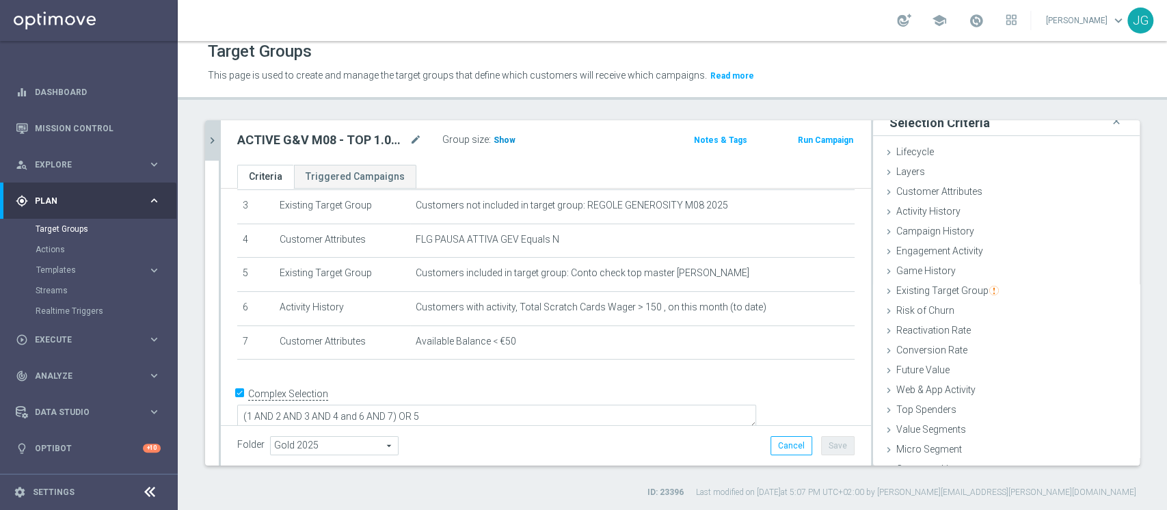
click at [502, 136] on span "Show" at bounding box center [505, 140] width 22 height 10
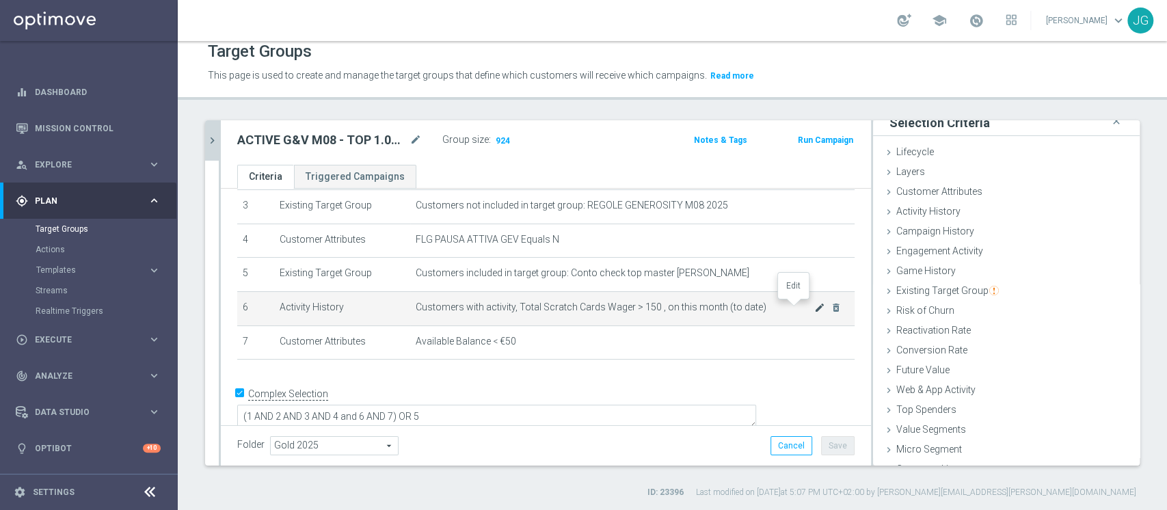
click at [814, 309] on icon "mode_edit" at bounding box center [819, 307] width 11 height 11
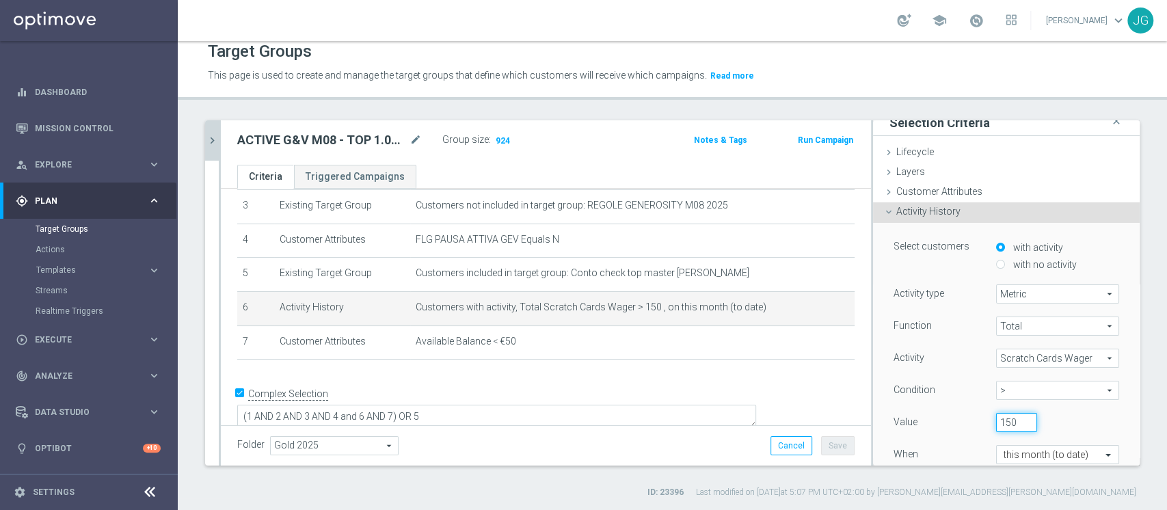
click at [996, 418] on input "150" at bounding box center [1016, 422] width 41 height 19
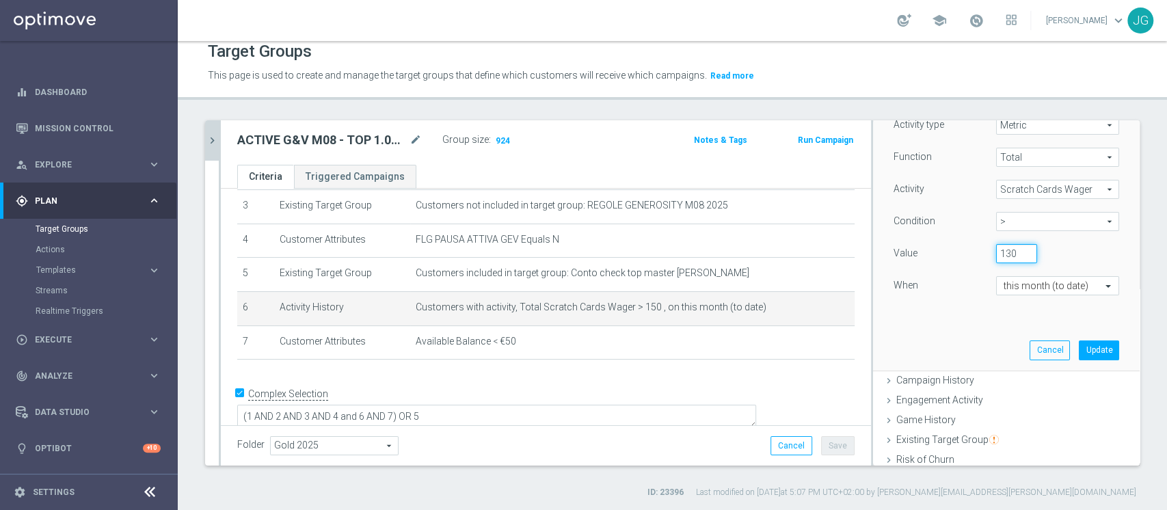
scroll to position [196, 0]
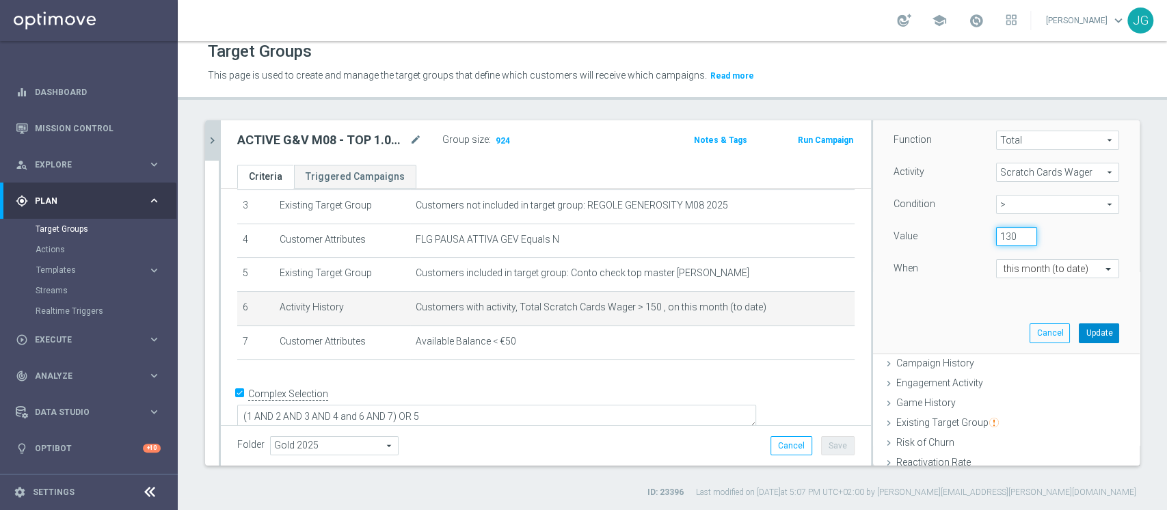
type input "130"
click at [1081, 336] on button "Update" at bounding box center [1099, 332] width 40 height 19
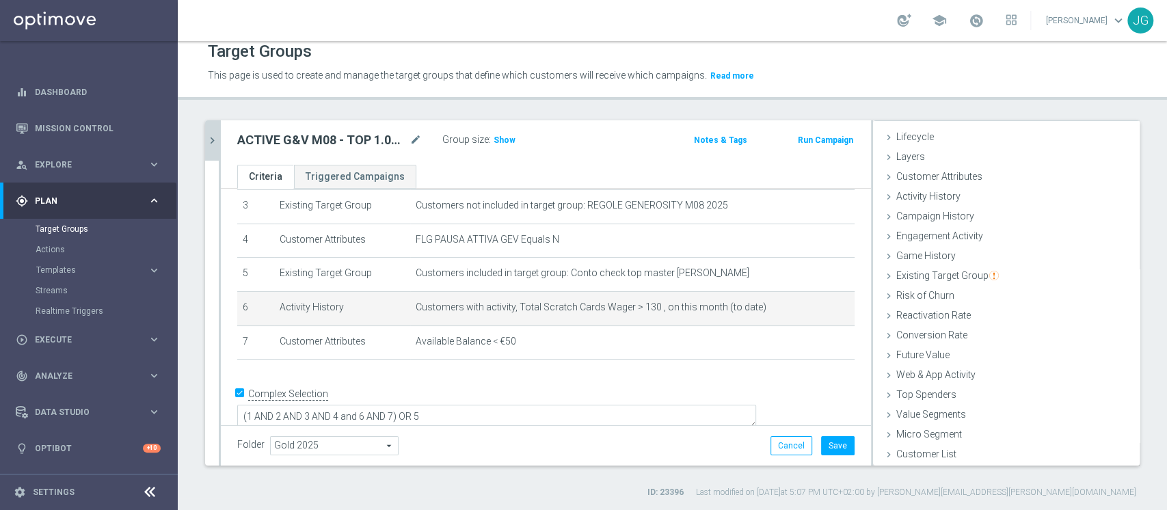
scroll to position [25, 0]
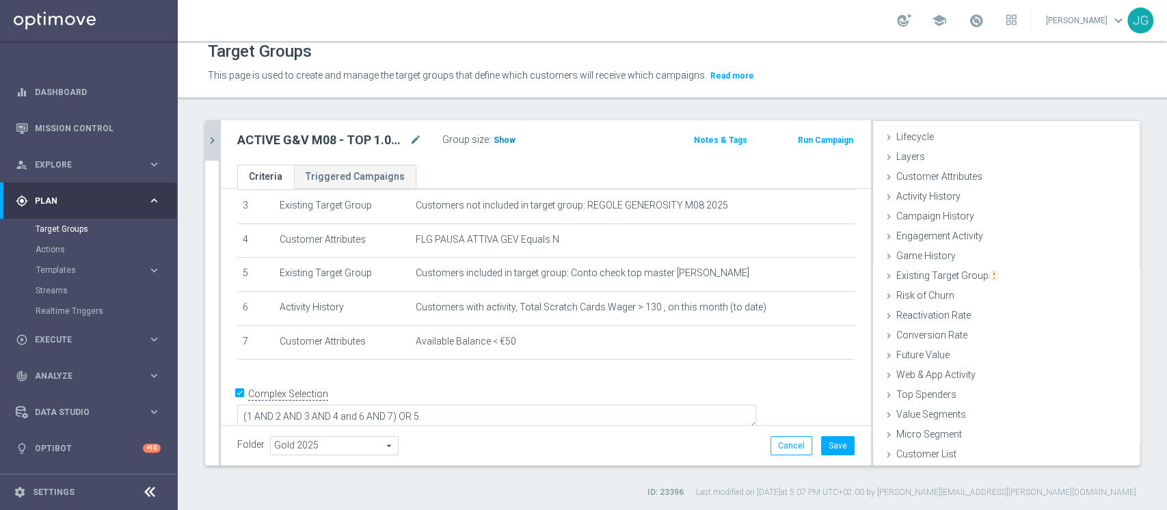
click at [503, 136] on span "Show" at bounding box center [505, 140] width 22 height 10
click at [831, 440] on button "Save" at bounding box center [838, 445] width 34 height 19
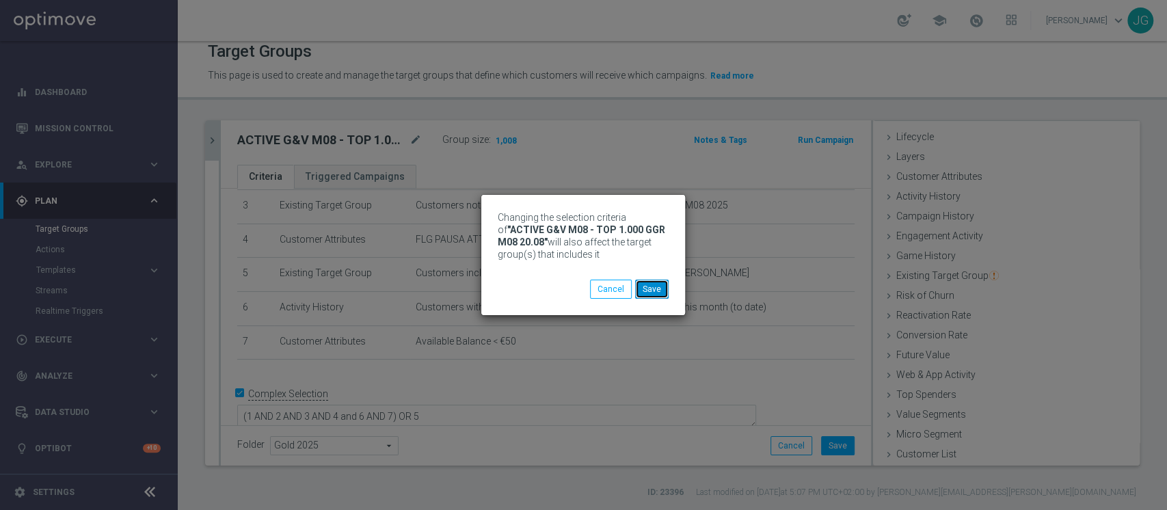
click at [654, 289] on button "Save" at bounding box center [652, 289] width 34 height 19
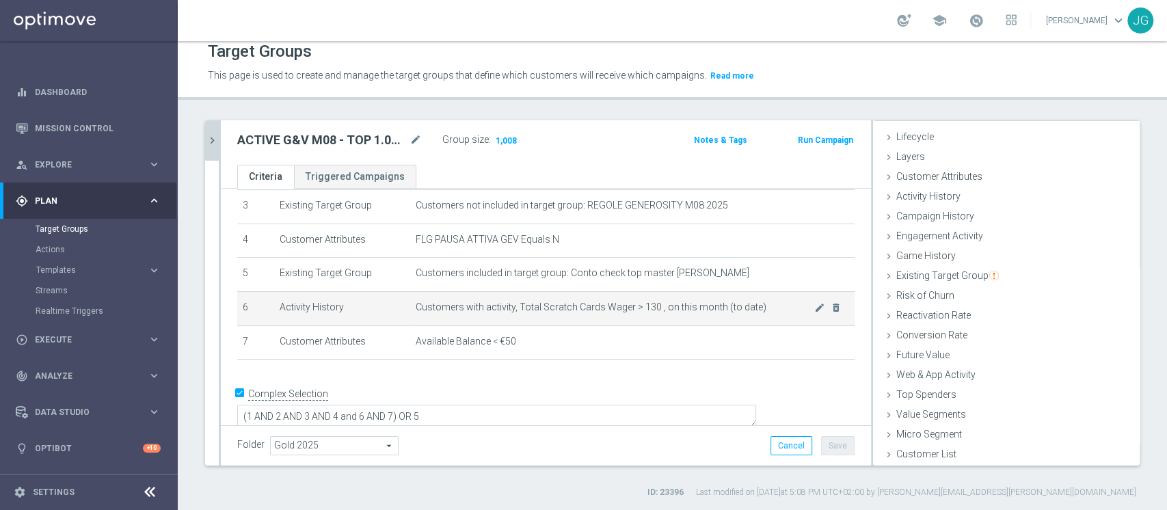
scroll to position [0, 0]
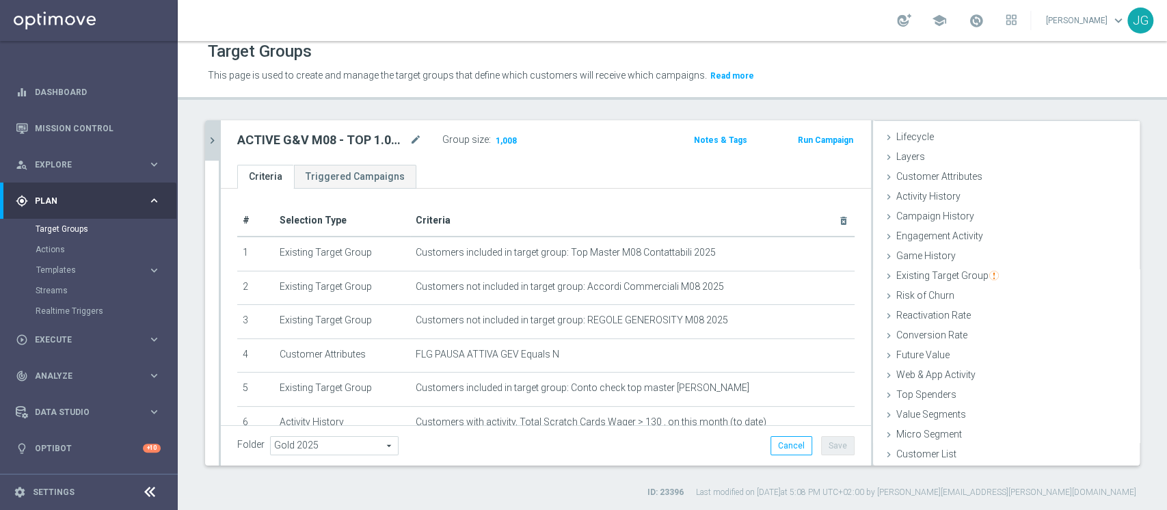
click at [212, 136] on icon "chevron_right" at bounding box center [212, 140] width 13 height 13
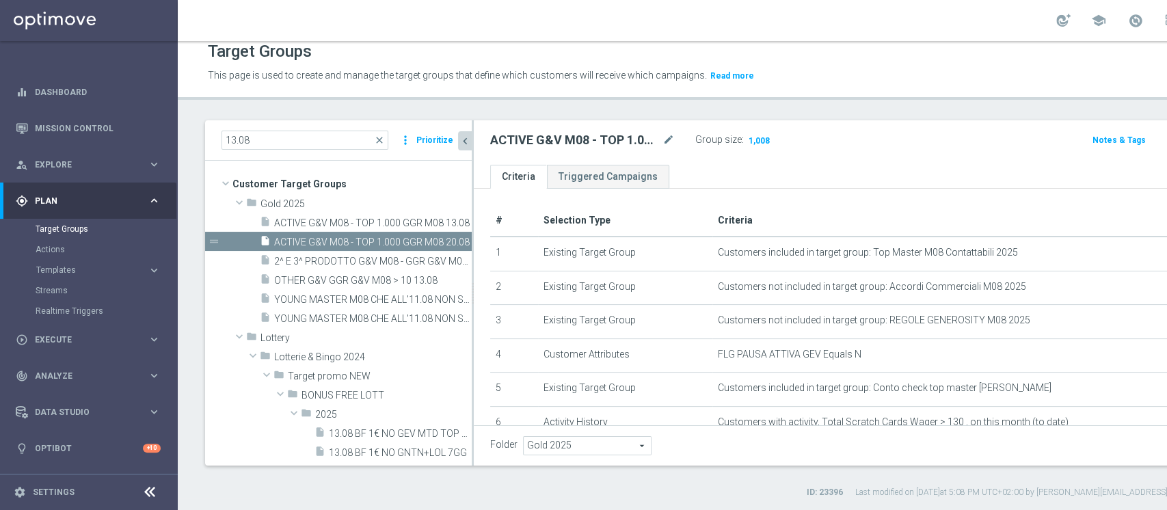
scroll to position [51, 0]
click at [377, 238] on span "ACTIVE G&V M08 - TOP 1.000 GGR M08 20.08" at bounding box center [357, 243] width 167 height 12
click at [442, 238] on icon "content_copy" at bounding box center [447, 242] width 11 height 11
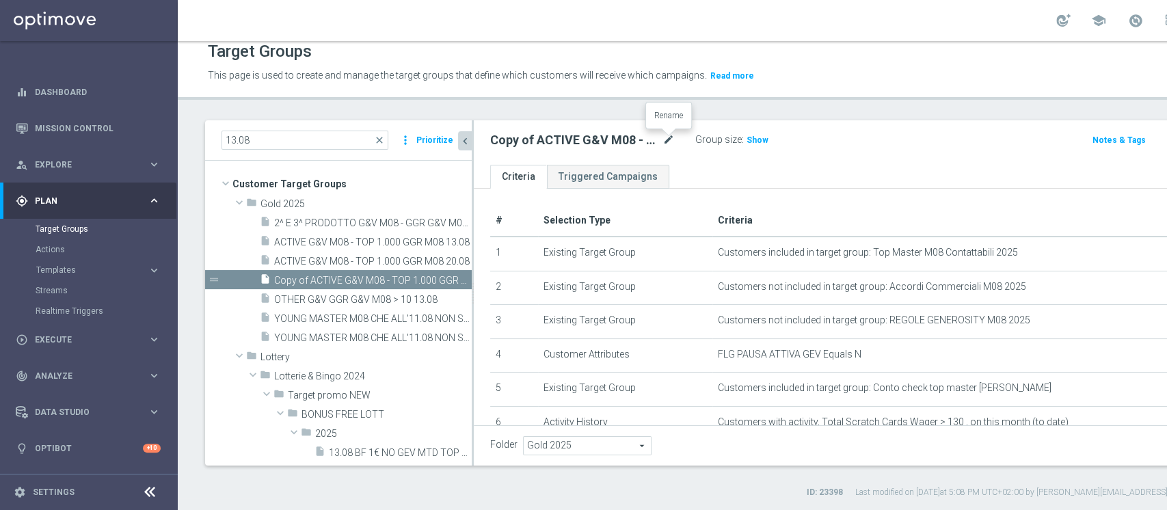
click at [671, 136] on icon "mode_edit" at bounding box center [668, 140] width 12 height 16
type input "CALO DI RACCOLTA G&V DA M08 A M07 > 50% - GGR G&V M07 > 20€ 20.08"
click at [813, 156] on div "CALO DI RACCOLTA G&V DA M08 A M07 > 50% - GGR G&V M07 > 20€ 20.08 Group size : …" at bounding box center [886, 142] width 825 height 44
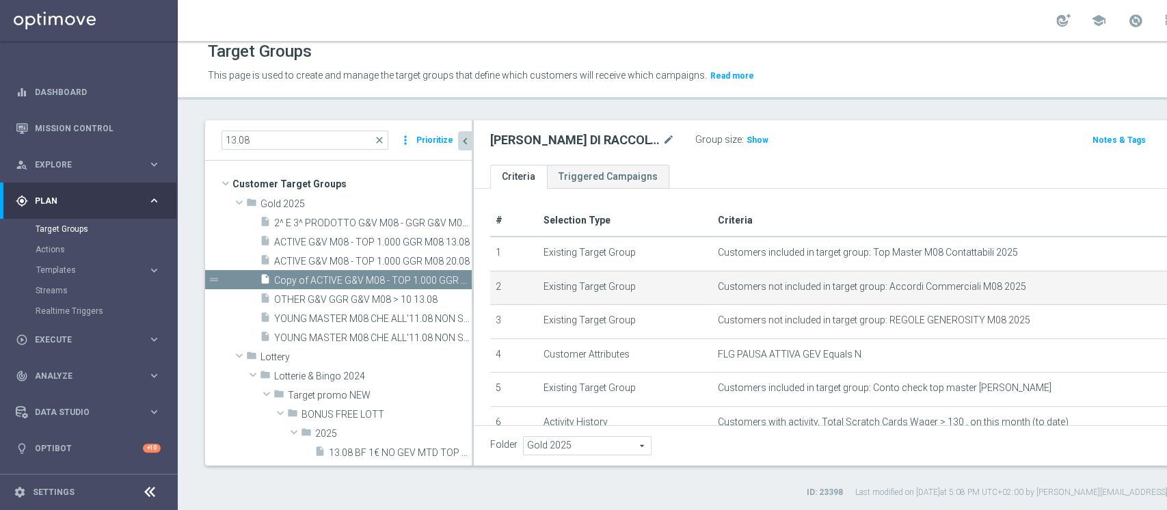
scroll to position [129, 0]
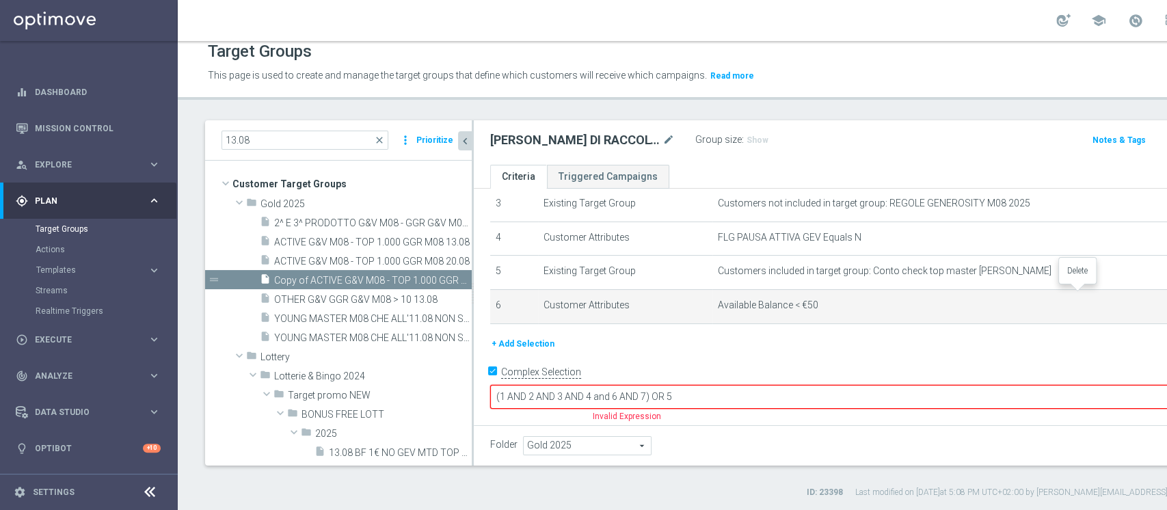
scroll to position [96, 0]
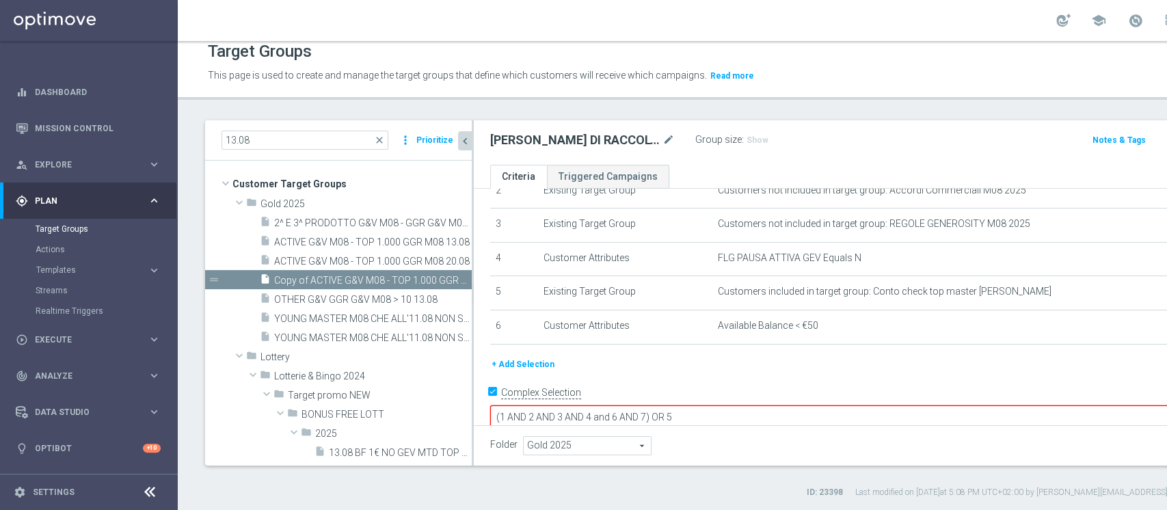
click at [504, 364] on button "+ Add Selection" at bounding box center [523, 364] width 66 height 15
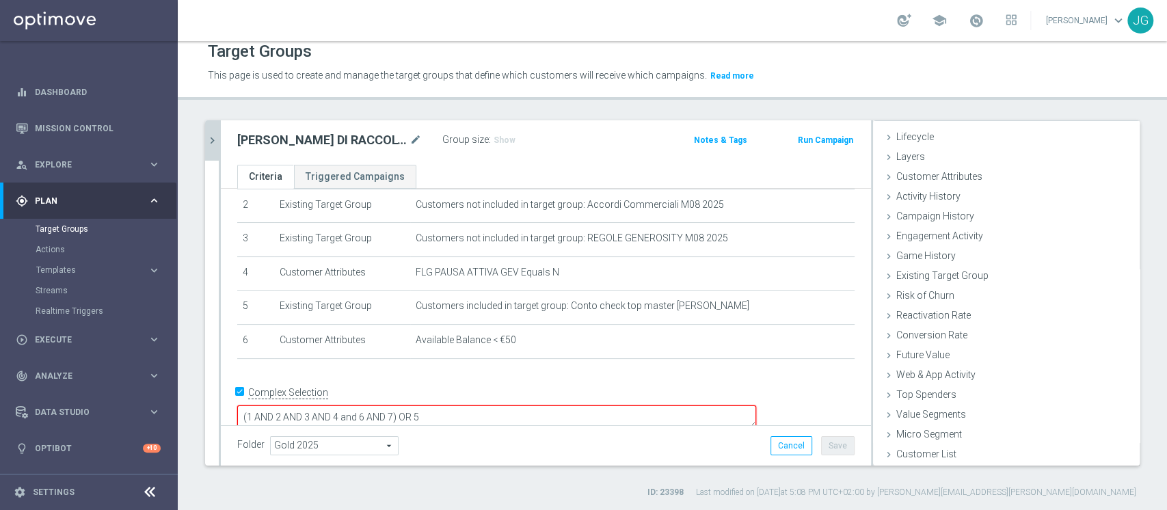
scroll to position [25, 0]
click at [896, 461] on div "Customer List done selection saved" at bounding box center [1006, 455] width 267 height 21
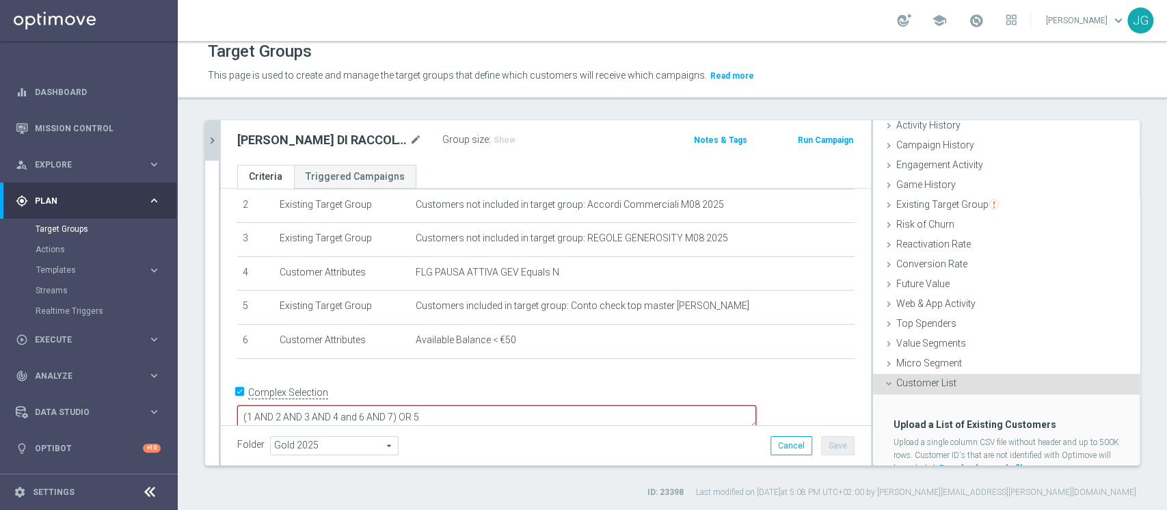
scroll to position [148, 0]
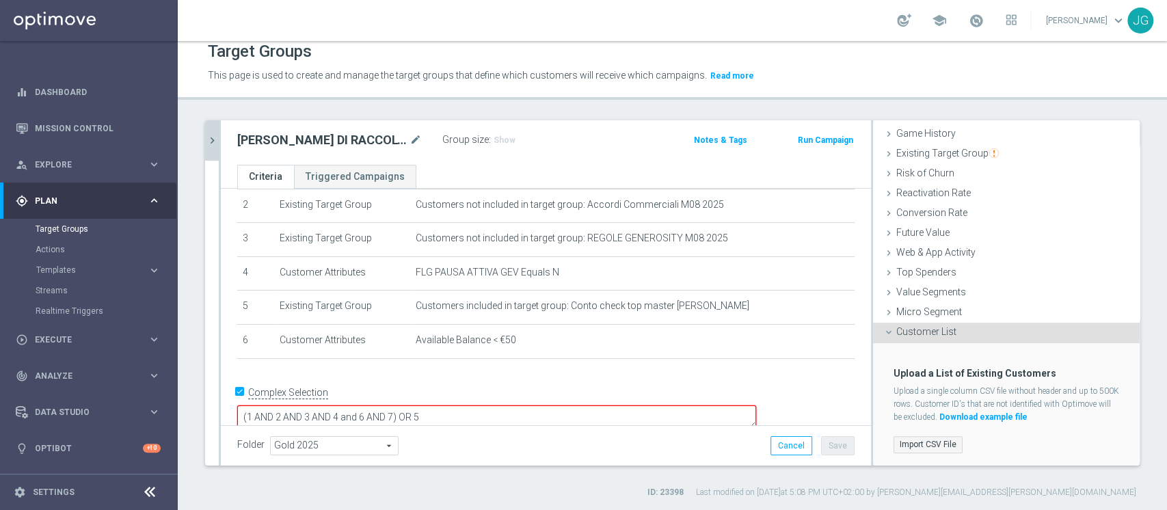
click at [929, 438] on label "Import CSV File" at bounding box center [928, 444] width 69 height 17
click at [0, 0] on input "Import CSV File" at bounding box center [0, 0] width 0 height 0
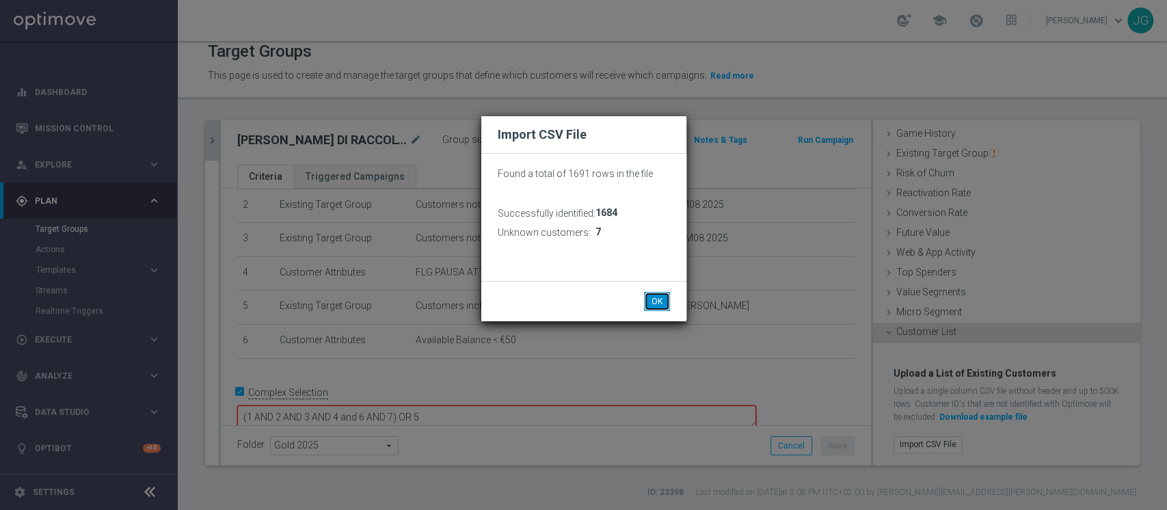
click at [656, 297] on button "OK" at bounding box center [657, 301] width 26 height 19
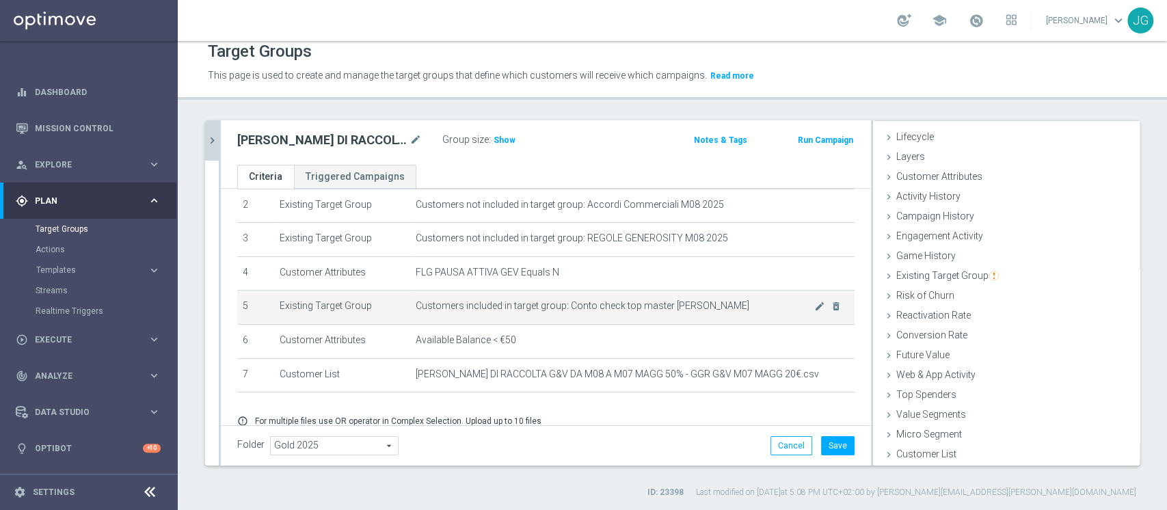
scroll to position [136, 0]
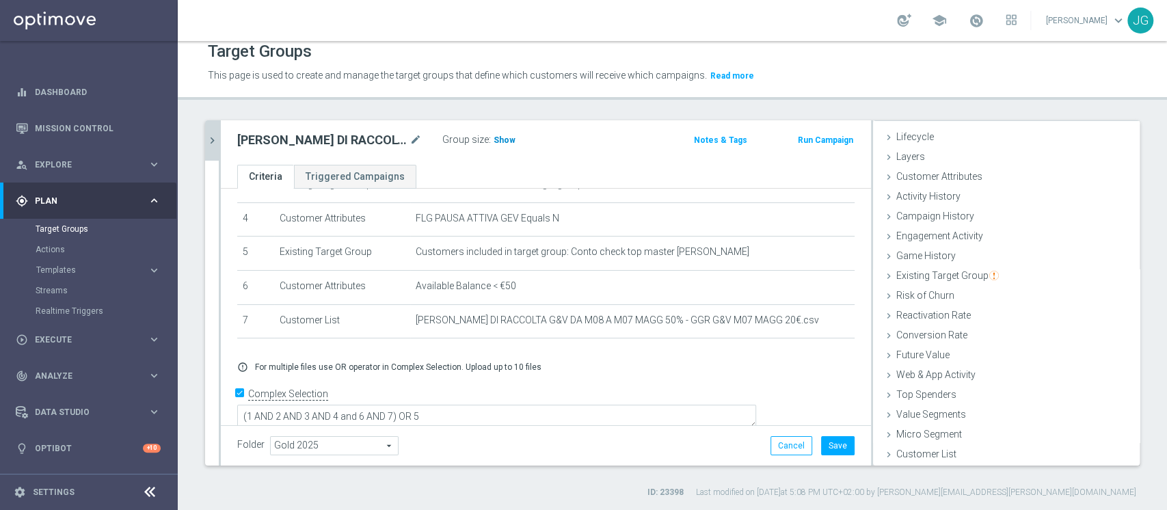
click at [503, 139] on span "Show" at bounding box center [505, 140] width 22 height 10
click at [818, 455] on div "Folder Gold 2025 Gold 2025 arrow_drop_down search Cancel Save Saving..." at bounding box center [546, 445] width 650 height 40
click at [824, 449] on button "Save" at bounding box center [838, 445] width 34 height 19
click at [963, 230] on span "Engagement Activity" at bounding box center [939, 235] width 87 height 11
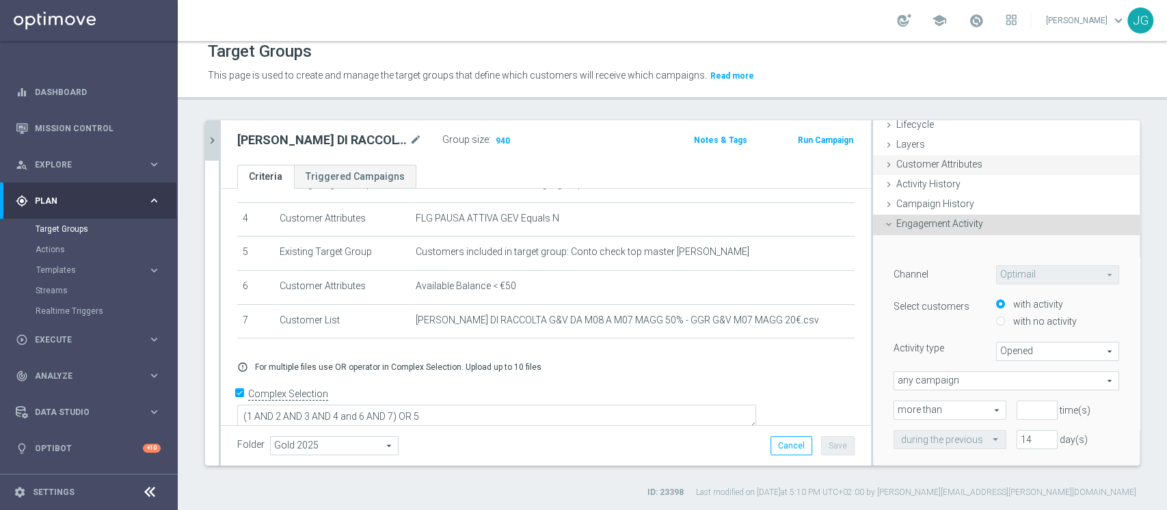
scroll to position [36, 0]
click at [918, 227] on span "Engagement Activity" at bounding box center [939, 224] width 87 height 11
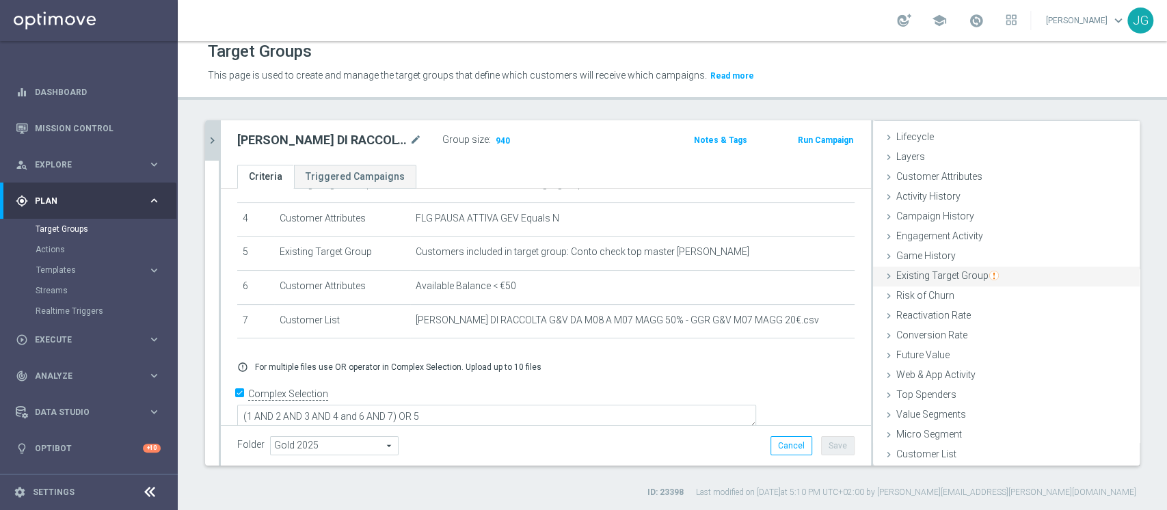
click at [915, 282] on div "Existing Target Group done selection saved" at bounding box center [1006, 277] width 267 height 21
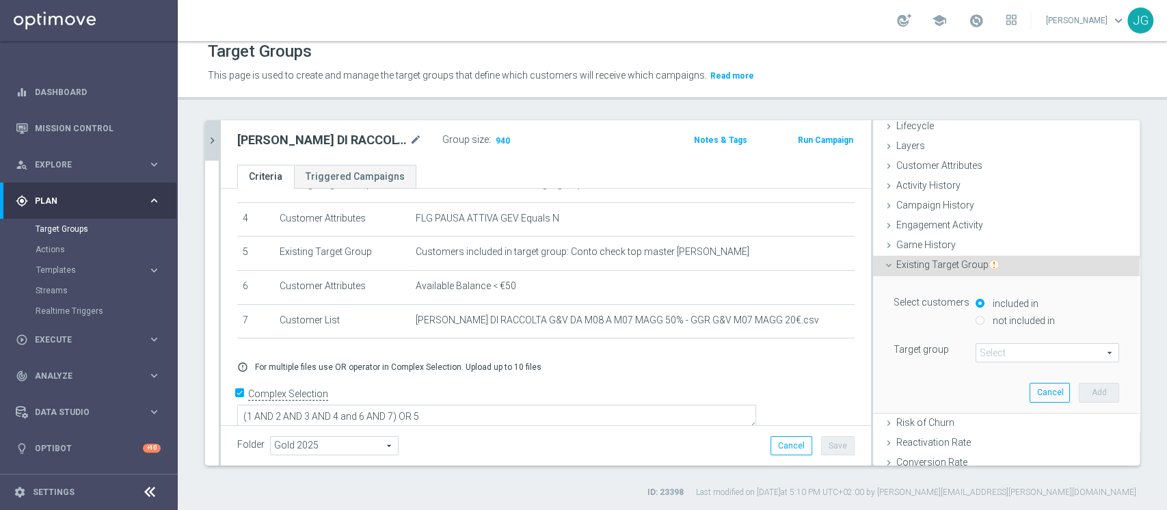
click at [989, 321] on label "not included in" at bounding box center [1022, 320] width 66 height 12
click at [984, 321] on input "not included in" at bounding box center [980, 320] width 9 height 9
radio input "true"
click at [976, 348] on span at bounding box center [1047, 353] width 142 height 18
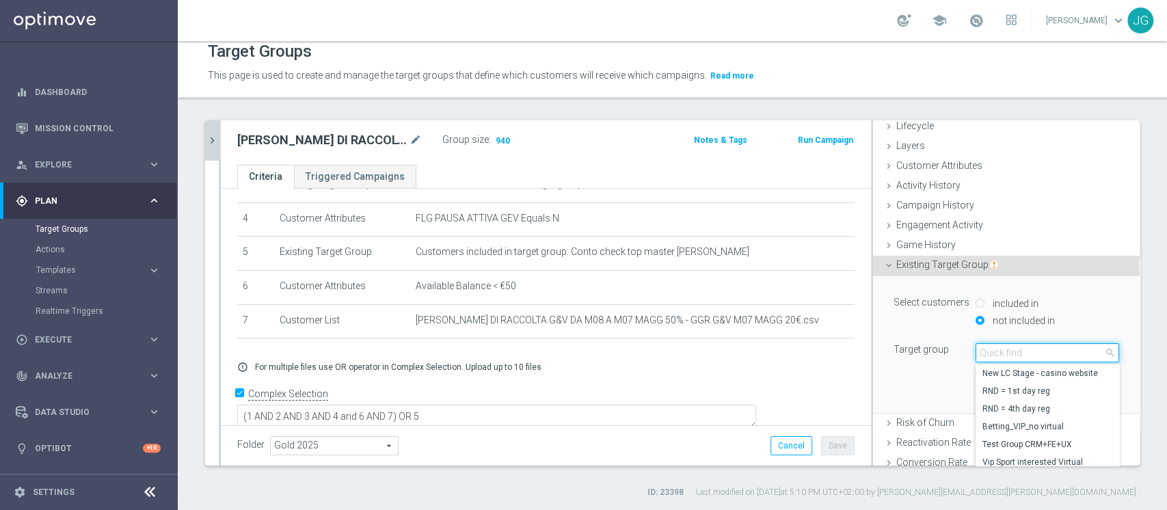
click at [976, 348] on input "search" at bounding box center [1048, 352] width 144 height 19
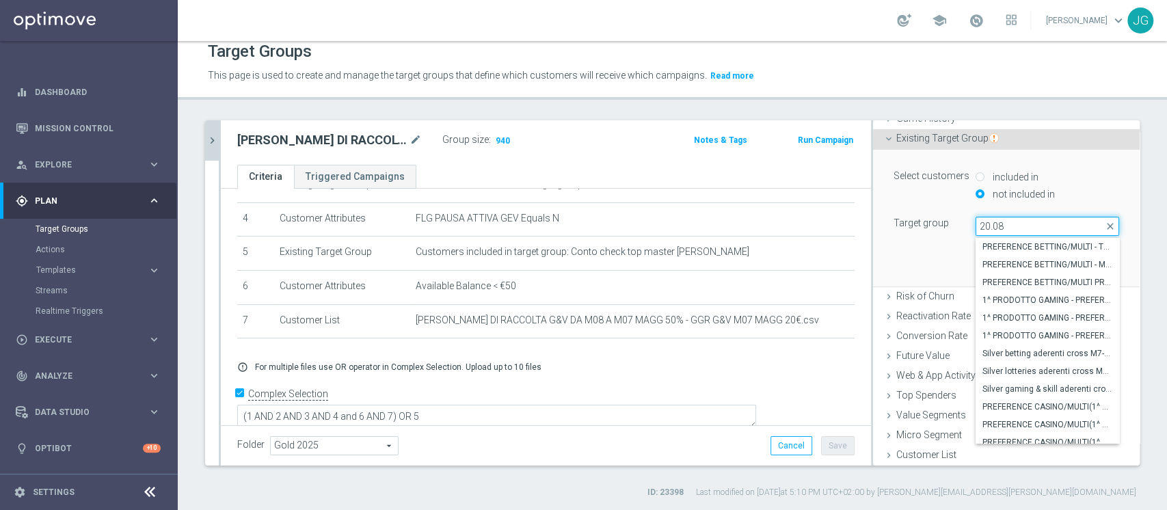
scroll to position [161, 0]
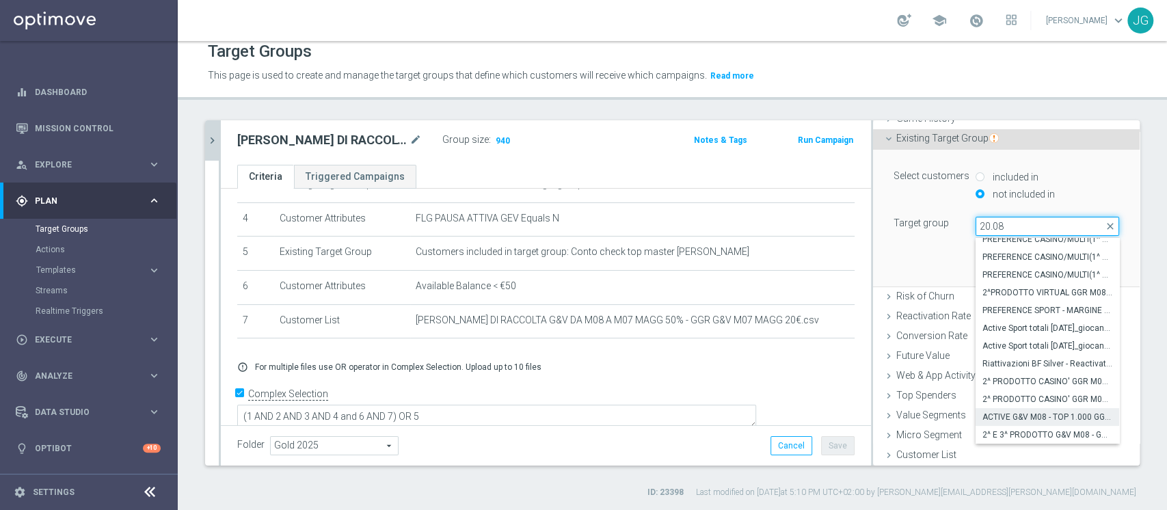
type input "20.08"
click at [998, 416] on span "ACTIVE G&V M08 - TOP 1.000 GGR M08 20.08" at bounding box center [1047, 417] width 130 height 11
type input "ACTIVE G&V M08 - TOP 1.000 GGR M08 20.08"
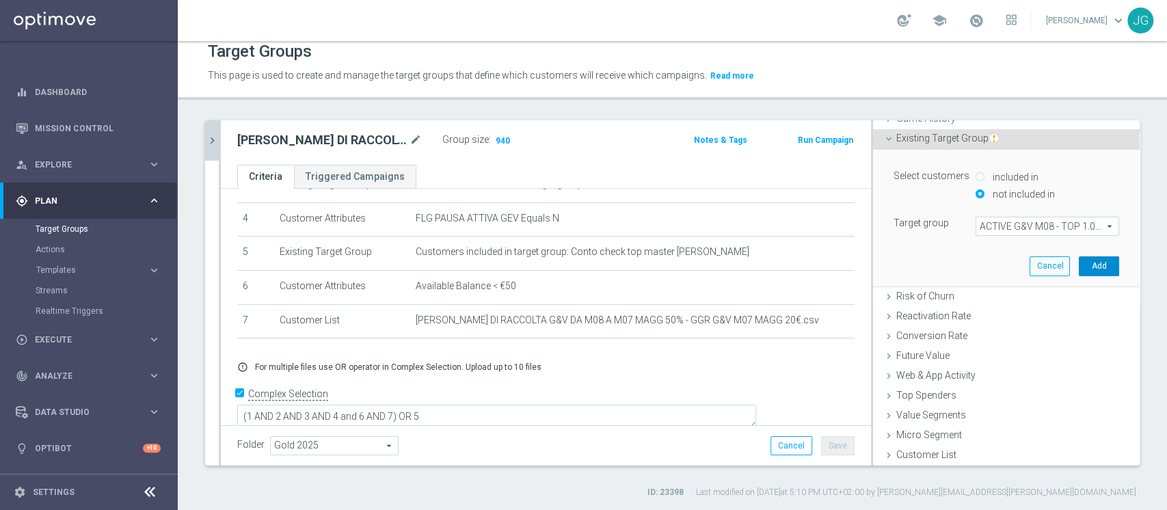
click at [1079, 266] on button "Add" at bounding box center [1099, 265] width 40 height 19
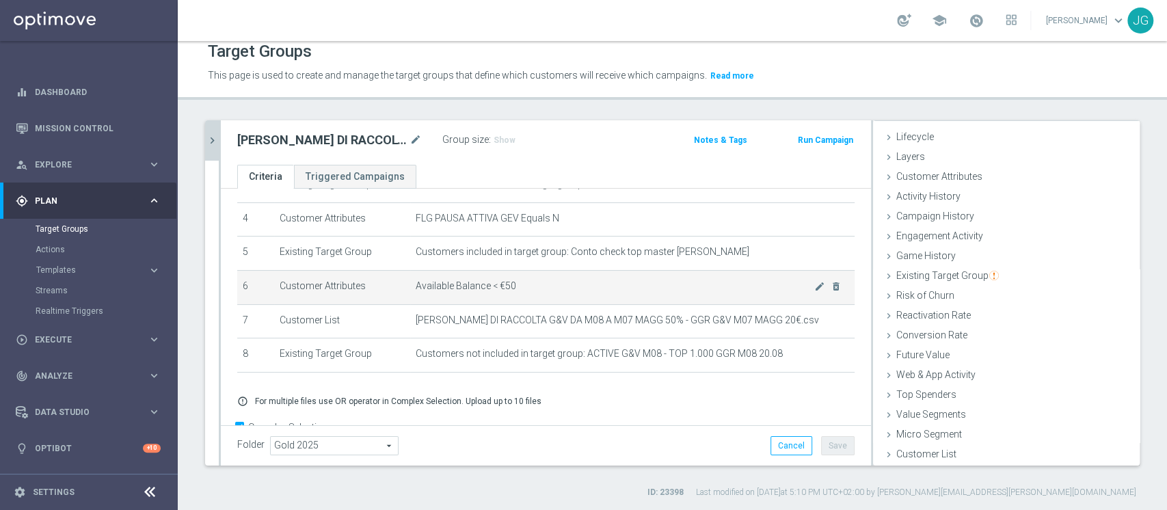
scroll to position [172, 0]
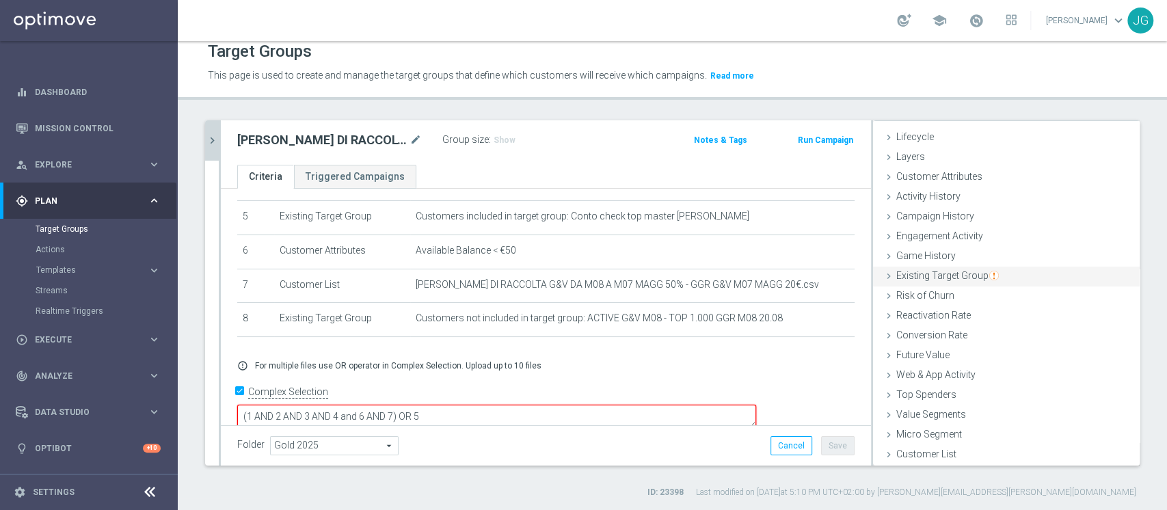
click at [911, 281] on div "Existing Target Group done selection saved" at bounding box center [1006, 277] width 267 height 21
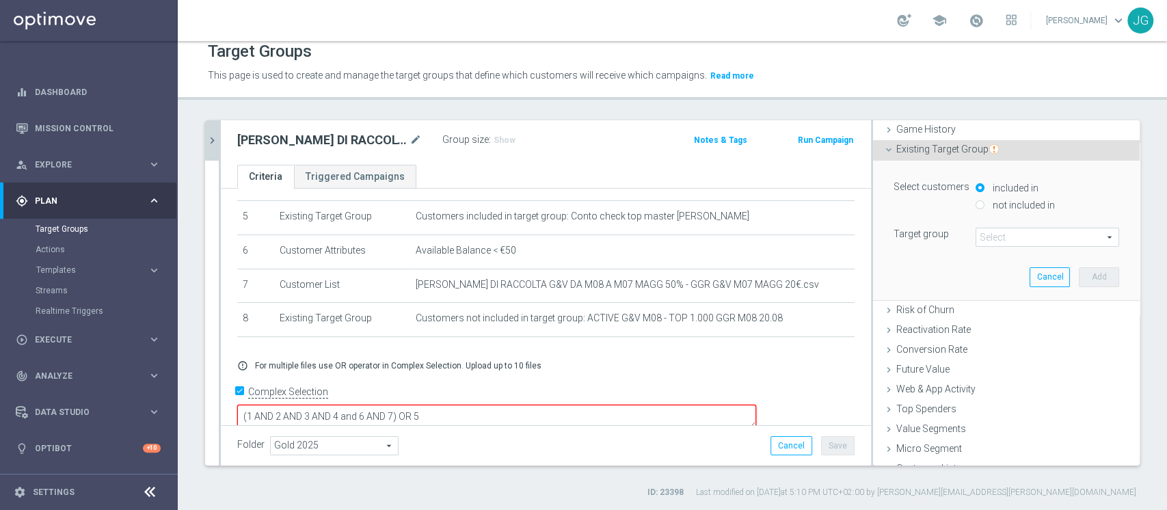
scroll to position [163, 0]
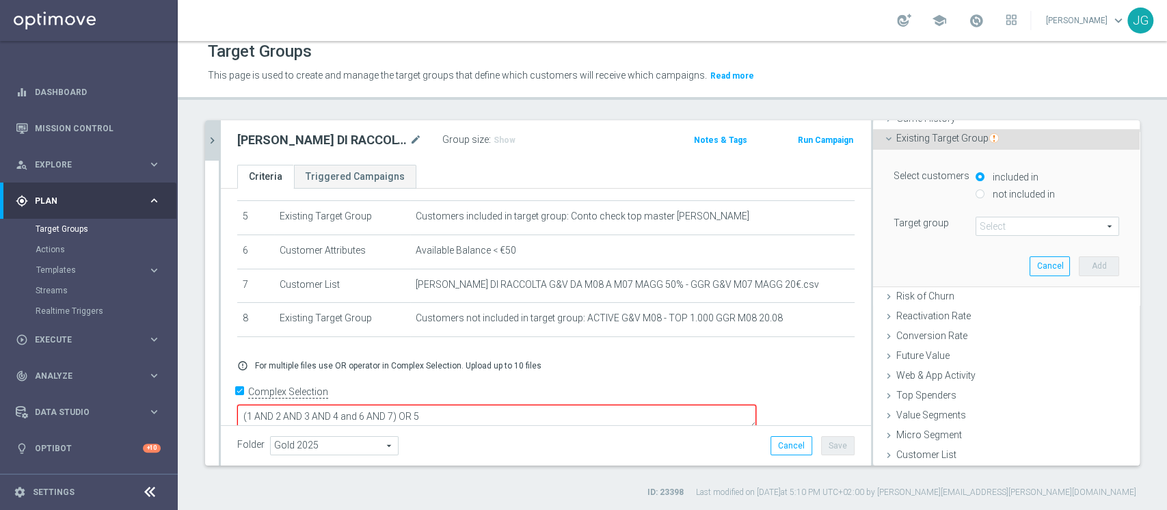
click at [989, 191] on label "not included in" at bounding box center [1022, 194] width 66 height 12
click at [984, 191] on input "not included in" at bounding box center [980, 193] width 9 height 9
radio input "true"
click at [978, 231] on span at bounding box center [1047, 226] width 142 height 18
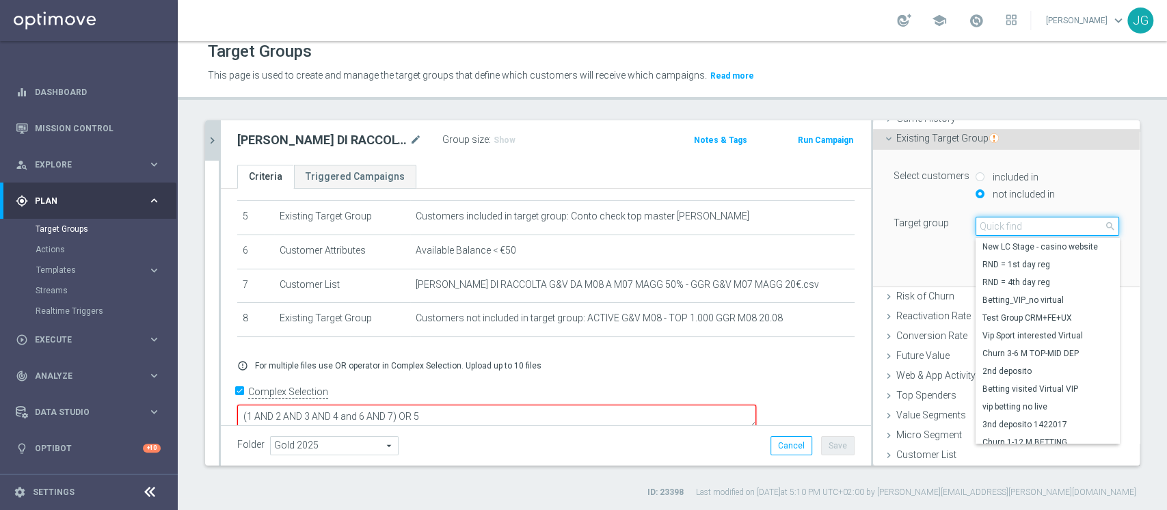
click at [978, 231] on input "search" at bounding box center [1048, 226] width 144 height 19
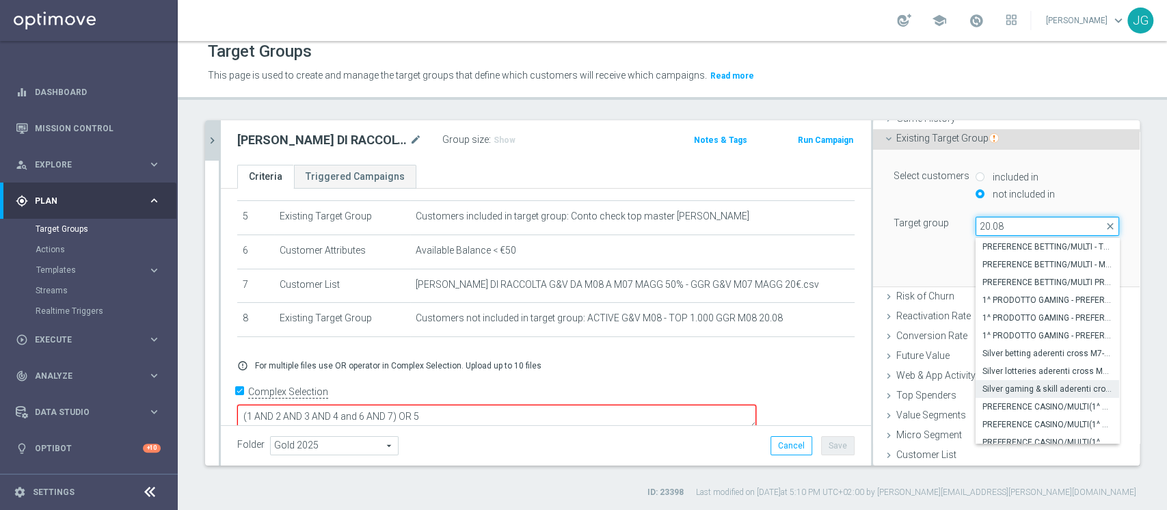
scroll to position [161, 0]
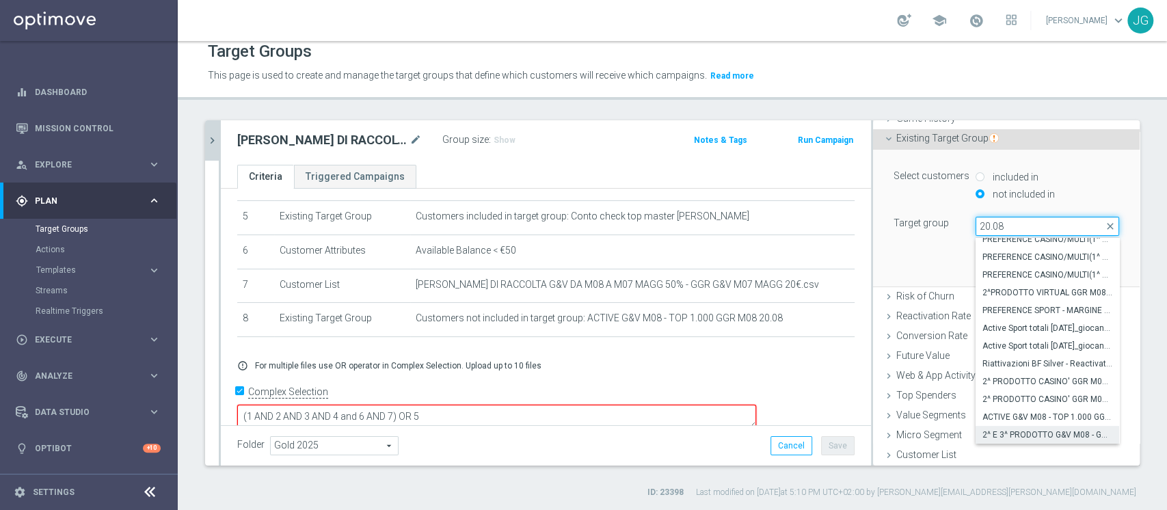
type input "20.08"
click at [993, 431] on span "2^ E 3^ PRODOTTO G&V M08 - GGR G&V M08 > 10 EURO 20.08" at bounding box center [1047, 434] width 130 height 11
type input "2^ E 3^ PRODOTTO G&V M08 - GGR G&V M08 > 10 EURO 20.08"
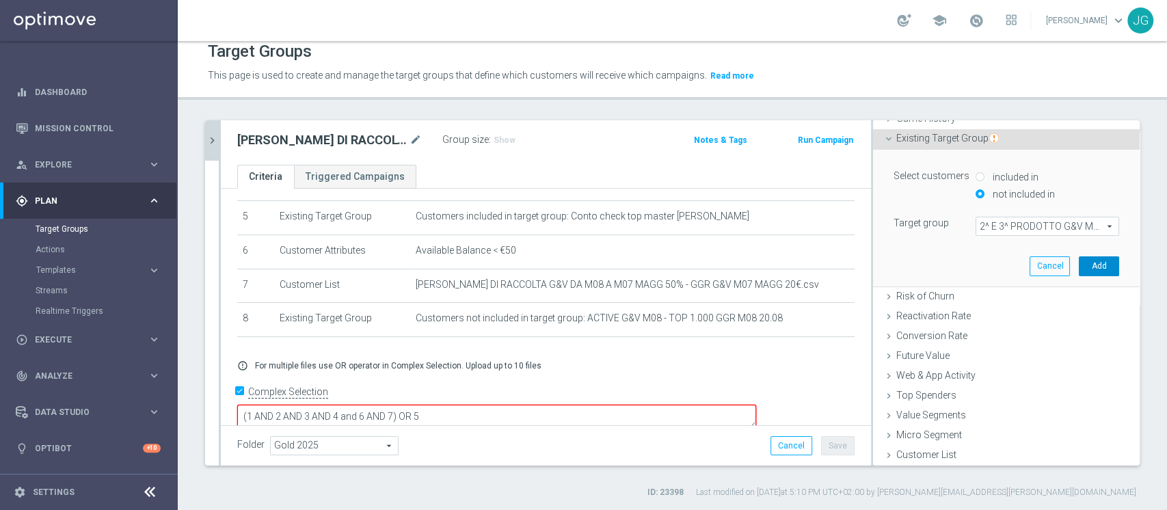
click at [1079, 267] on button "Add" at bounding box center [1099, 265] width 40 height 19
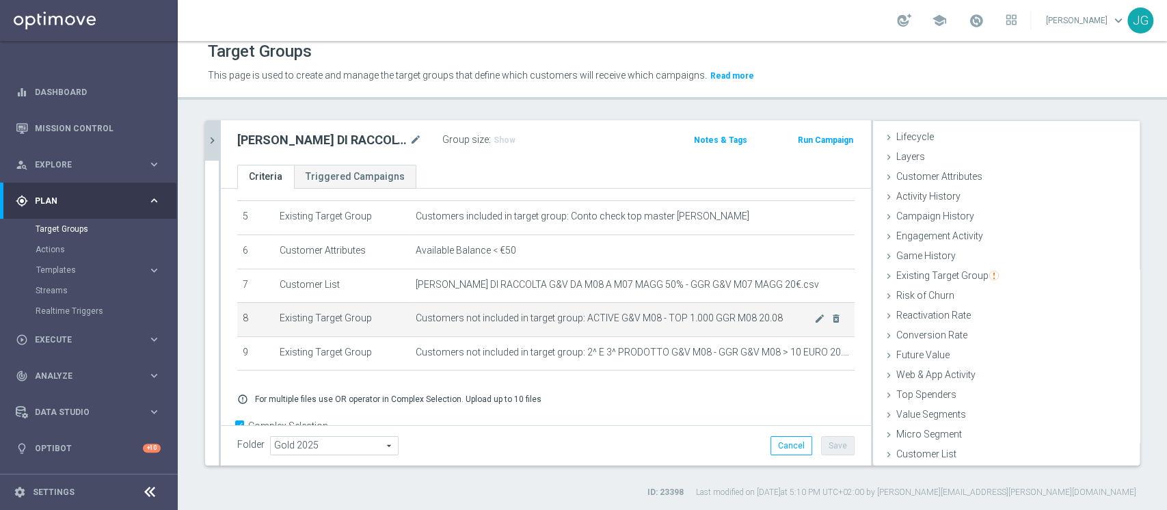
scroll to position [206, 0]
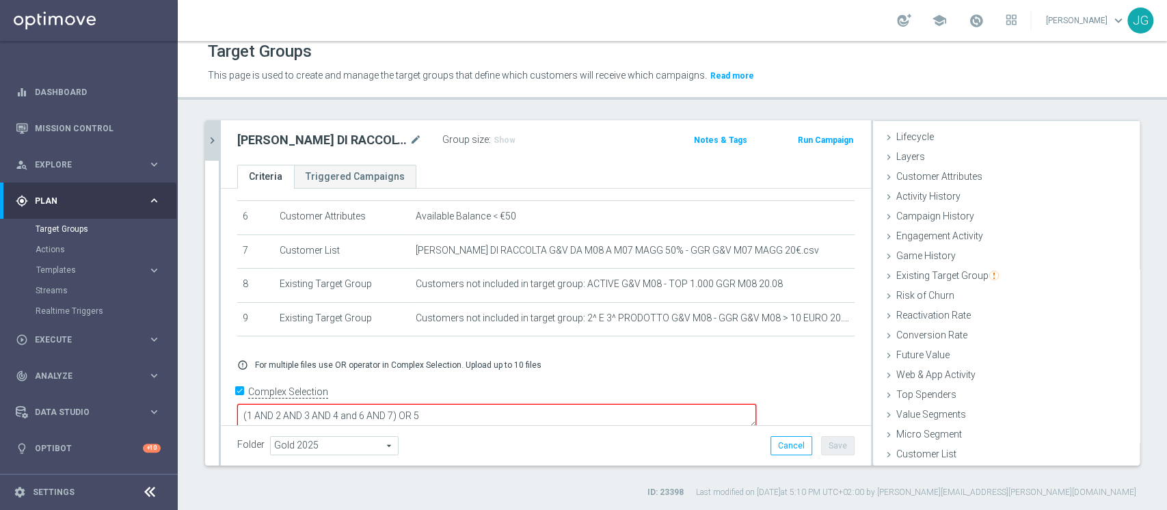
click at [492, 404] on textarea "(1 AND 2 AND 3 AND 4 and 6 AND 7) OR 5" at bounding box center [496, 416] width 519 height 24
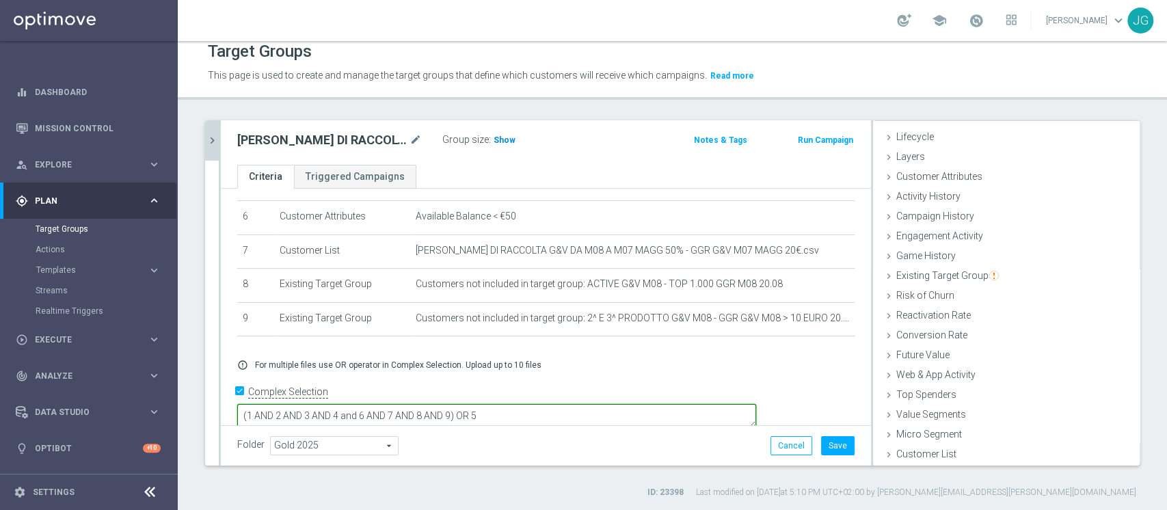
type textarea "(1 AND 2 AND 3 AND 4 and 6 AND 7 AND 8 AND 9) OR 5"
click at [496, 133] on h3 "Show" at bounding box center [504, 140] width 25 height 15
click at [826, 446] on button "Save" at bounding box center [838, 445] width 34 height 19
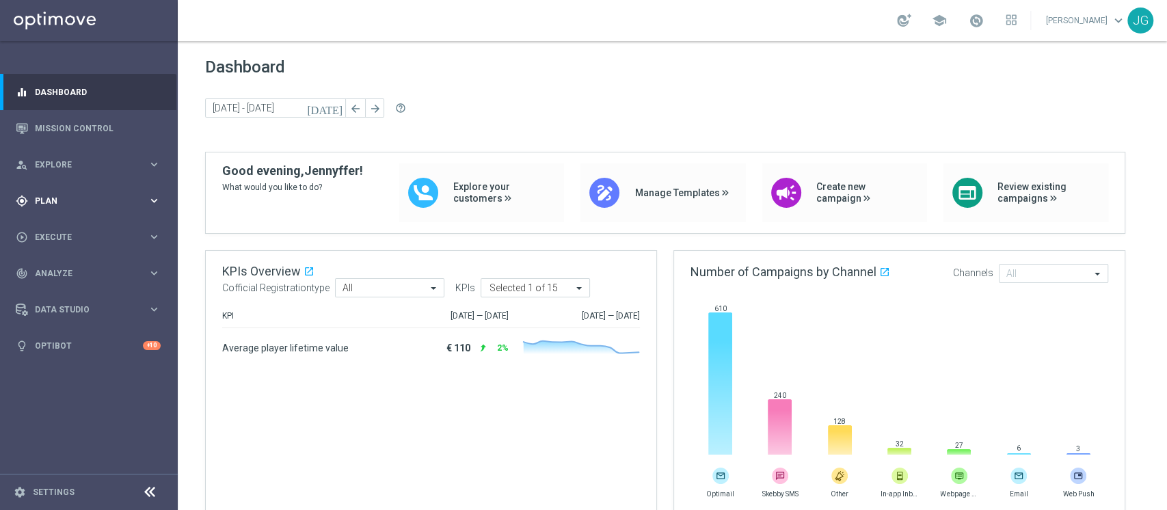
click at [118, 198] on span "Plan" at bounding box center [91, 201] width 113 height 8
click at [65, 269] on span "Templates" at bounding box center [85, 270] width 98 height 8
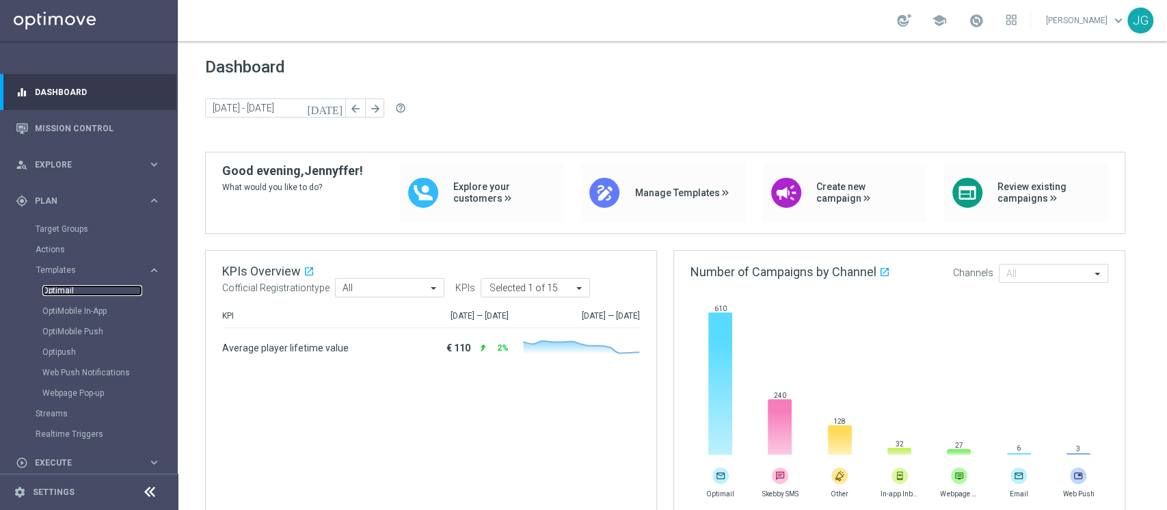
click at [66, 289] on link "Optimail" at bounding box center [92, 290] width 100 height 11
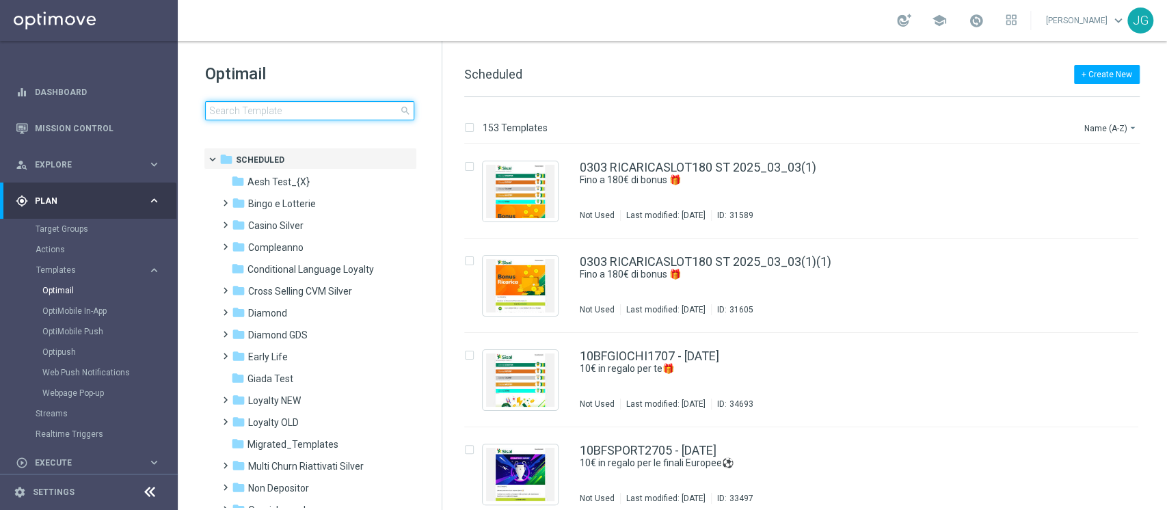
click at [332, 112] on input at bounding box center [309, 110] width 209 height 19
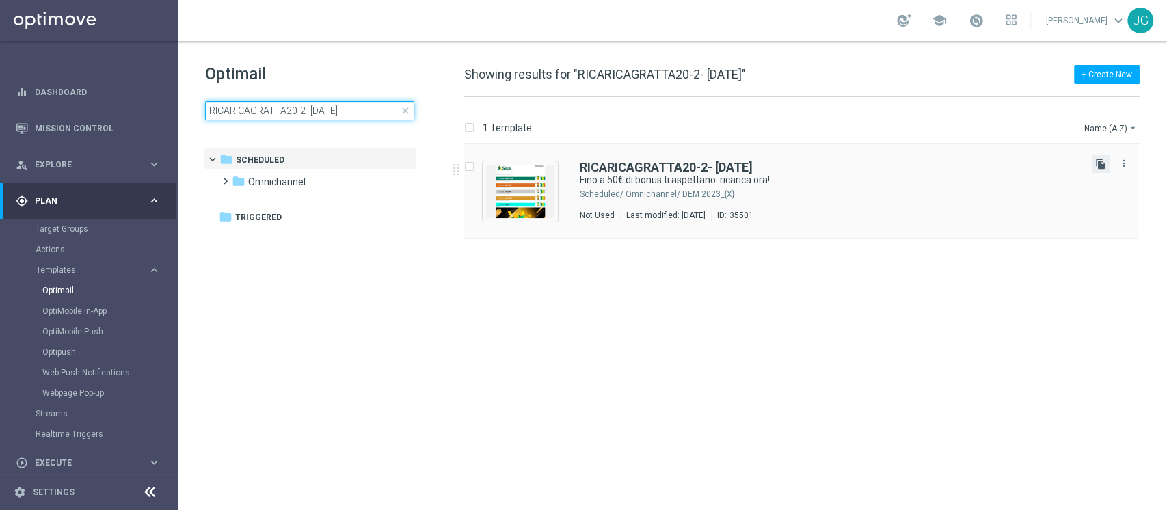
type input "RICARICAGRATTA20-2- 20.08.2025"
click at [1100, 167] on icon "file_copy" at bounding box center [1100, 164] width 11 height 11
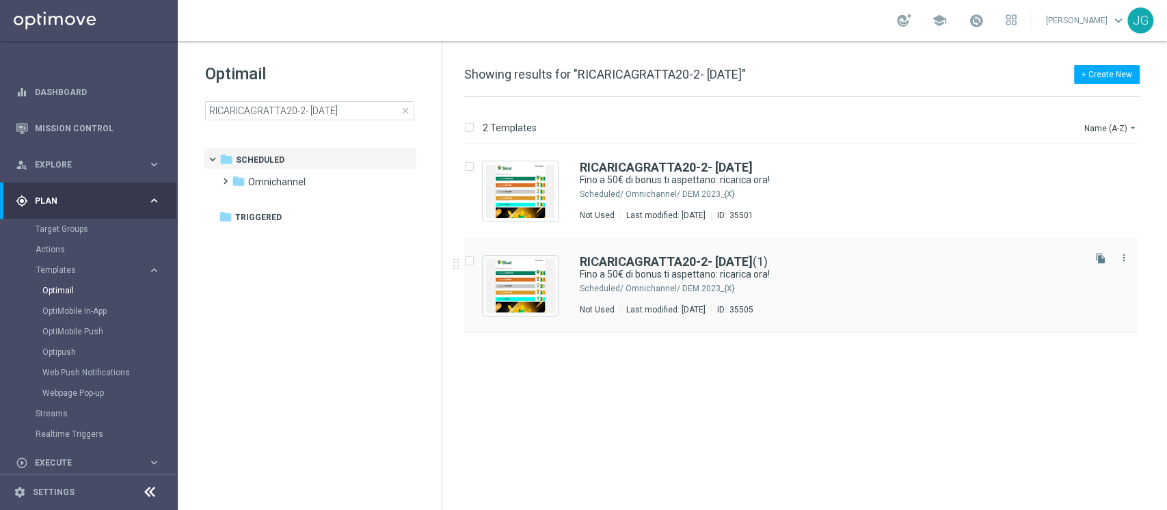
click at [681, 283] on div "Omnichannel/ DEM 2023_{X}" at bounding box center [853, 288] width 455 height 11
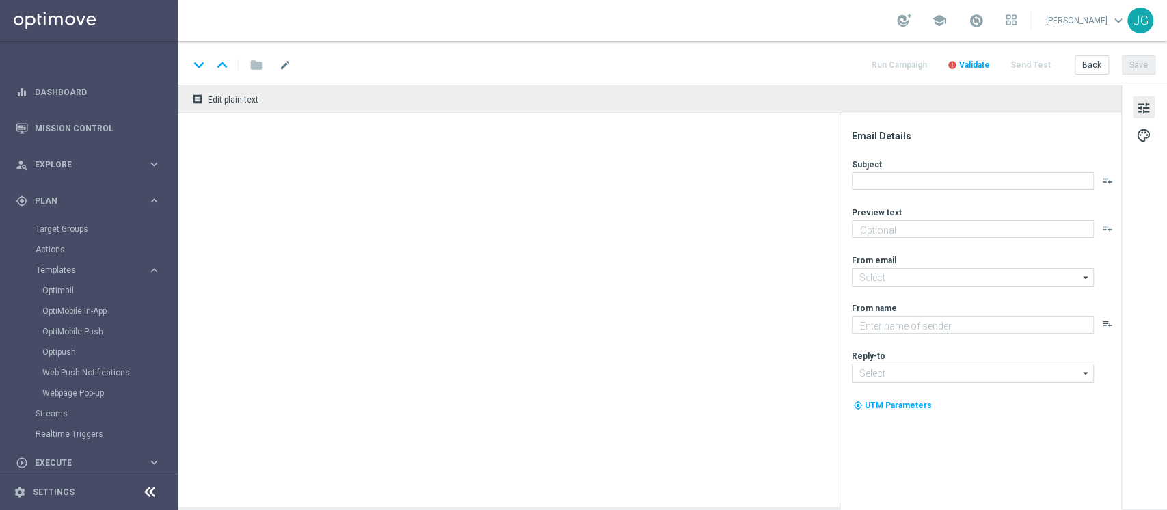
type textarea "Non perderti la promozione!✨"
type input "newsletter@comunicazioni.sisal.it"
type textarea "Sisal"
type input "info@sisal.it"
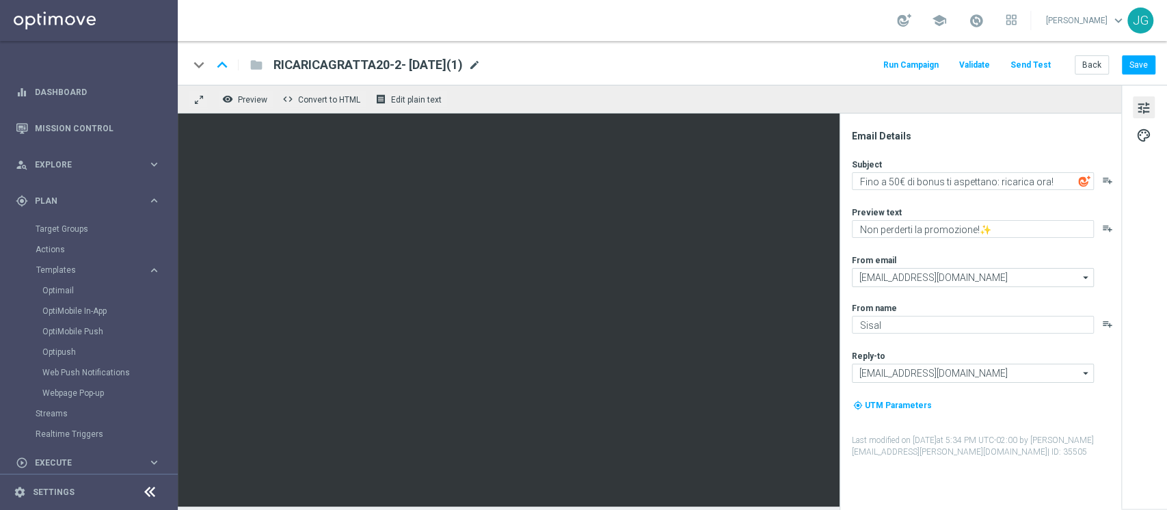
click at [481, 63] on span "mode_edit" at bounding box center [474, 65] width 12 height 12
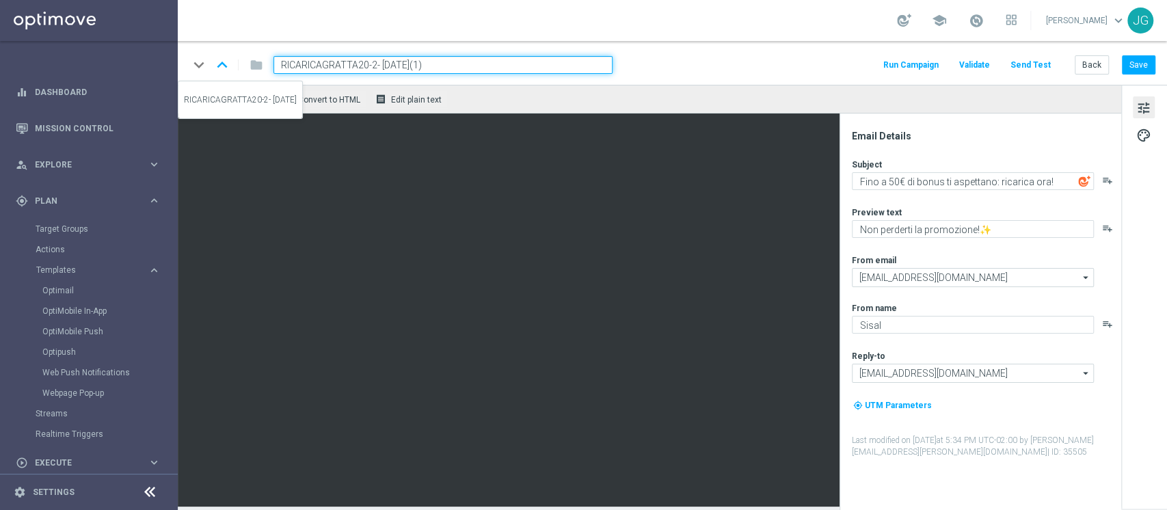
drag, startPoint x: 377, startPoint y: 62, endPoint x: 233, endPoint y: 69, distance: 144.4
click at [233, 69] on div "keyboard_arrow_down keyboard_arrow_up folder RICARICAGRATTA20-2- 20.08.2025(1)" at bounding box center [401, 65] width 424 height 18
paste input "POKER21-1"
click at [442, 59] on input "RICARICAPOKER21-1 21.08.2025(1)" at bounding box center [442, 65] width 339 height 18
type input "RICARICAPOKER21-1 21.08.2025"
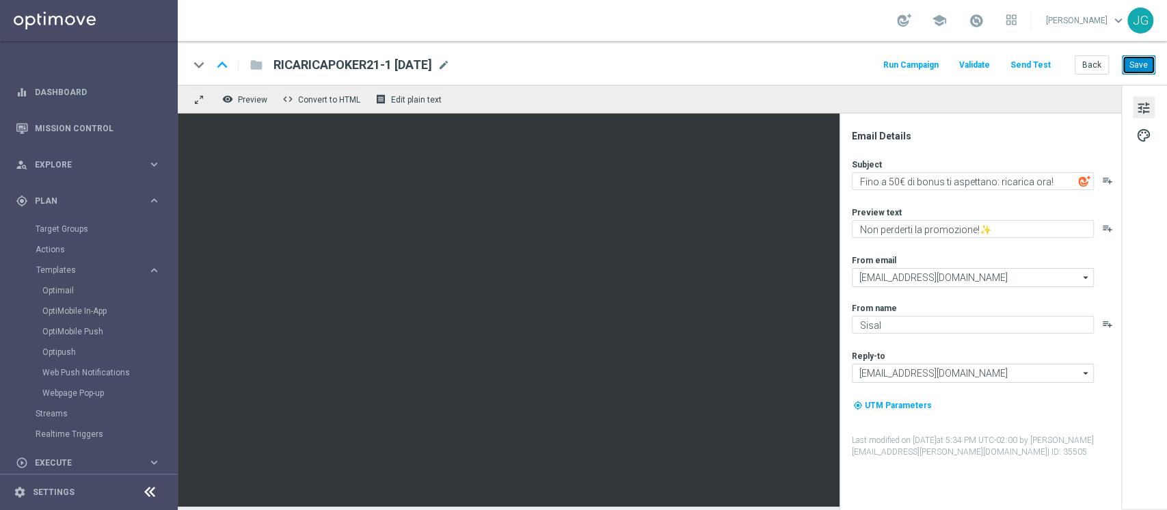
click at [1148, 70] on button "Save" at bounding box center [1139, 64] width 34 height 19
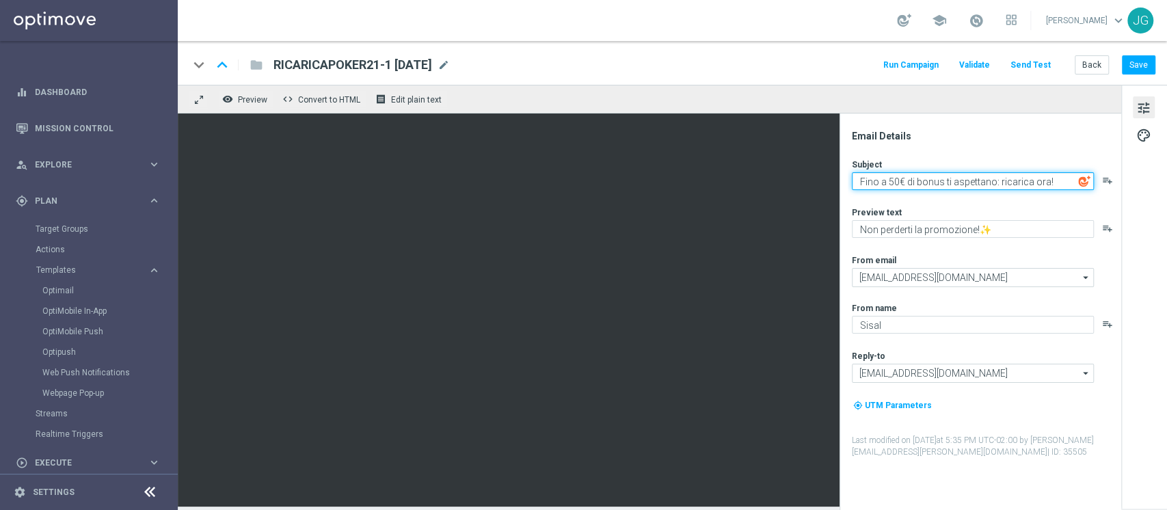
click at [892, 180] on textarea "Fino a 50€ di bonus ti aspettano: ricarica ora!" at bounding box center [973, 181] width 242 height 18
type textarea "Fino a 200€ di bonus ti aspettano: ricarica ora!"
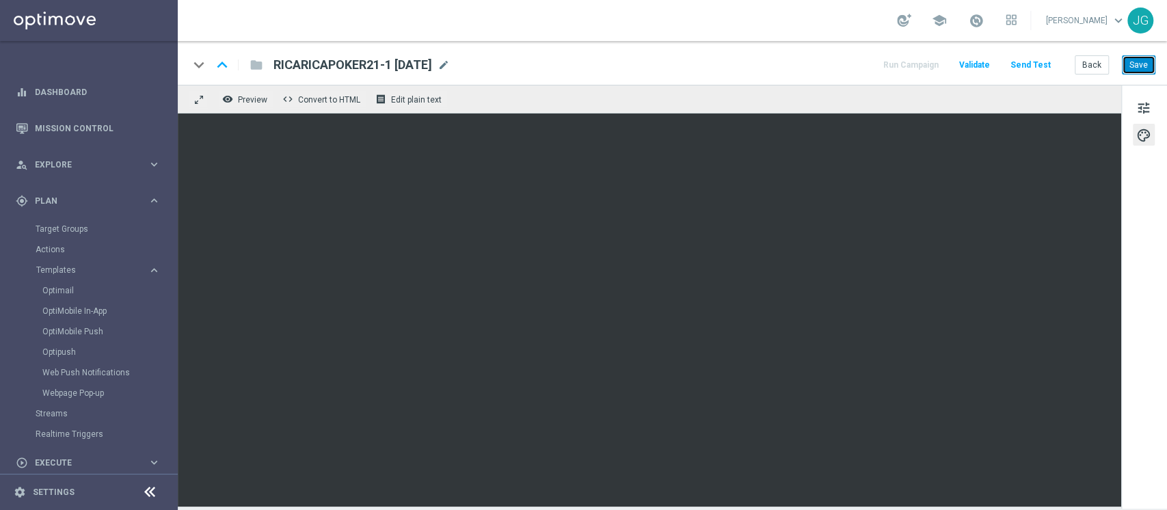
click at [1151, 59] on button "Save" at bounding box center [1139, 64] width 34 height 19
click at [1137, 112] on span "tune" at bounding box center [1143, 108] width 15 height 18
click at [1147, 64] on button "Save" at bounding box center [1139, 64] width 34 height 19
click at [1136, 74] on button "Save" at bounding box center [1139, 64] width 34 height 19
drag, startPoint x: 457, startPoint y: 64, endPoint x: 273, endPoint y: 62, distance: 183.9
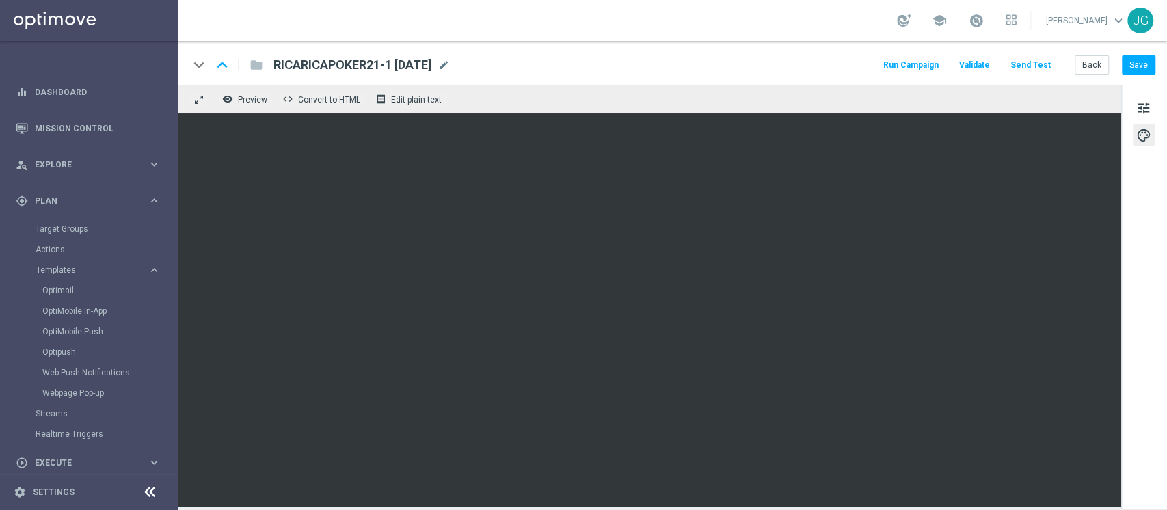
click at [273, 62] on span "RICARICAPOKER21-1 21.08.2025" at bounding box center [352, 65] width 159 height 16
click at [1144, 69] on button "Save" at bounding box center [1139, 64] width 34 height 19
click at [68, 289] on link "Optimail" at bounding box center [92, 290] width 100 height 11
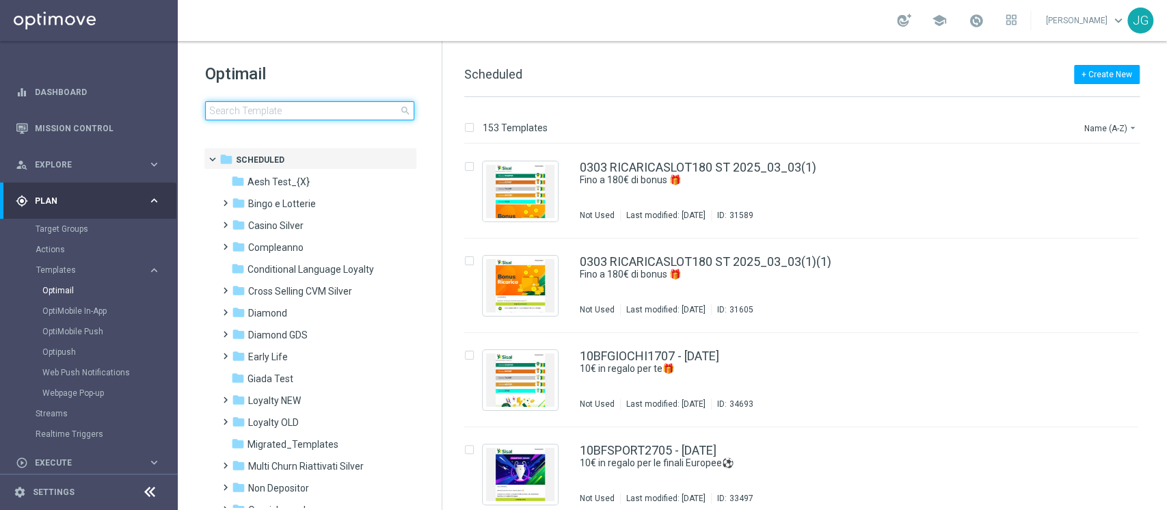
click at [339, 107] on input at bounding box center [309, 110] width 209 height 19
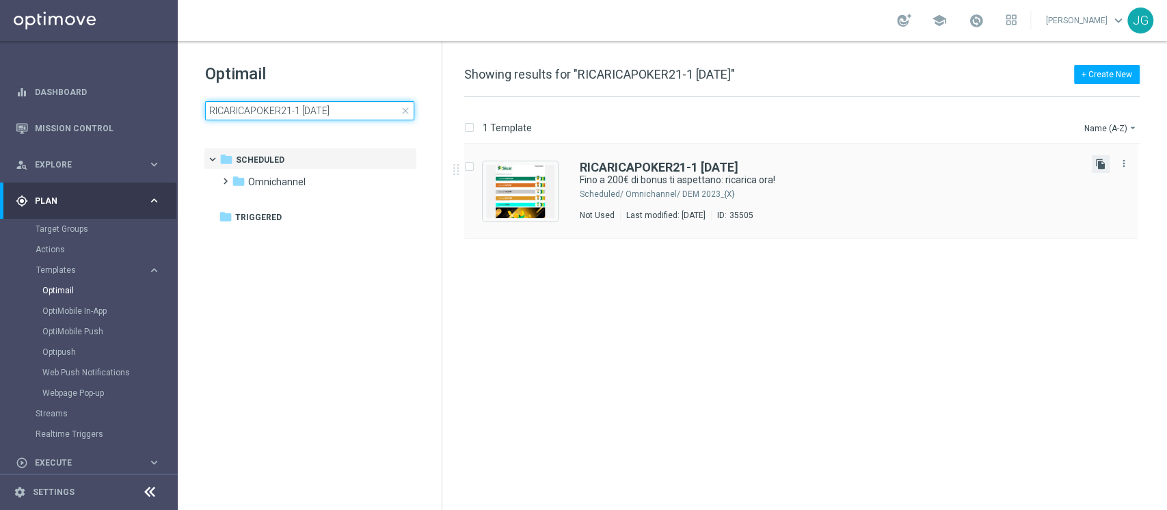
type input "RICARICAPOKER21-1 21.08.2025"
click at [1098, 163] on icon "file_copy" at bounding box center [1100, 164] width 11 height 11
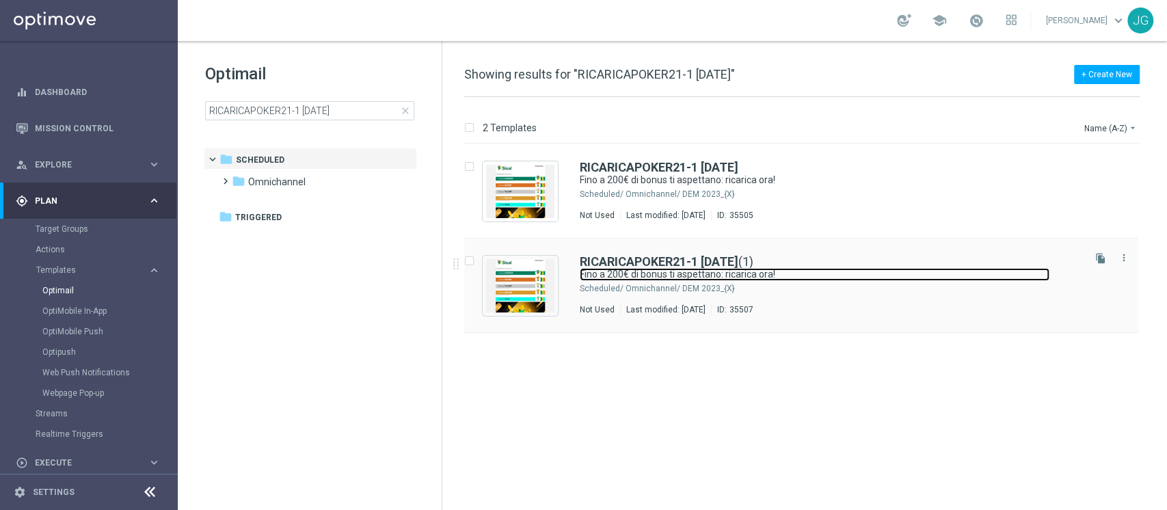
click at [915, 269] on link "Fino a 200€ di bonus ti aspettano: ricarica ora!" at bounding box center [815, 274] width 470 height 13
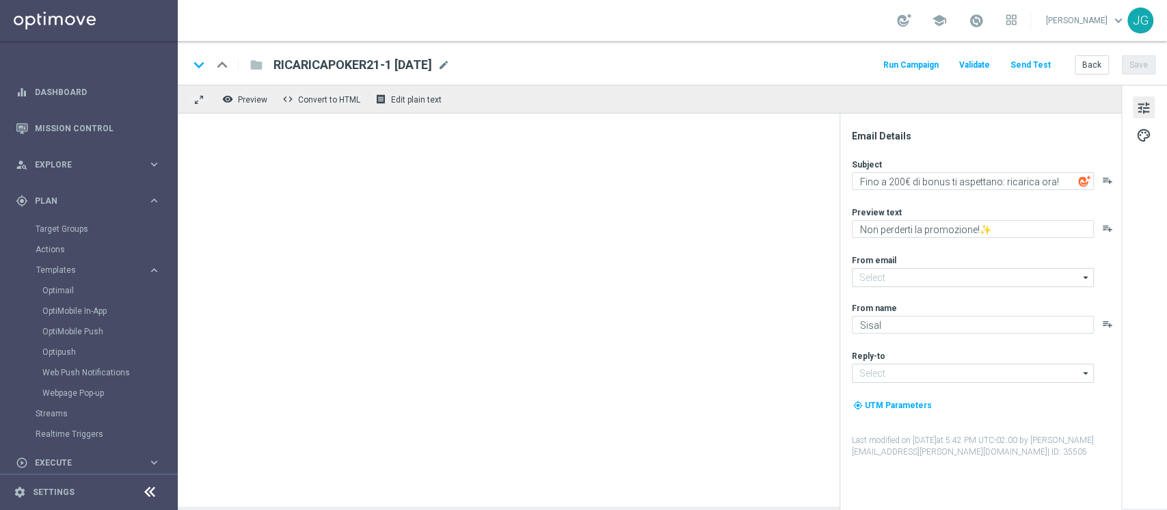
type input "newsletter@comunicazioni.sisal.it"
type input "info@sisal.it"
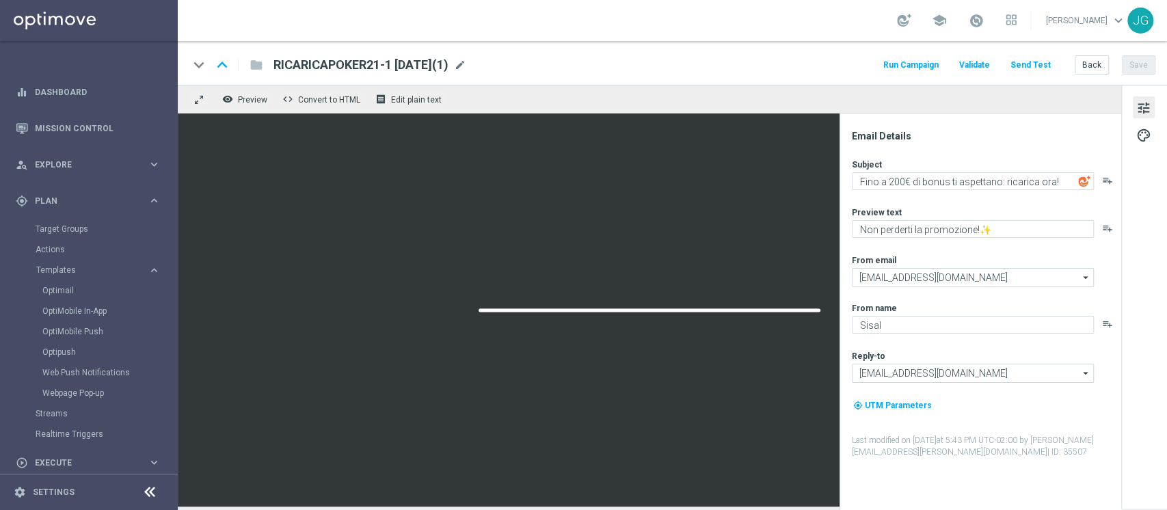
click at [496, 66] on div "keyboard_arrow_down keyboard_arrow_up folder RICARICAPOKER21-1 21.08.2025(1) RI…" at bounding box center [672, 65] width 967 height 18
click at [466, 62] on span "mode_edit" at bounding box center [460, 65] width 12 height 12
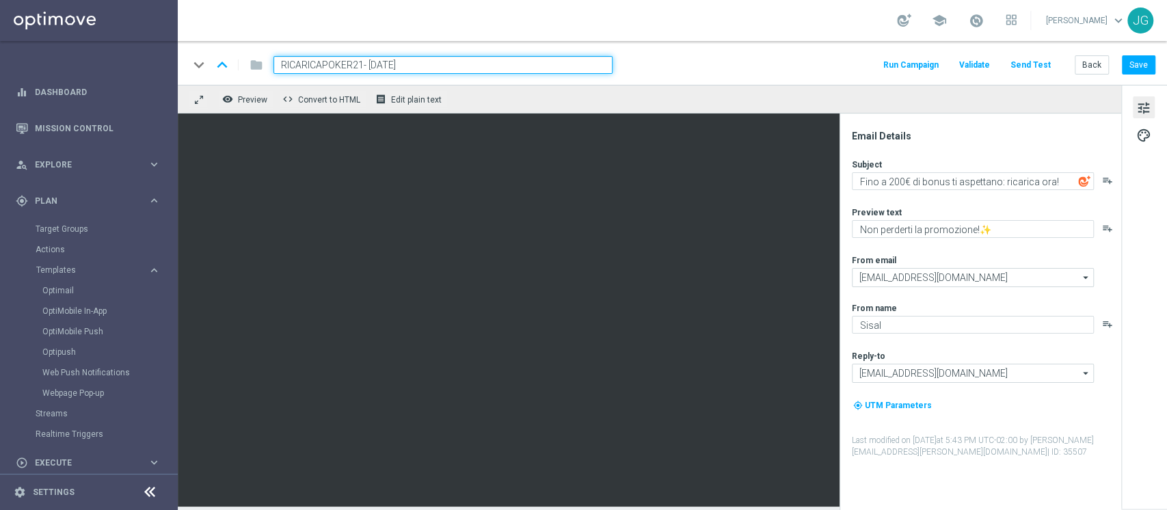
type input "RICARICAPOKER21-2 21.08.2025"
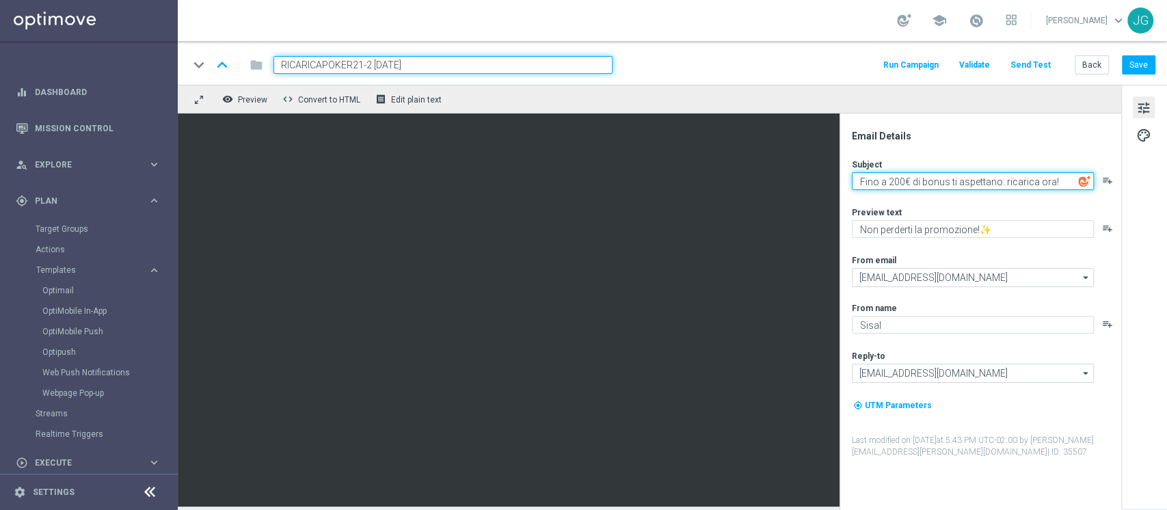
click at [891, 182] on textarea "Fino a 200€ di bonus ti aspettano: ricarica ora!" at bounding box center [973, 181] width 242 height 18
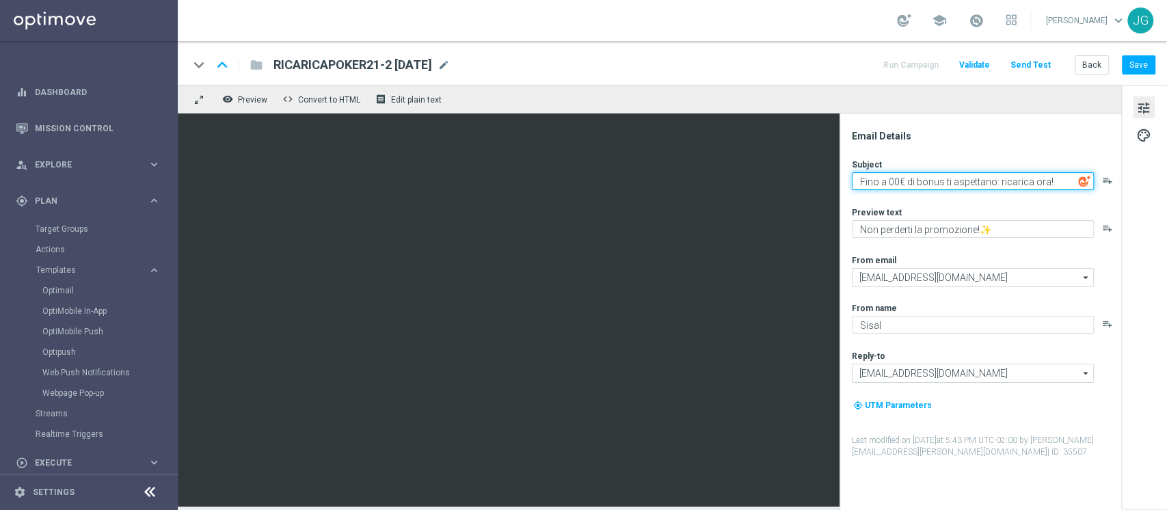
type textarea "Fino a 100€ di bonus ti aspettano: ricarica ora!"
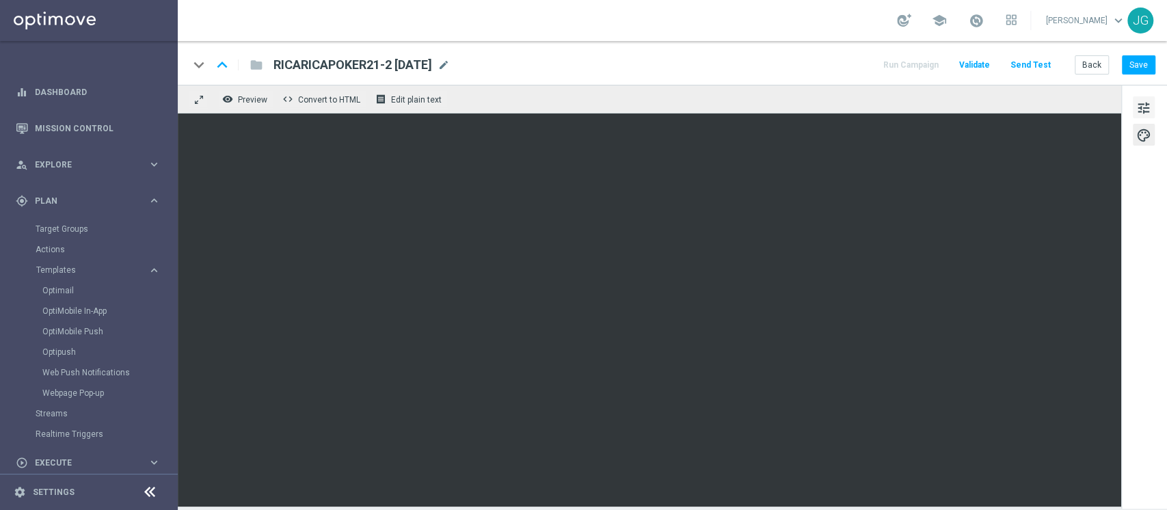
click at [1143, 112] on span "tune" at bounding box center [1143, 108] width 15 height 18
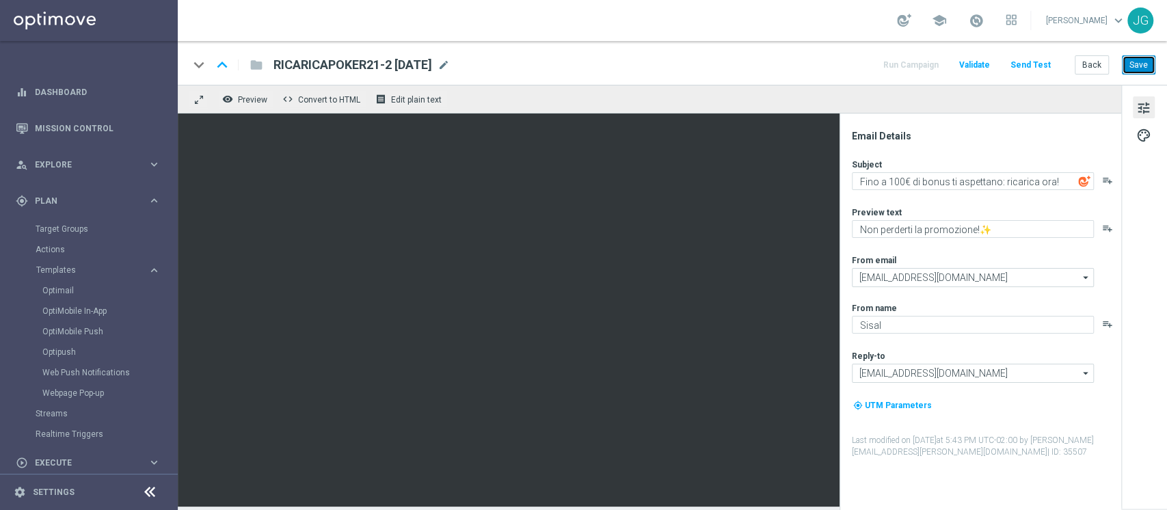
click at [1134, 66] on button "Save" at bounding box center [1139, 64] width 34 height 19
drag, startPoint x: 461, startPoint y: 57, endPoint x: 265, endPoint y: 58, distance: 196.2
click at [265, 58] on div "RICARICAPOKER21-2 21.08.2025 RICARICAPOKER21-2 21.08.2025 mode_edit" at bounding box center [356, 65] width 187 height 18
copy span "RICARICAPOKER21-2 21.08.2025"
